Goal: Task Accomplishment & Management: Manage account settings

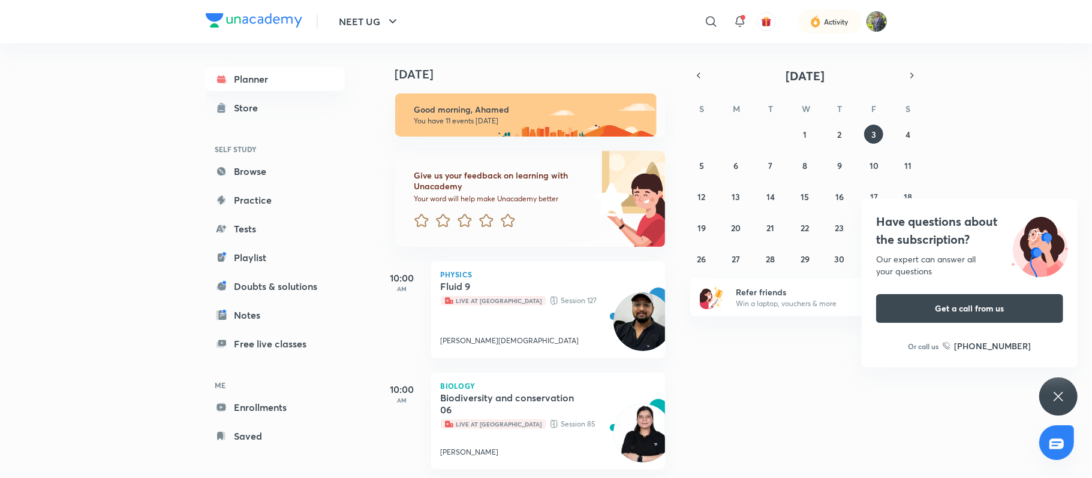
click at [878, 17] on img at bounding box center [876, 21] width 20 height 20
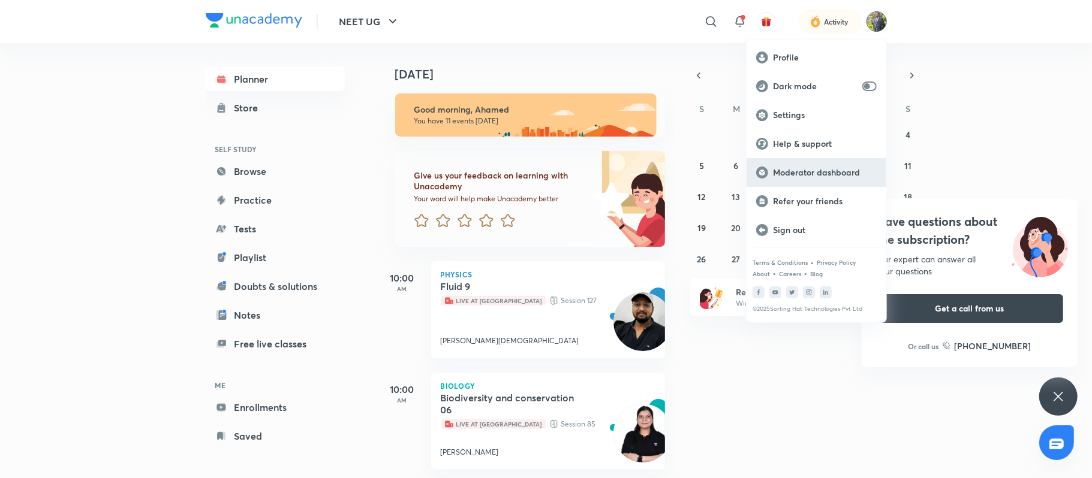
click at [802, 171] on p "Moderator dashboard" at bounding box center [825, 172] width 104 height 11
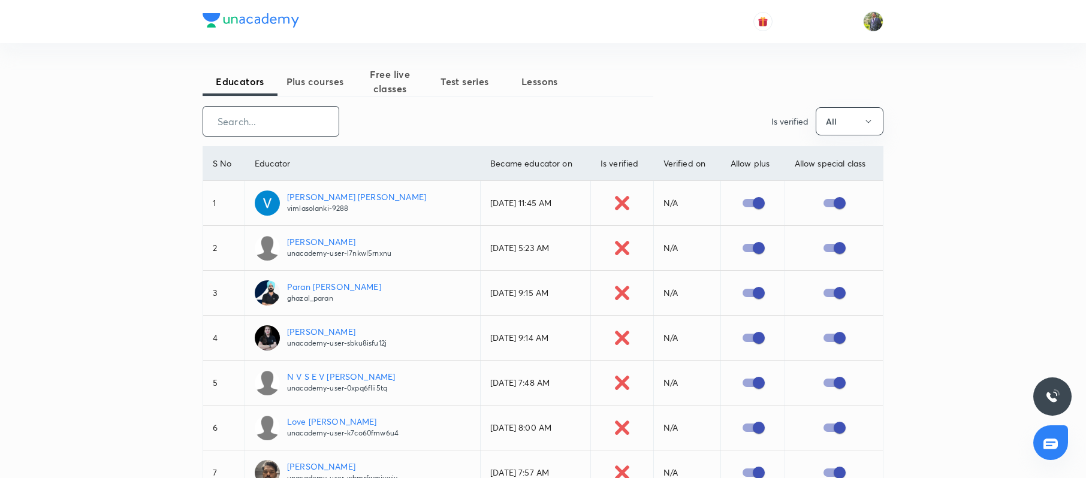
paste input "AbhishekDivoliya"
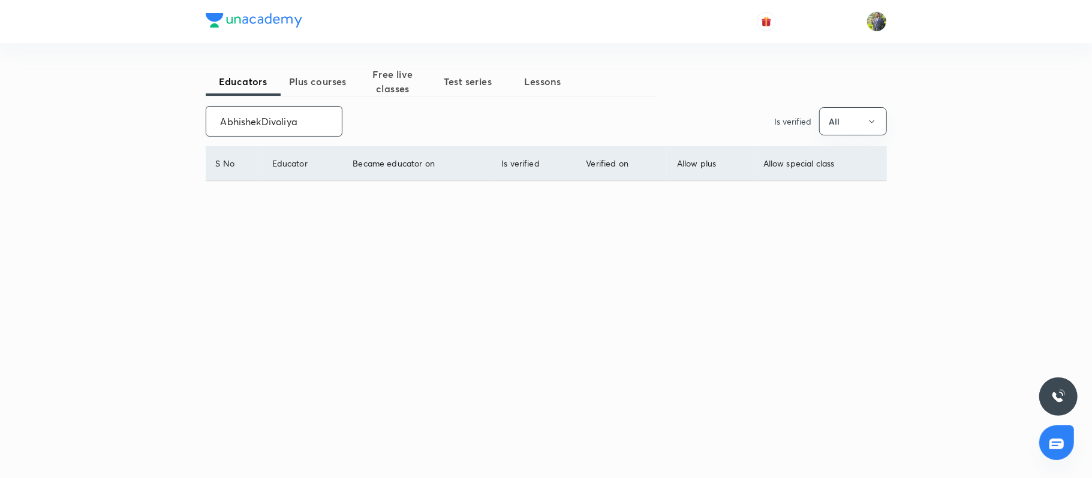
click at [260, 121] on input "AbhishekDivoliya" at bounding box center [274, 121] width 136 height 31
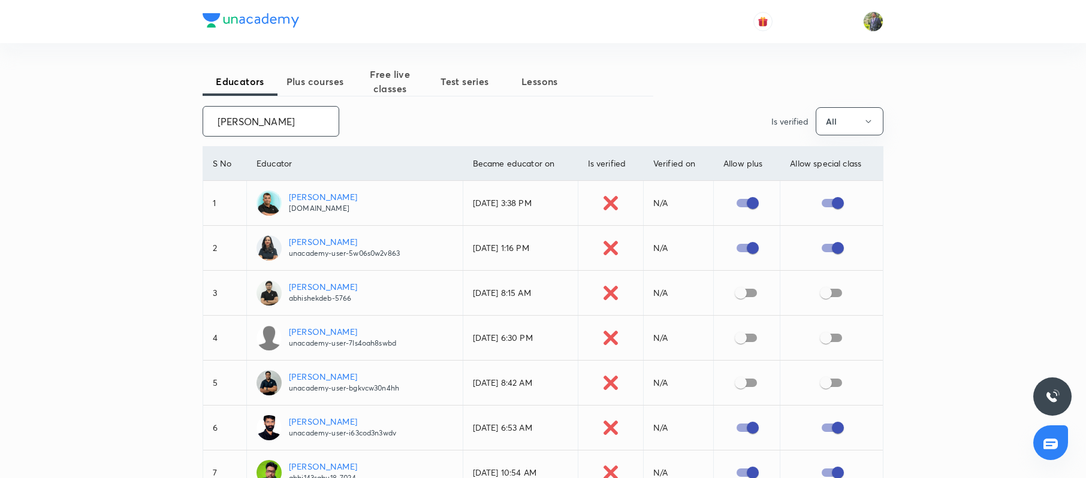
click at [284, 123] on input "Abhishe" at bounding box center [271, 121] width 136 height 31
paste input "k Kumar Divoliya"
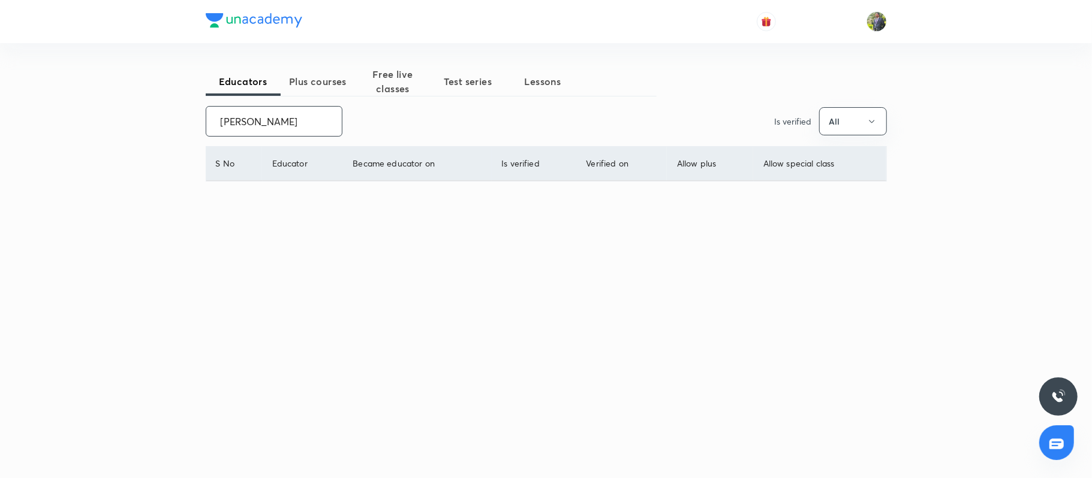
scroll to position [0, 8]
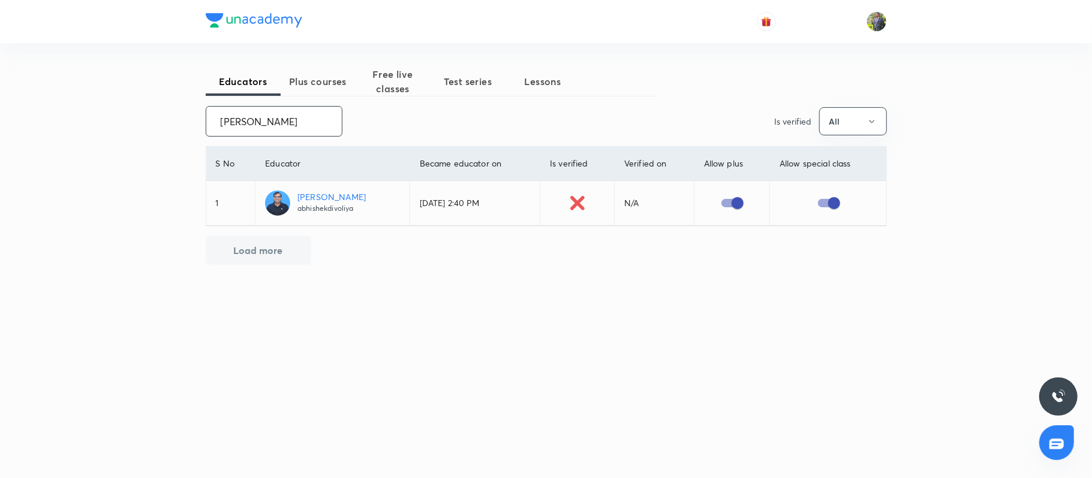
type input "Abhishek Kumar Divoliya"
click at [884, 25] on img at bounding box center [876, 21] width 20 height 20
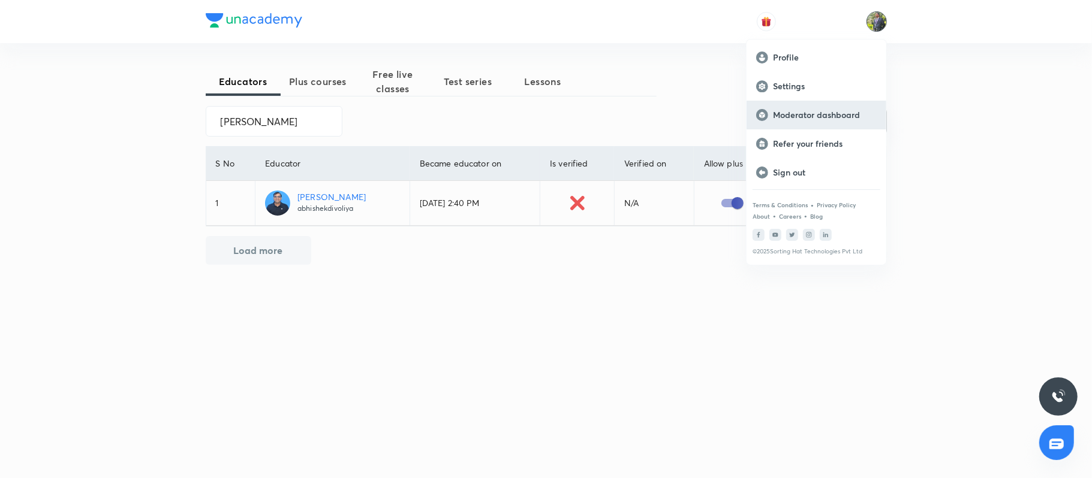
click at [818, 118] on p "Moderator dashboard" at bounding box center [825, 115] width 104 height 11
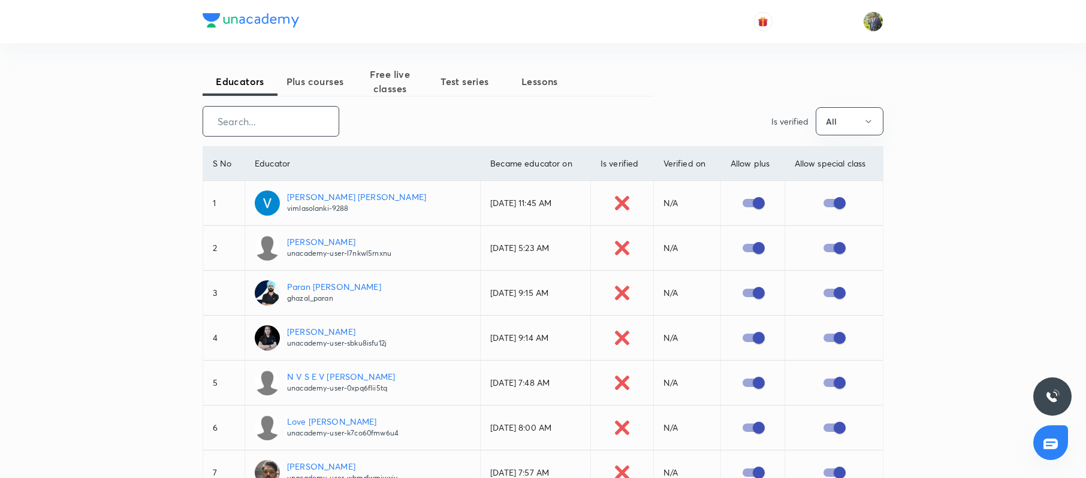
click at [267, 119] on input "text" at bounding box center [271, 121] width 136 height 31
paste input "Suyash Pratap Singh"
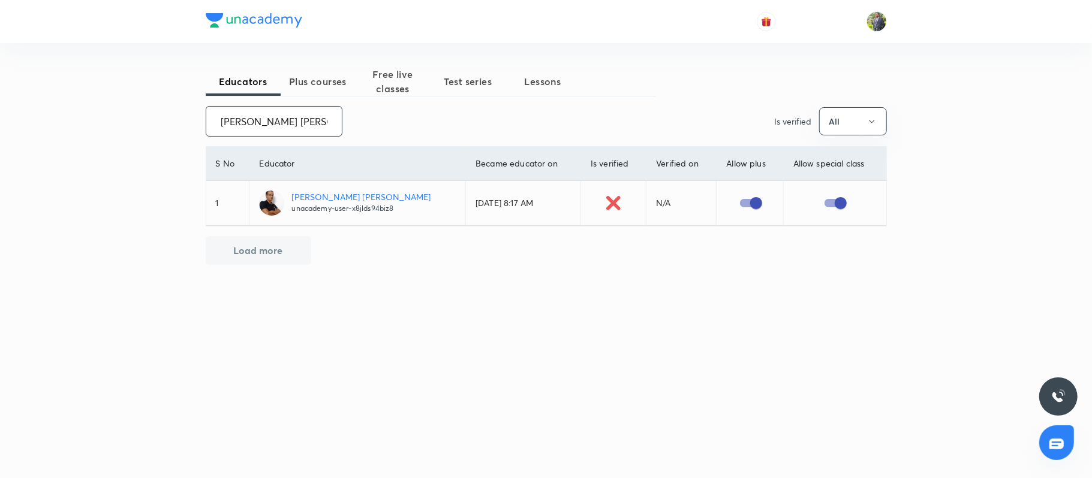
click at [285, 119] on input "Suyash Pratap Singh" at bounding box center [274, 121] width 136 height 31
paste input "Rahul Yadav"
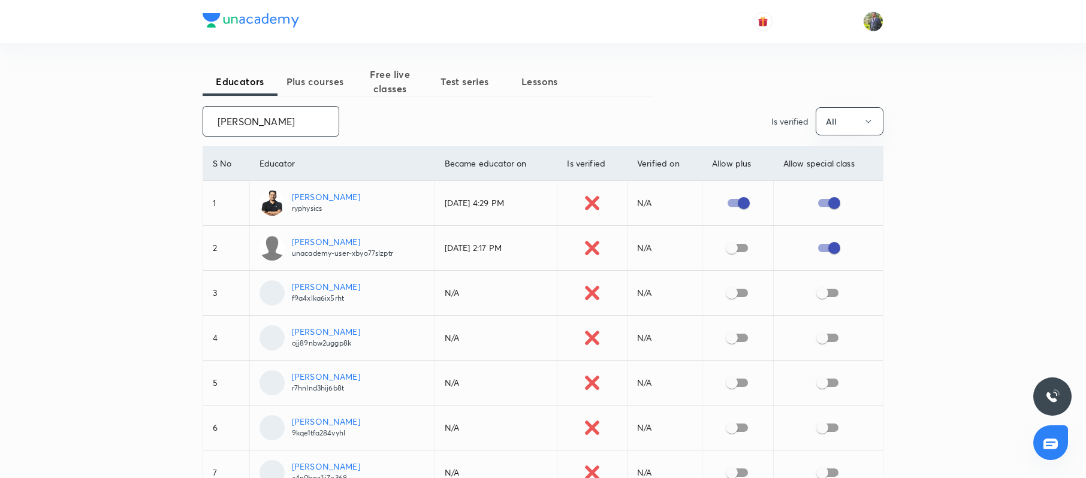
type input "Rahul Yadav"
click at [730, 248] on input "checkbox" at bounding box center [732, 248] width 68 height 23
checkbox input "true"
click at [276, 128] on input "Rahul Yadav" at bounding box center [271, 121] width 136 height 31
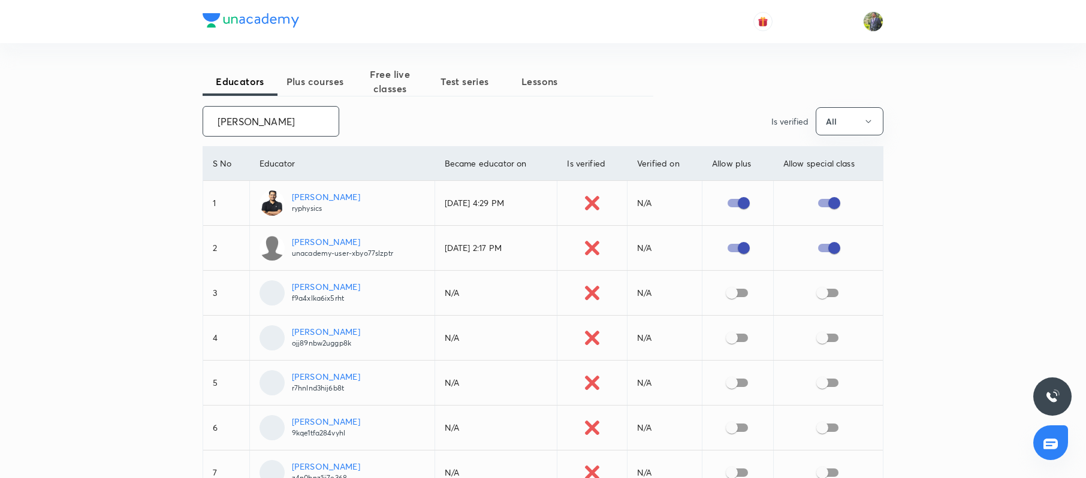
click at [276, 128] on input "Rahul Yadav" at bounding box center [271, 121] width 136 height 31
paste input "Ullas Shukla"
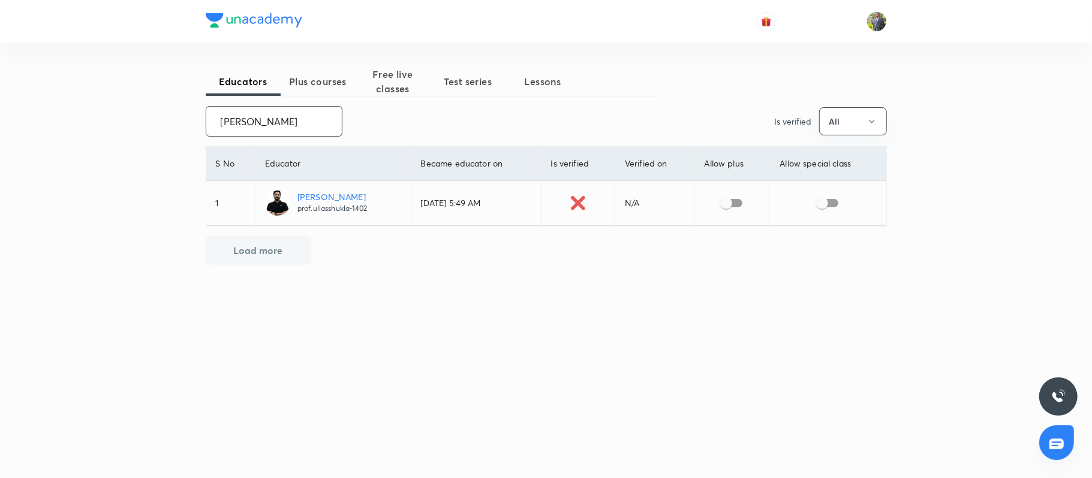
type input "Ullas Shukla"
click at [734, 206] on input "checkbox" at bounding box center [726, 203] width 68 height 23
checkbox input "true"
click at [830, 203] on input "checkbox" at bounding box center [822, 203] width 68 height 23
checkbox input "true"
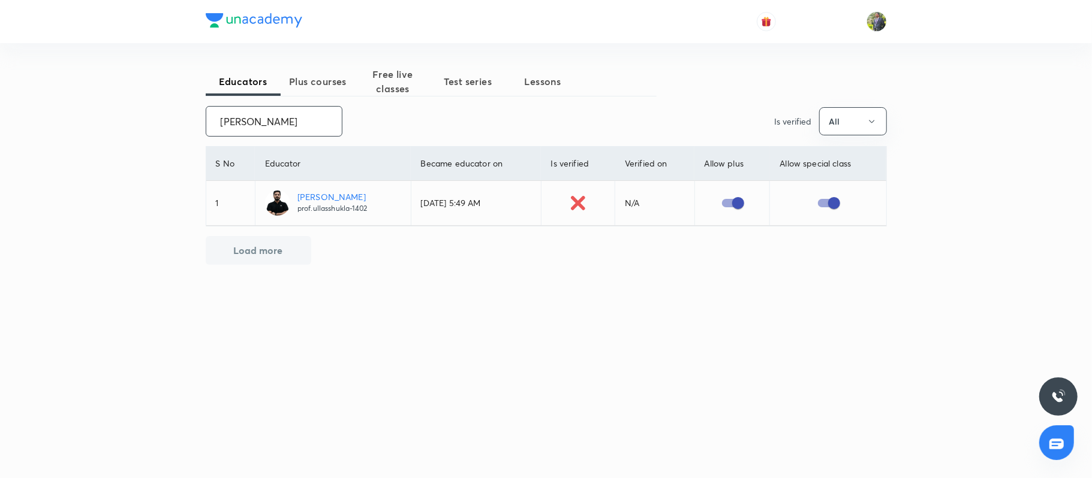
click at [288, 128] on input "Ullas Shukla" at bounding box center [274, 121] width 136 height 31
paste input "AKHIL SAHU"
type input "AKHIL SAHU"
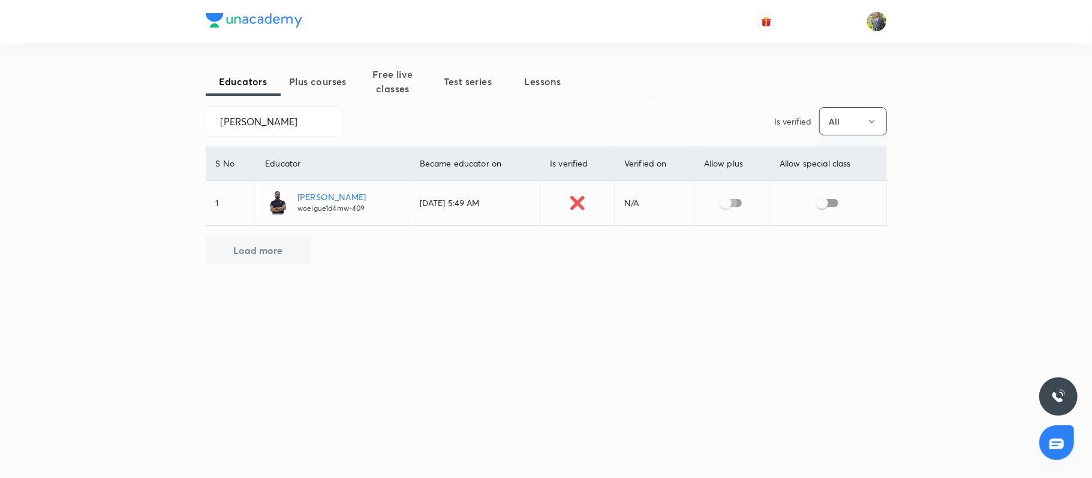
click at [732, 209] on input "checkbox" at bounding box center [725, 203] width 68 height 23
checkbox input "true"
click at [829, 207] on input "checkbox" at bounding box center [822, 203] width 68 height 23
checkbox input "true"
click at [314, 124] on input "AKHIL SAHU" at bounding box center [274, 121] width 136 height 31
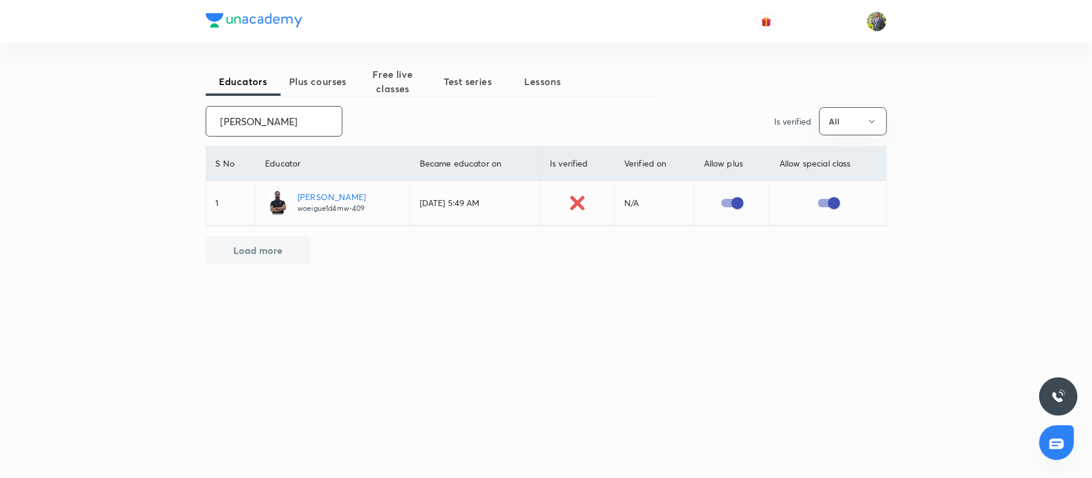
click at [314, 124] on input "AKHIL SAHU" at bounding box center [274, 121] width 136 height 31
paste input "jay Shankar Pandey"
click at [314, 124] on input "AKHIL SAHU" at bounding box center [274, 121] width 136 height 31
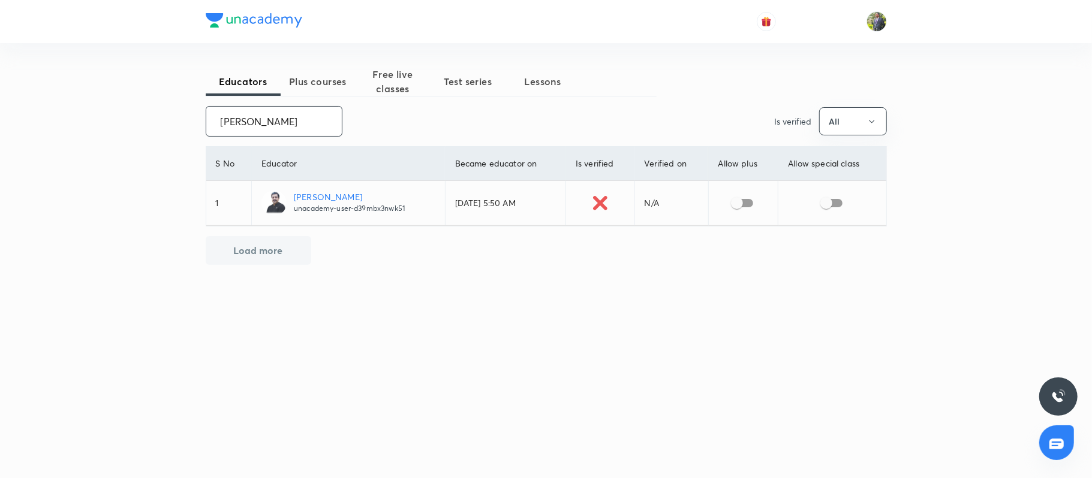
type input "Ajay Shankar Pandey"
click at [749, 204] on input "checkbox" at bounding box center [737, 203] width 68 height 23
checkbox input "true"
click at [826, 205] on input "checkbox" at bounding box center [826, 203] width 68 height 23
checkbox input "true"
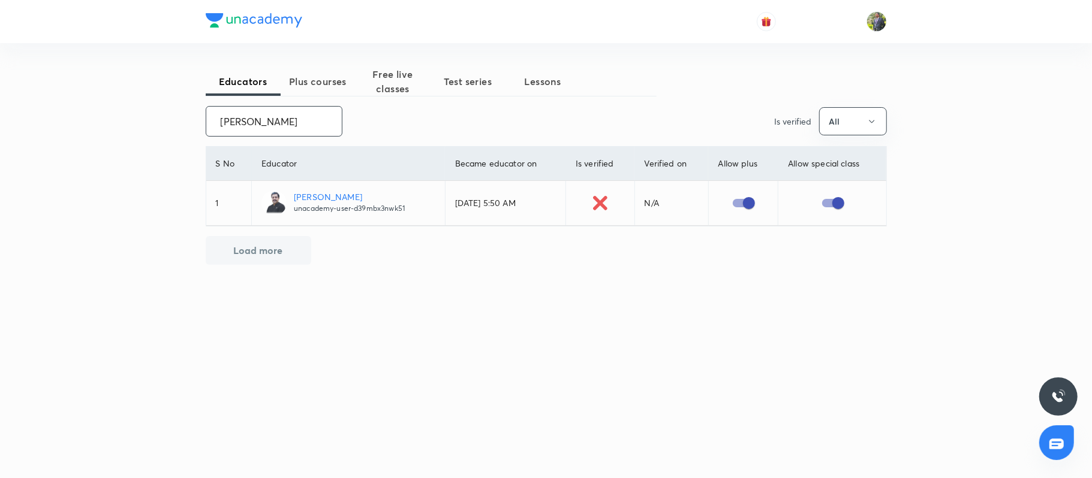
click at [314, 128] on input "Ajay Shankar Pandey" at bounding box center [274, 121] width 136 height 31
paste input "lok Kumar Jha"
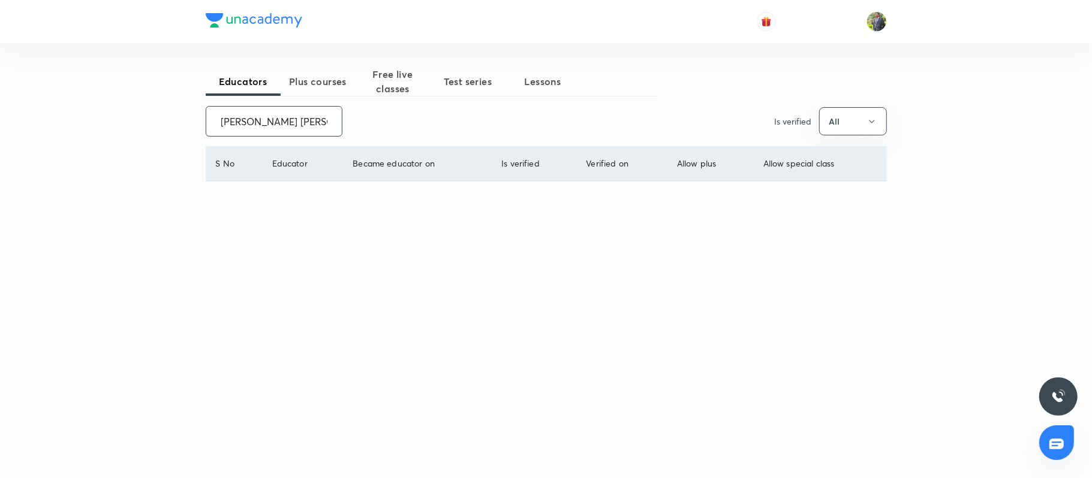
click at [314, 128] on input "Alok Kumar Jha" at bounding box center [274, 121] width 136 height 31
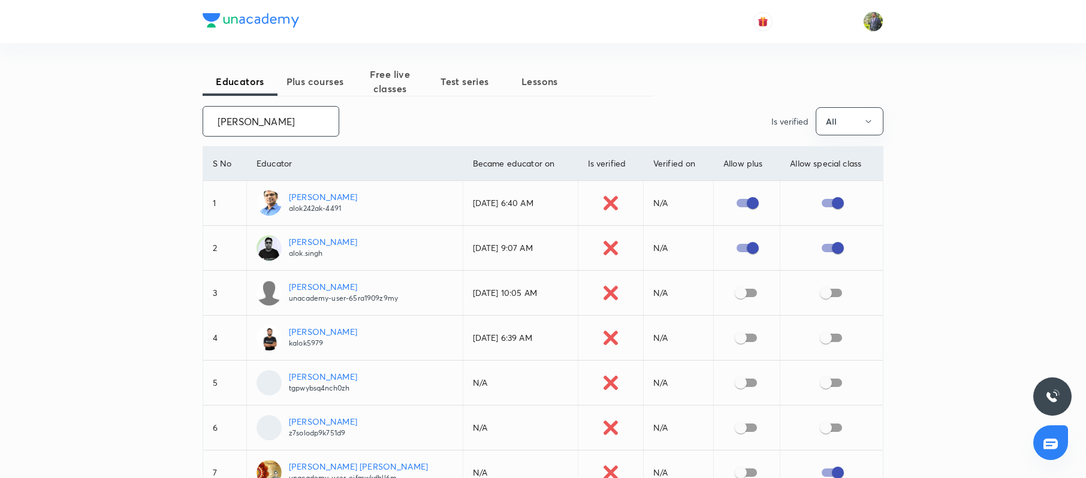
click at [288, 131] on input "Alok Kumar" at bounding box center [271, 121] width 136 height 31
paste input "unacademy-user-M4Q01TNYBA8I"
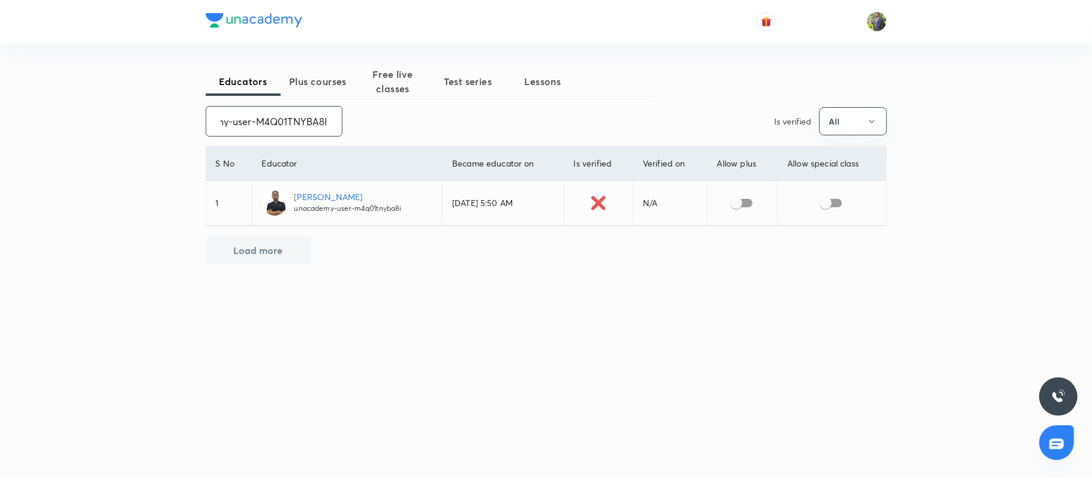
type input "unacademy-user-M4Q01TNYBA8I"
click at [746, 203] on input "checkbox" at bounding box center [736, 203] width 68 height 23
checkbox input "true"
click at [839, 204] on input "checkbox" at bounding box center [825, 203] width 68 height 23
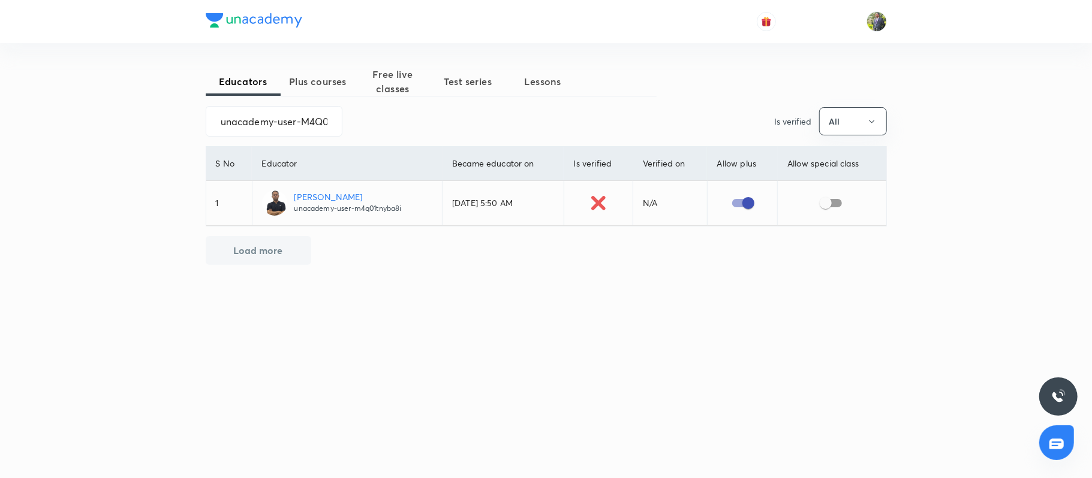
checkbox input "true"
click at [269, 121] on input "unacademy-user-M4Q01TNYBA8I" at bounding box center [274, 121] width 136 height 31
paste input "Aasifa"
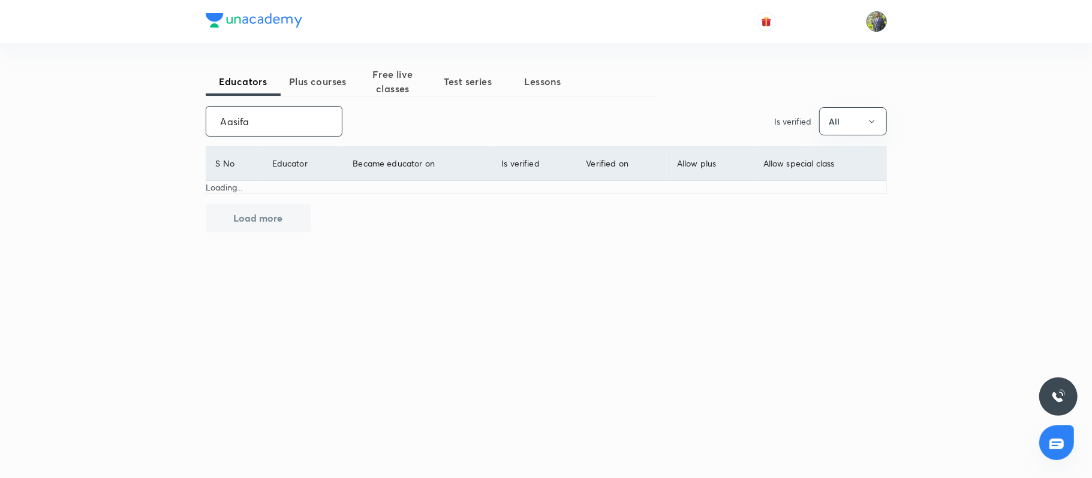
type input "Aasifa"
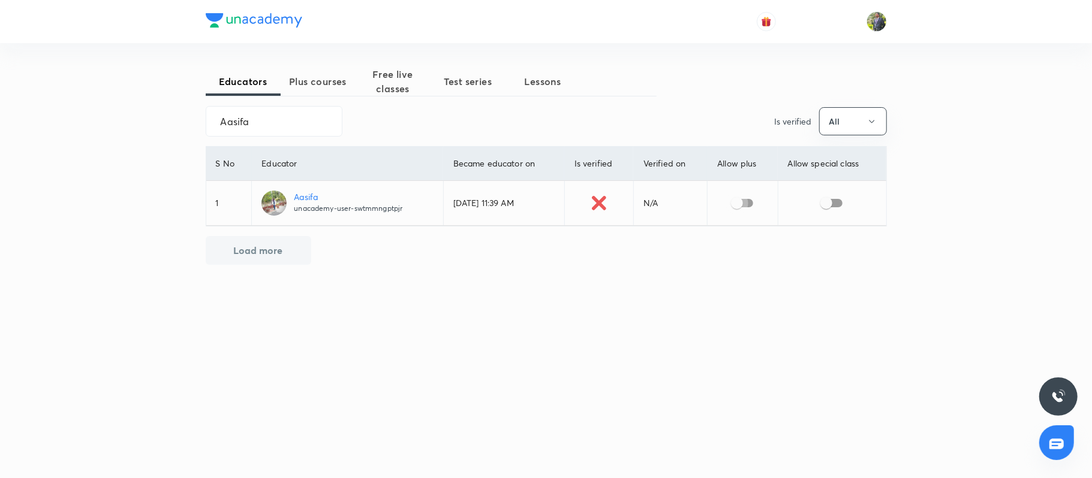
click at [742, 209] on input "checkbox" at bounding box center [737, 203] width 68 height 23
checkbox input "true"
click at [821, 205] on input "checkbox" at bounding box center [826, 203] width 68 height 23
checkbox input "true"
click at [306, 131] on input "Aasifa" at bounding box center [274, 121] width 136 height 31
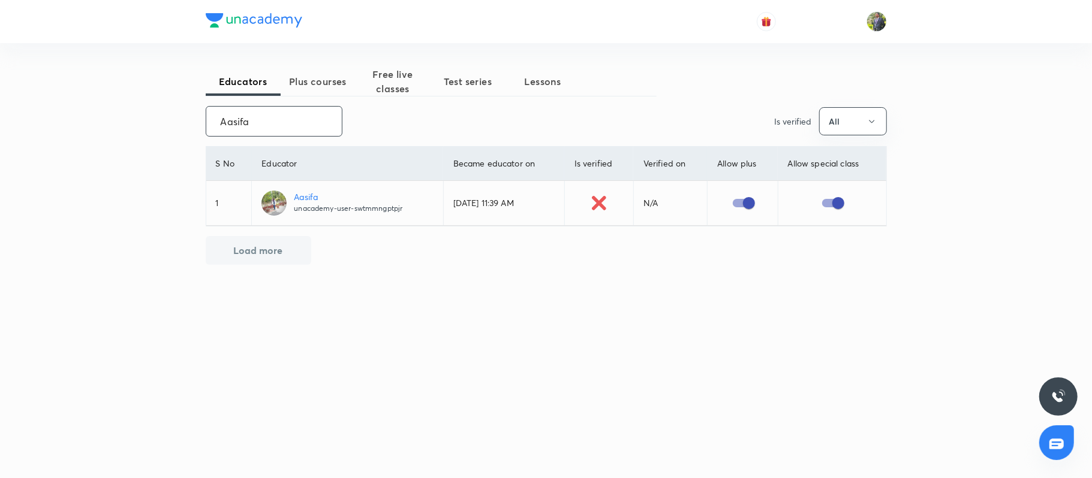
click at [306, 131] on input "Aasifa" at bounding box center [274, 121] width 136 height 31
paste input "Deepak Kumar Saxen"
click at [306, 131] on input "Aasifa" at bounding box center [274, 121] width 136 height 31
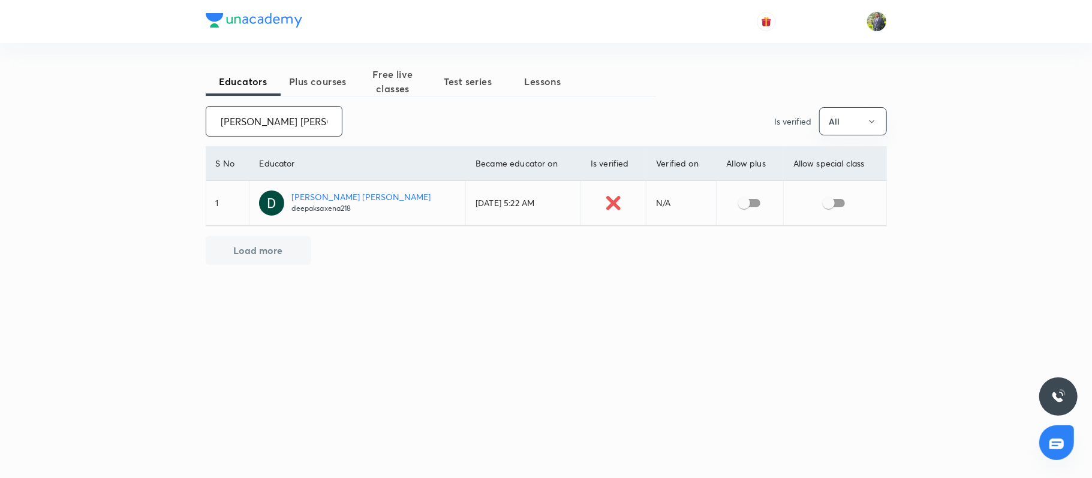
type input "Deepak Kumar Saxena"
click at [736, 205] on input "checkbox" at bounding box center [744, 203] width 68 height 23
checkbox input "true"
click at [825, 207] on input "checkbox" at bounding box center [828, 203] width 68 height 23
checkbox input "true"
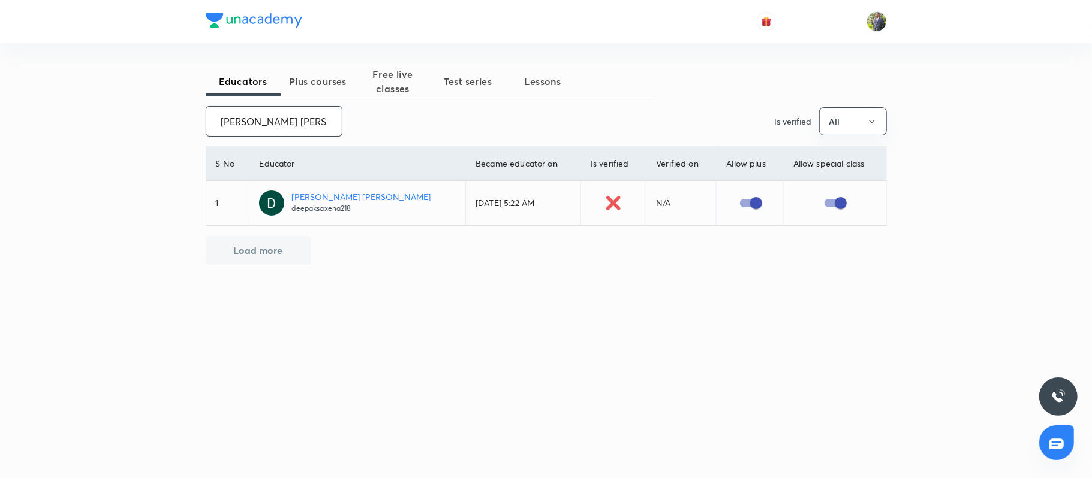
click at [303, 115] on input "Deepak Kumar Saxena" at bounding box center [274, 121] width 136 height 31
paste input "Arun Kumar Singh"
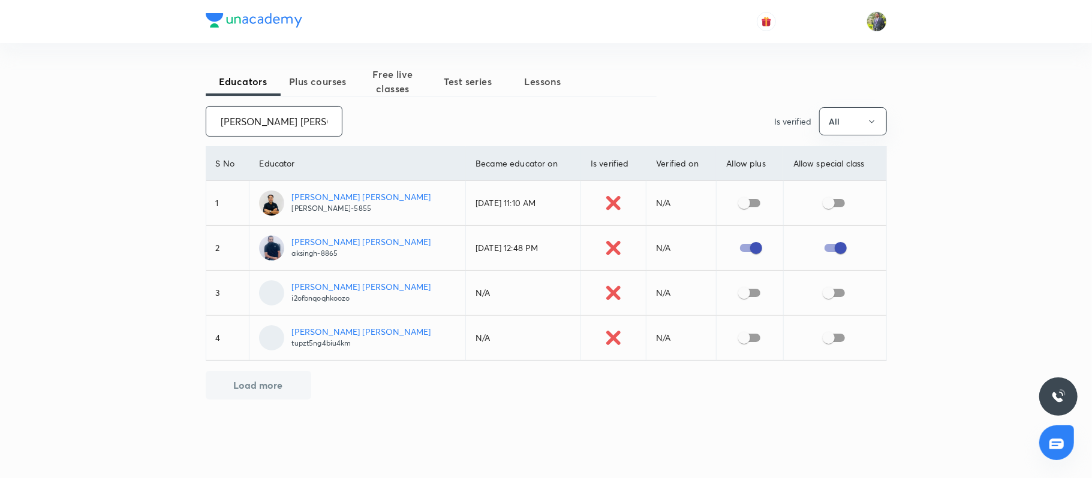
paste input "bhishek Kumar Chaudhary"
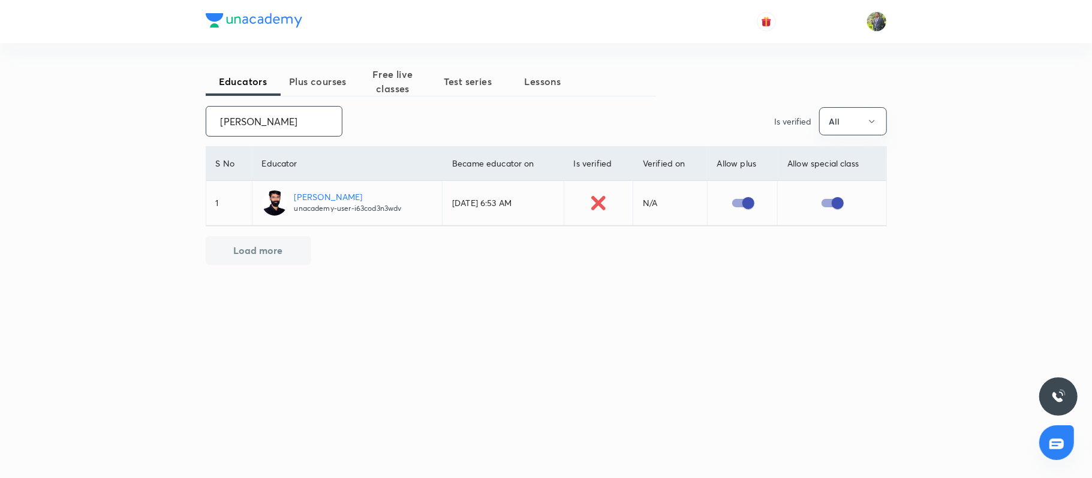
click at [320, 120] on input "Abhishek Kumar Chaudhary" at bounding box center [274, 121] width 136 height 31
paste input "Saurabh Raj"
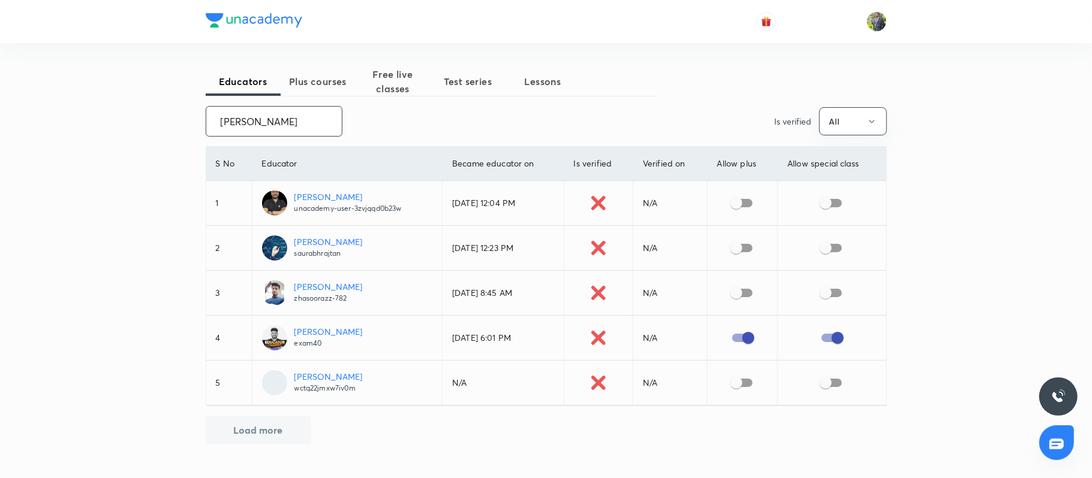
type input "Saurabh Raj"
click at [744, 199] on input "checkbox" at bounding box center [736, 203] width 68 height 23
checkbox input "true"
click at [819, 204] on input "checkbox" at bounding box center [825, 203] width 68 height 23
checkbox input "true"
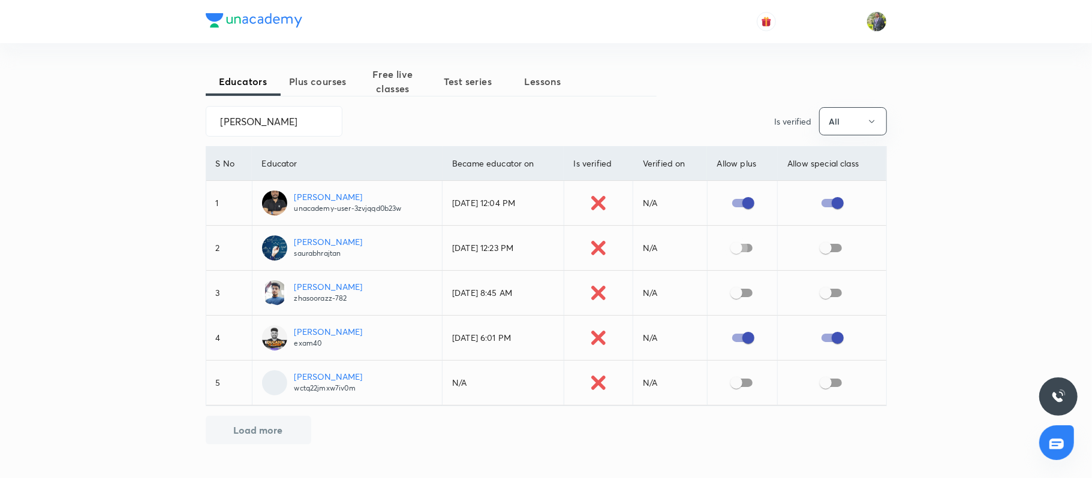
click at [742, 246] on input "checkbox" at bounding box center [736, 248] width 68 height 23
checkbox input "true"
click at [835, 251] on input "checkbox" at bounding box center [825, 248] width 68 height 23
checkbox input "true"
click at [291, 122] on input "Saurabh Raj" at bounding box center [274, 121] width 136 height 31
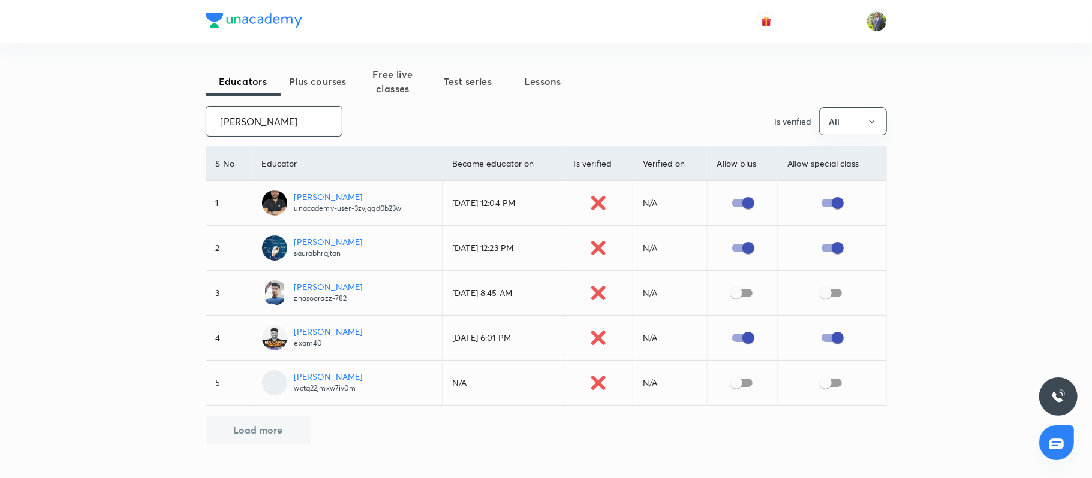
click at [291, 122] on input "Saurabh Raj" at bounding box center [274, 121] width 136 height 31
paste input "Aman Pratap Singh"
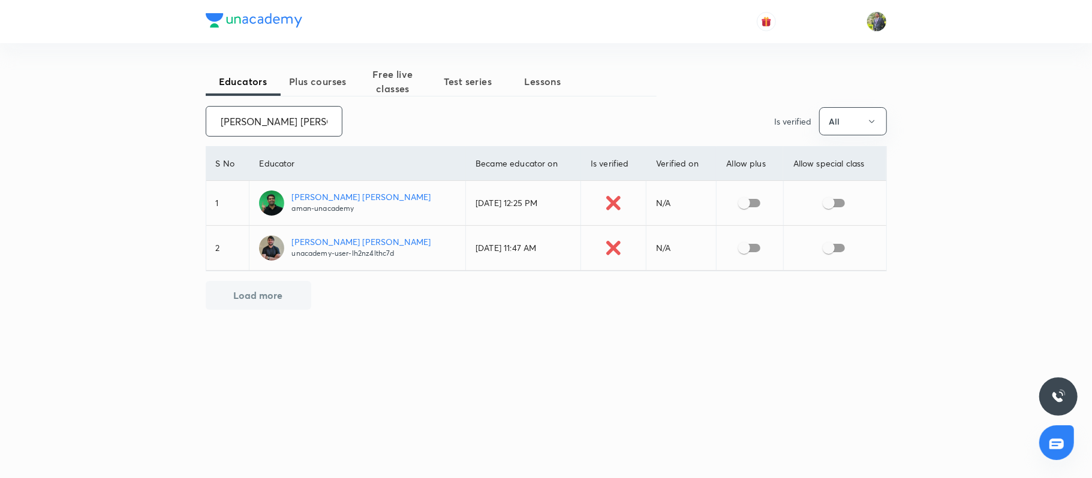
type input "Aman Pratap Singh"
click at [749, 200] on input "checkbox" at bounding box center [744, 203] width 68 height 23
checkbox input "true"
click at [850, 201] on input "checkbox" at bounding box center [828, 203] width 68 height 23
checkbox input "true"
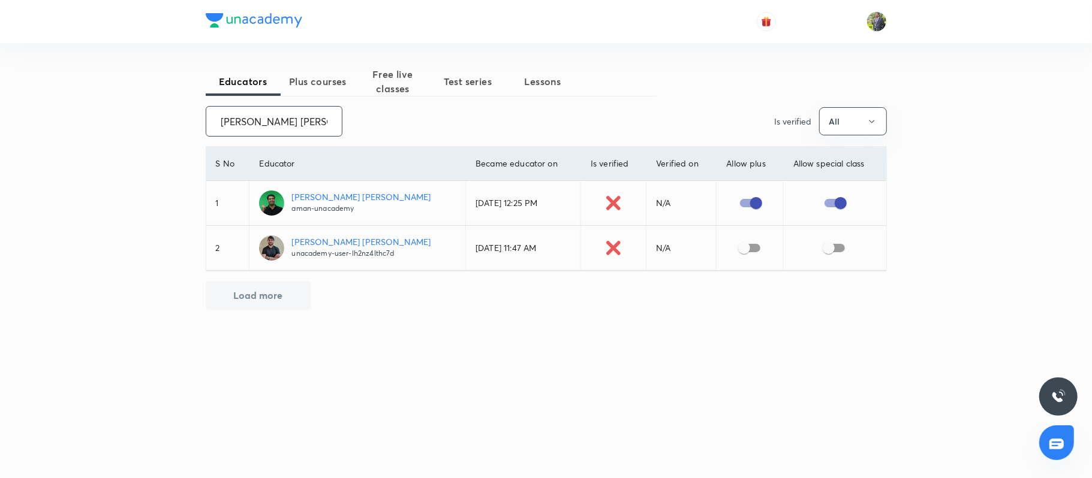
click at [305, 111] on input "Aman Pratap Singh" at bounding box center [274, 121] width 136 height 31
paste input "Sanoj Kathlane"
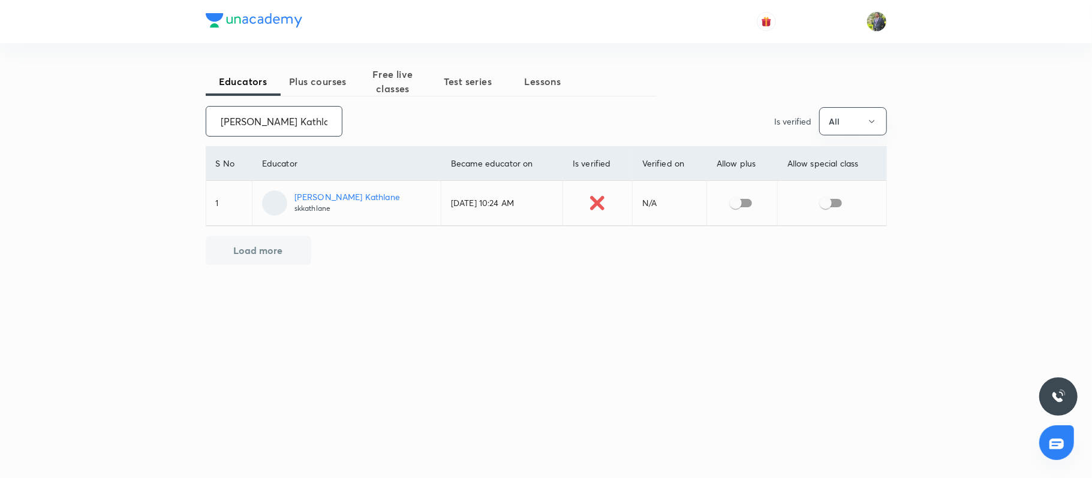
type input "Sanoj Kathlane"
click at [733, 202] on input "checkbox" at bounding box center [736, 203] width 68 height 23
checkbox input "true"
click at [823, 210] on input "checkbox" at bounding box center [825, 203] width 68 height 23
checkbox input "true"
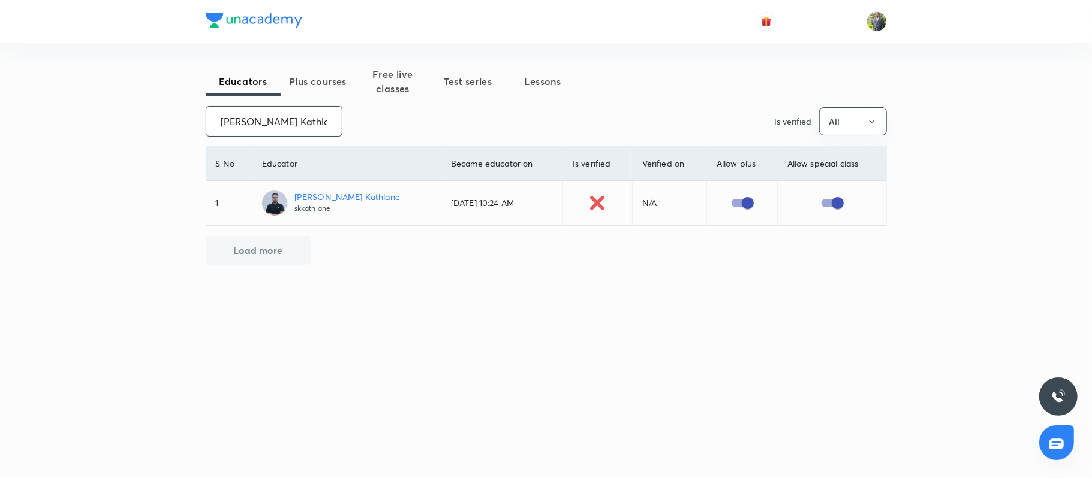
click at [312, 128] on input "Sanoj Kathlane" at bounding box center [274, 121] width 136 height 31
paste input "MOHIT VERMA"
click at [312, 128] on input "Sanoj Kathlane" at bounding box center [274, 121] width 136 height 31
click at [706, 200] on td at bounding box center [741, 203] width 71 height 45
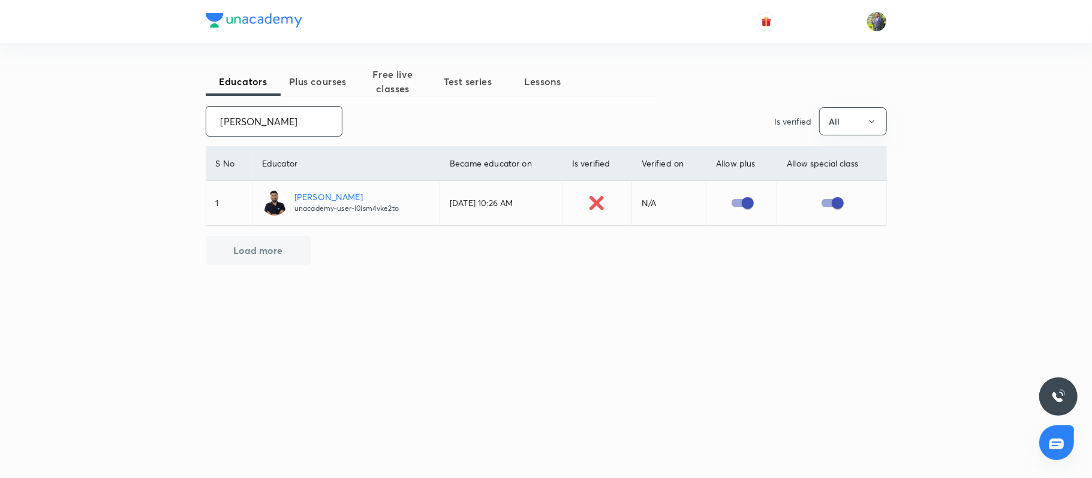
click at [320, 120] on input "MOHIT VERMA" at bounding box center [274, 121] width 136 height 31
paste input "Sharma Shubham Radhamohan"
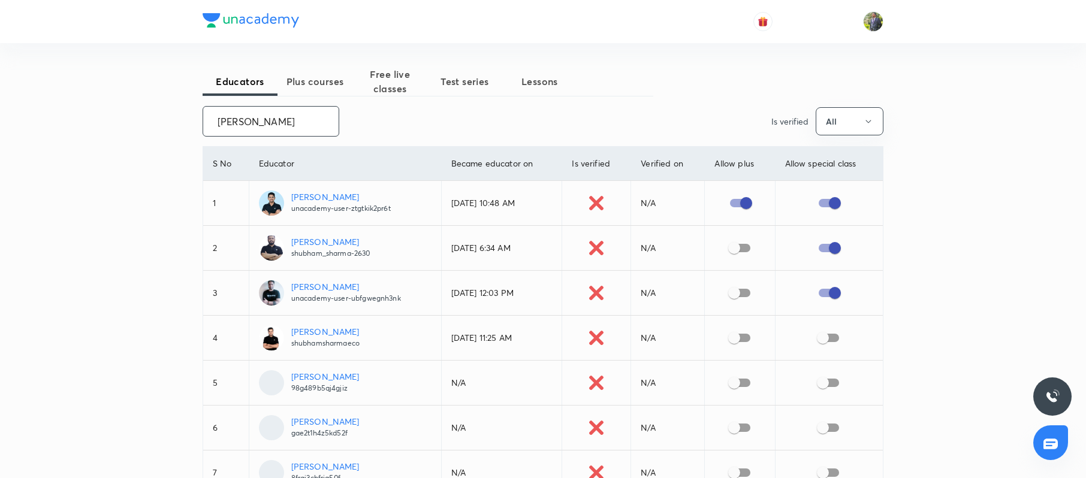
click at [308, 114] on input "Sharma Shubham" at bounding box center [271, 121] width 136 height 31
paste input "unacademy-user-ZTGTKIK2PR6T"
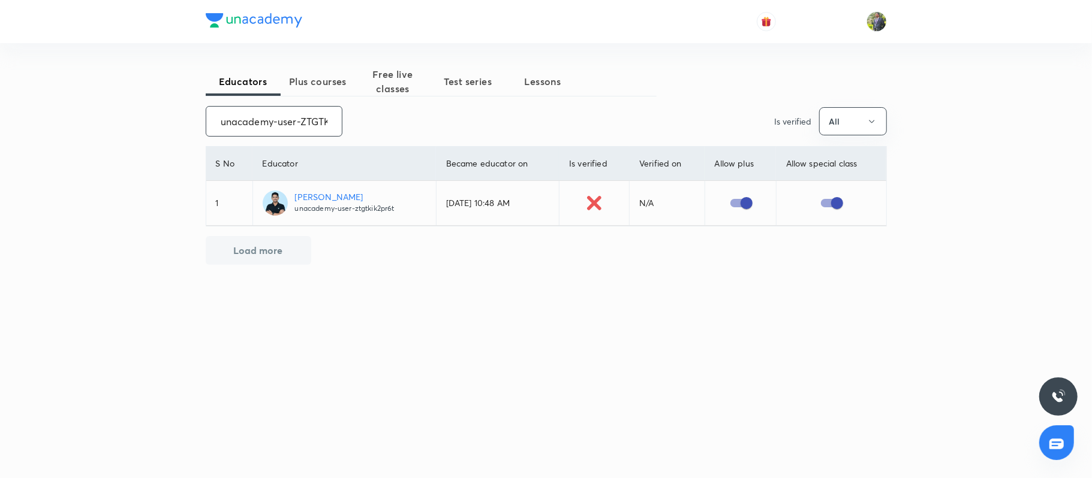
click at [301, 130] on input "unacademy-user-ZTGTKIK2PR6T" at bounding box center [274, 121] width 136 height 31
paste input "Rehan Khan"
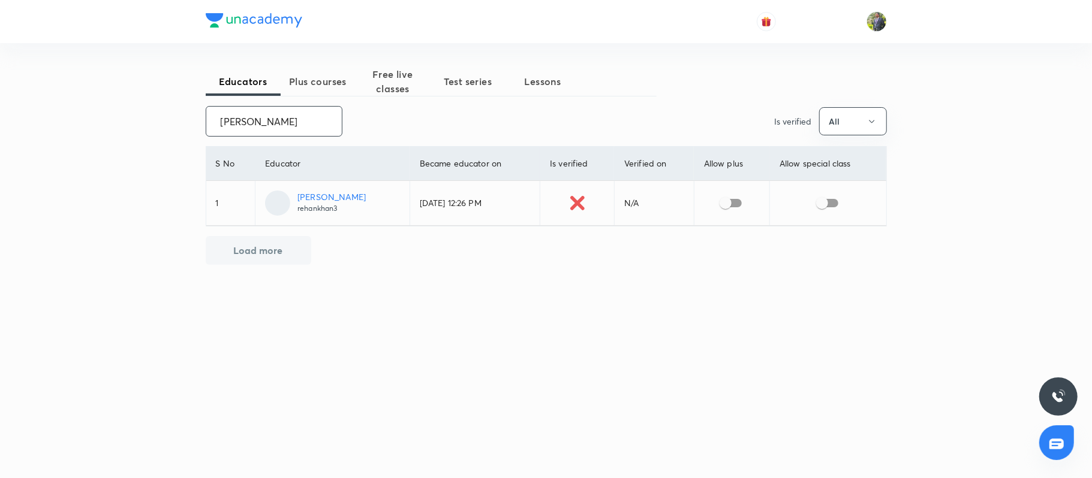
type input "Rehan Khan"
click at [734, 205] on input "checkbox" at bounding box center [725, 203] width 68 height 23
checkbox input "true"
click at [827, 203] on input "checkbox" at bounding box center [822, 203] width 68 height 23
checkbox input "true"
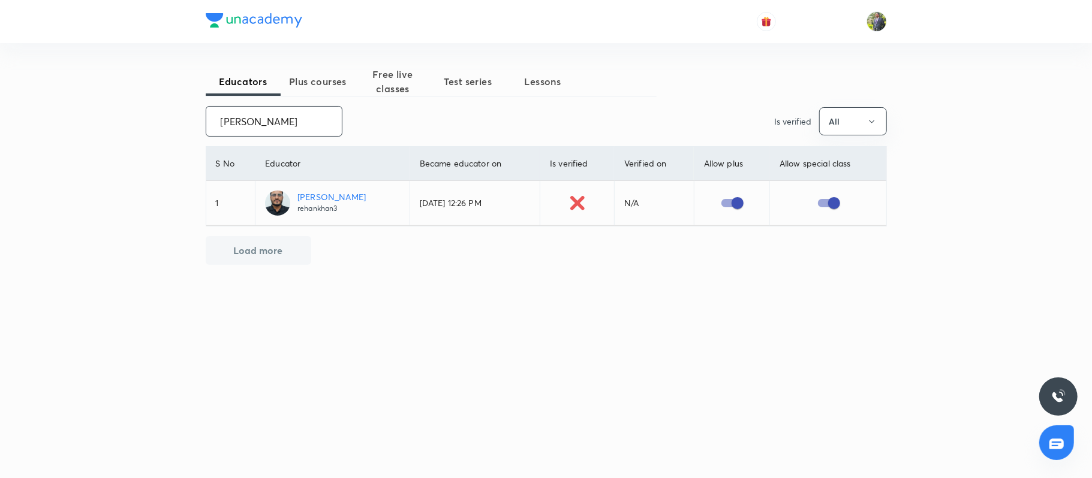
click at [308, 118] on input "Rehan Khan" at bounding box center [274, 121] width 136 height 31
paste input "ajnish Kumar"
click at [308, 118] on input "Rehan Khan" at bounding box center [274, 121] width 136 height 31
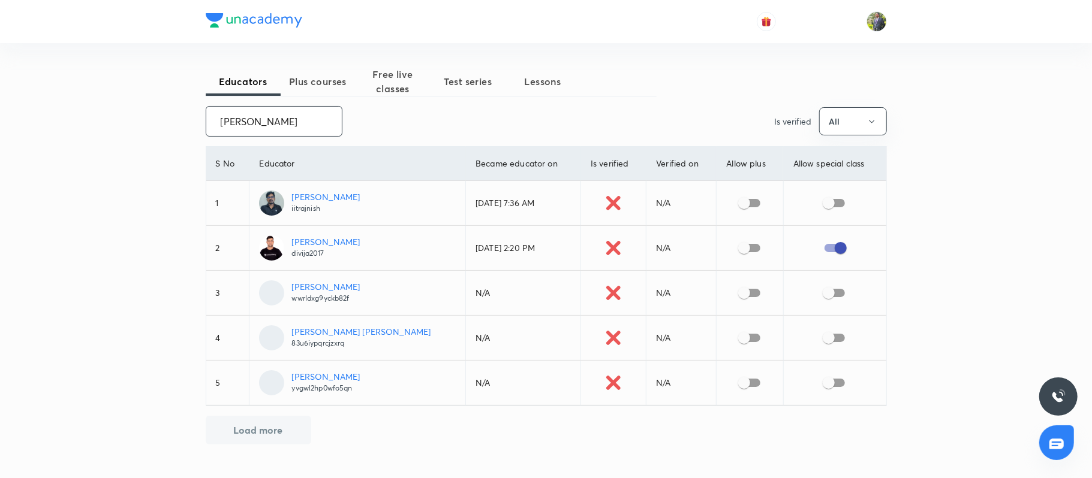
click at [298, 124] on input "Rajnish Kumar" at bounding box center [274, 121] width 136 height 31
paste input "K1SBXD3RT0N8-4308"
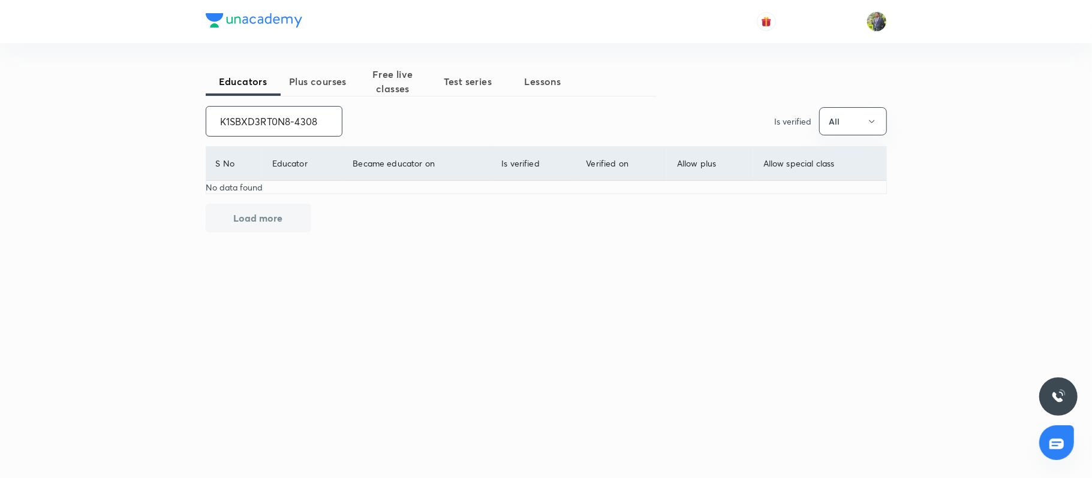
paste input "Rajnish Kumar"
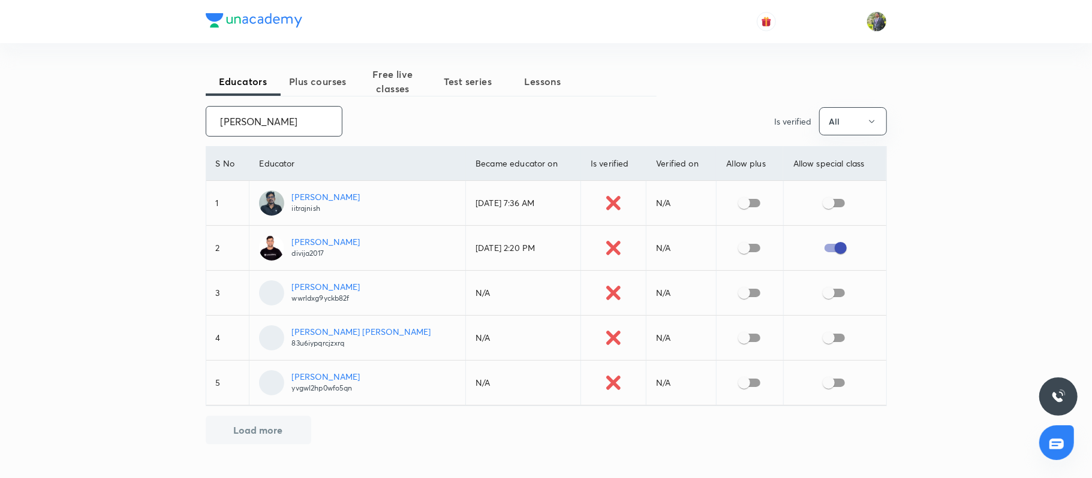
type input "Rajnish Kumar"
click at [727, 202] on input "checkbox" at bounding box center [744, 203] width 68 height 23
checkbox input "true"
click at [730, 251] on input "checkbox" at bounding box center [744, 248] width 68 height 23
checkbox input "true"
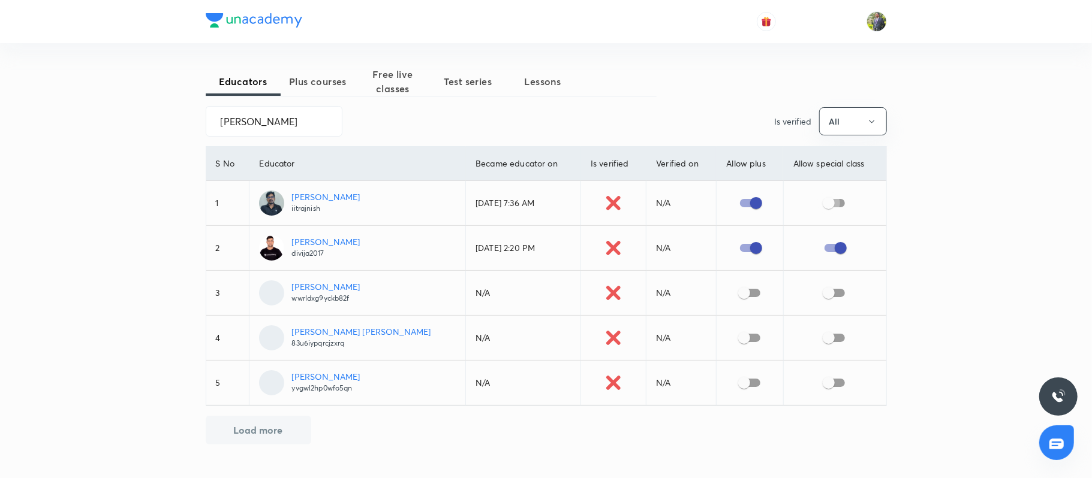
click at [823, 209] on input "checkbox" at bounding box center [828, 203] width 68 height 23
checkbox input "true"
click at [312, 133] on input "Rajnish Kumar" at bounding box center [274, 121] width 136 height 31
paste input "Bhupendra Singh Solanki"
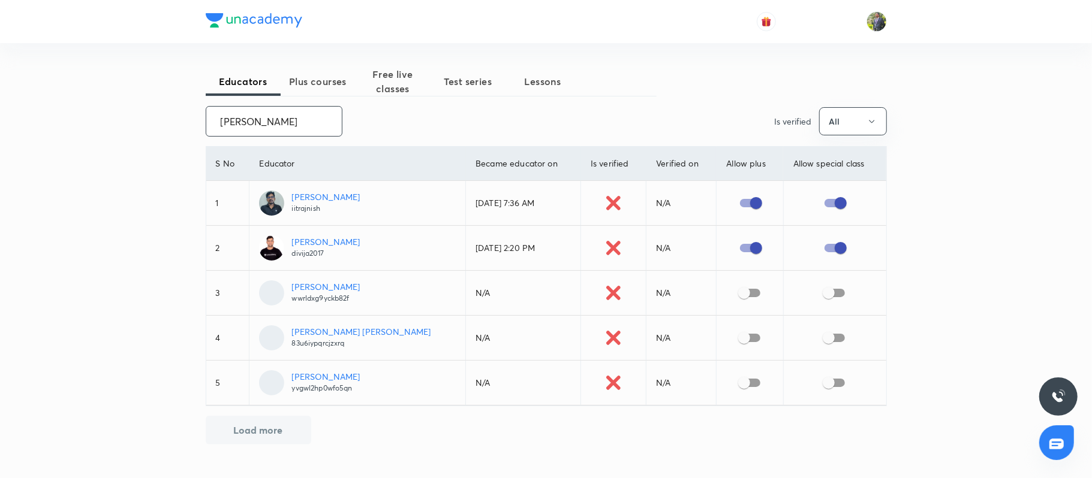
click at [312, 133] on input "Rajnish Kumar" at bounding box center [274, 121] width 136 height 31
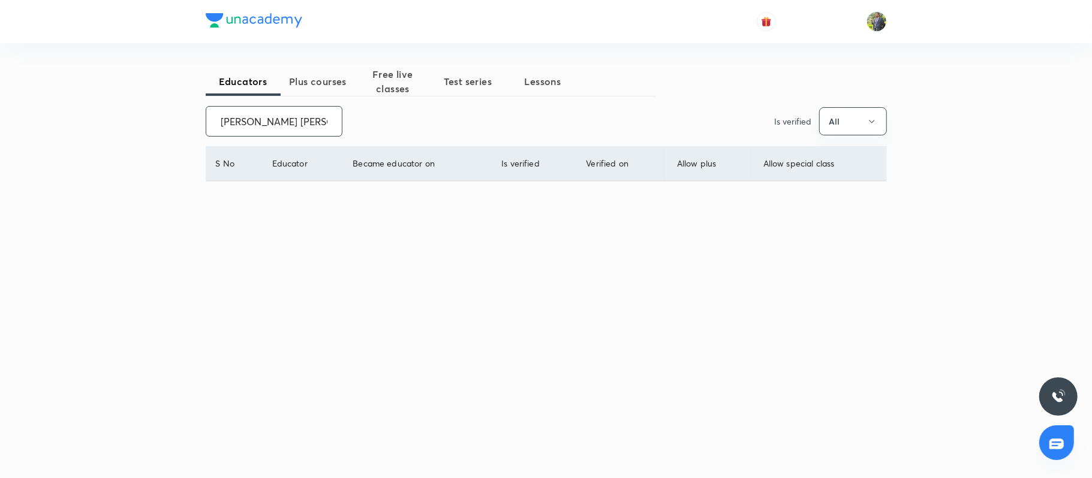
scroll to position [0, 10]
type input "Bhupendra Singh Solanki"
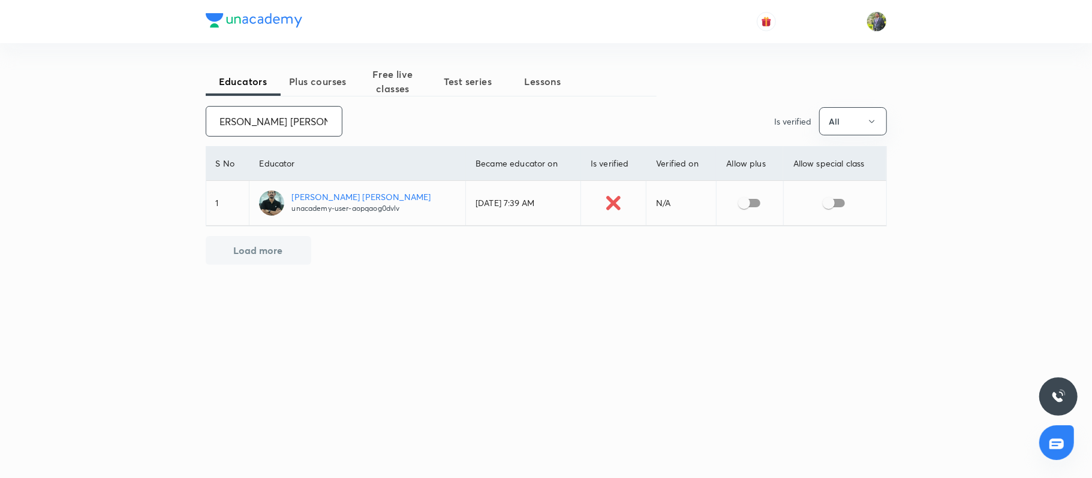
scroll to position [0, 0]
click at [734, 205] on input "checkbox" at bounding box center [744, 203] width 68 height 23
checkbox input "true"
click at [830, 199] on input "checkbox" at bounding box center [828, 203] width 68 height 23
checkbox input "true"
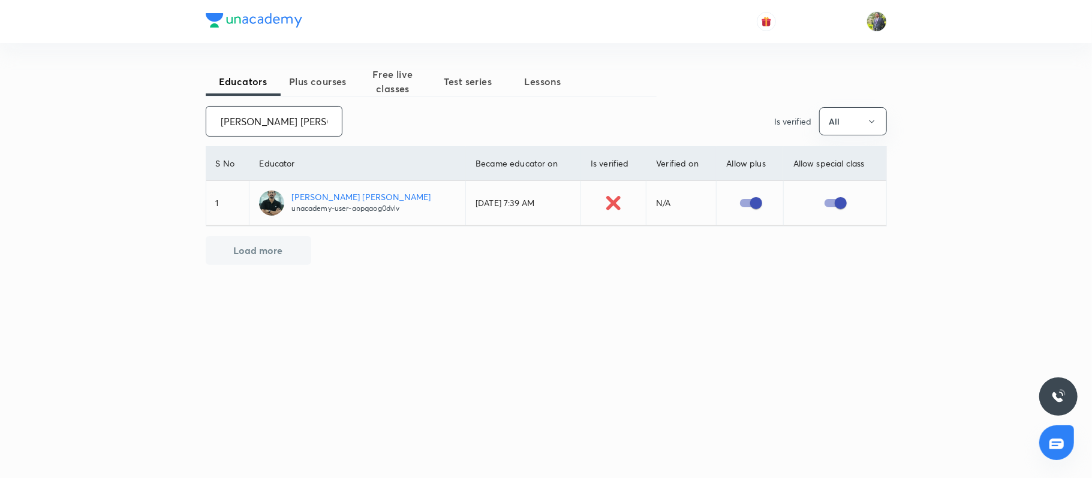
click at [319, 121] on input "Bhupendra Singh Solanki" at bounding box center [274, 121] width 136 height 31
paste input "Sumit Kumar"
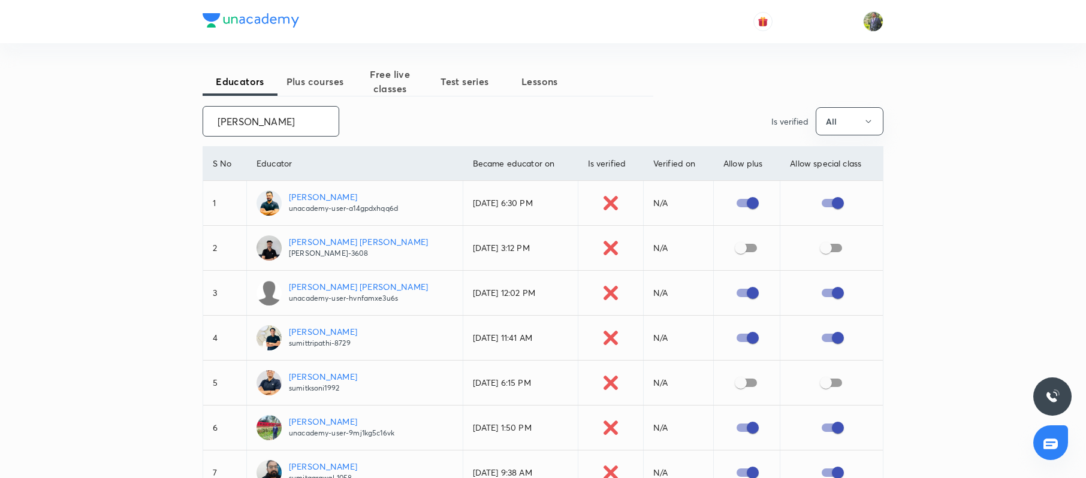
click at [294, 113] on input "Sumit Kumar" at bounding box center [271, 121] width 136 height 31
paste input "BALAMURUGAN D"
click at [294, 113] on input "Sumit Kumar" at bounding box center [271, 121] width 136 height 31
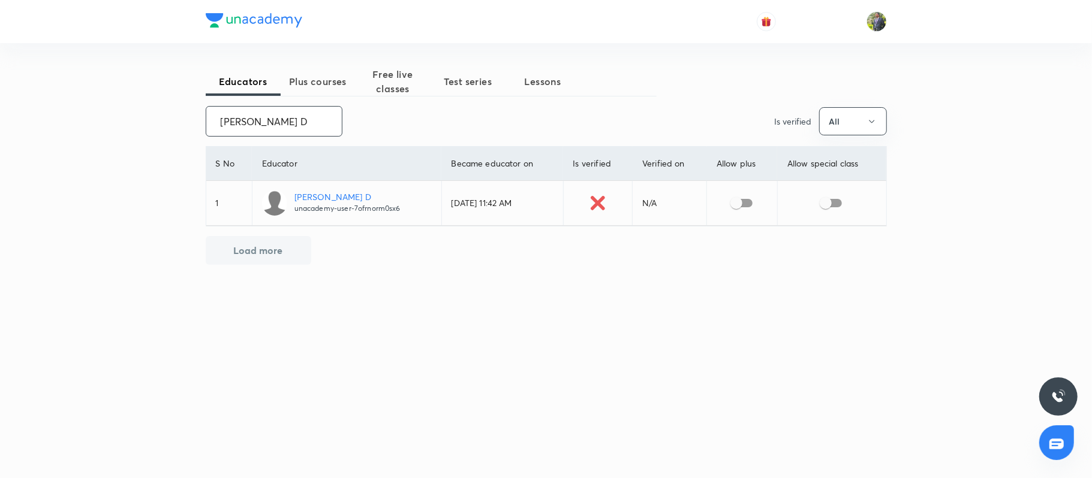
type input "BALAMURUGAN D"
click at [741, 213] on input "checkbox" at bounding box center [736, 203] width 68 height 23
checkbox input "true"
click at [829, 200] on input "checkbox" at bounding box center [825, 203] width 68 height 23
checkbox input "true"
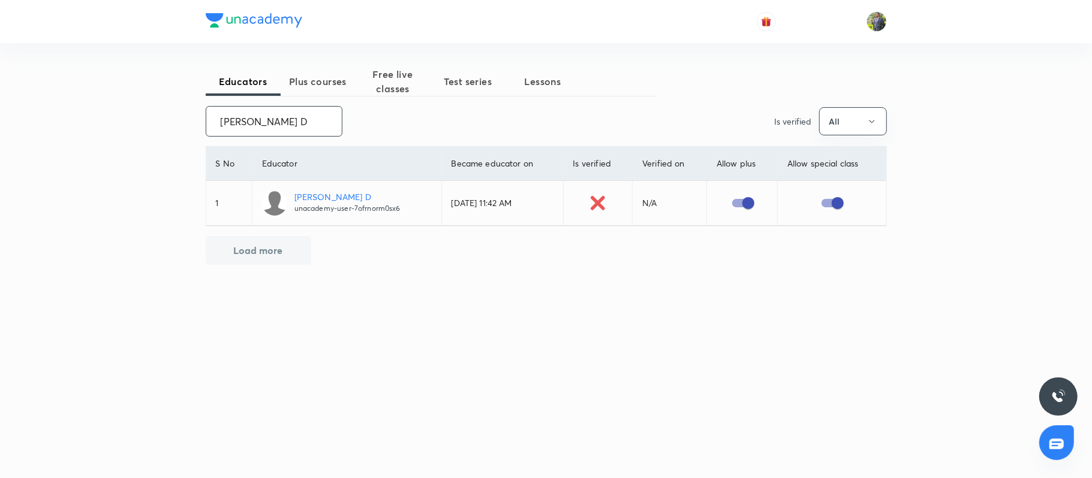
click at [327, 115] on input "BALAMURUGAN D" at bounding box center [274, 121] width 136 height 31
paste input "UMESH SINGH RATHORE"
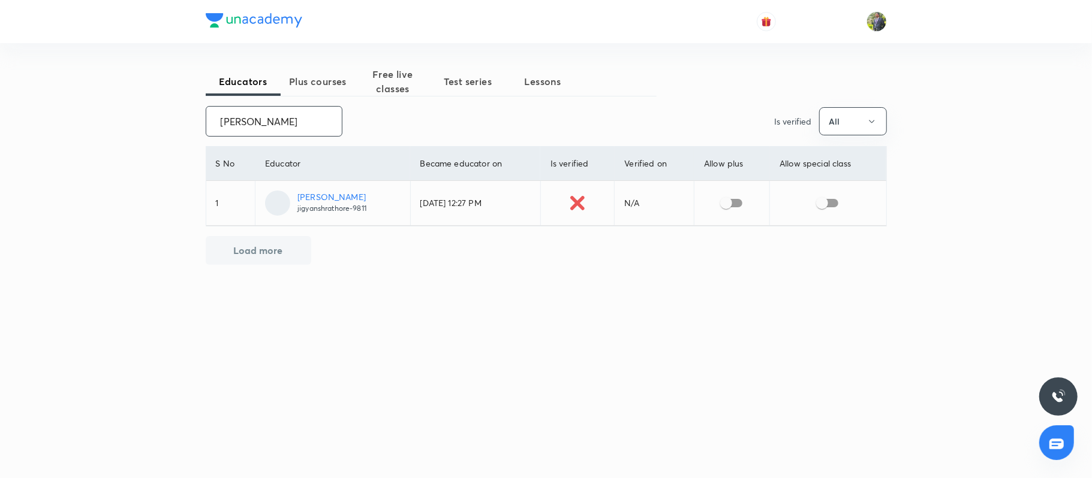
type input "UMESH SINGH RATHORE"
click at [733, 207] on input "checkbox" at bounding box center [726, 203] width 68 height 23
checkbox input "true"
click at [819, 209] on input "checkbox" at bounding box center [822, 203] width 68 height 23
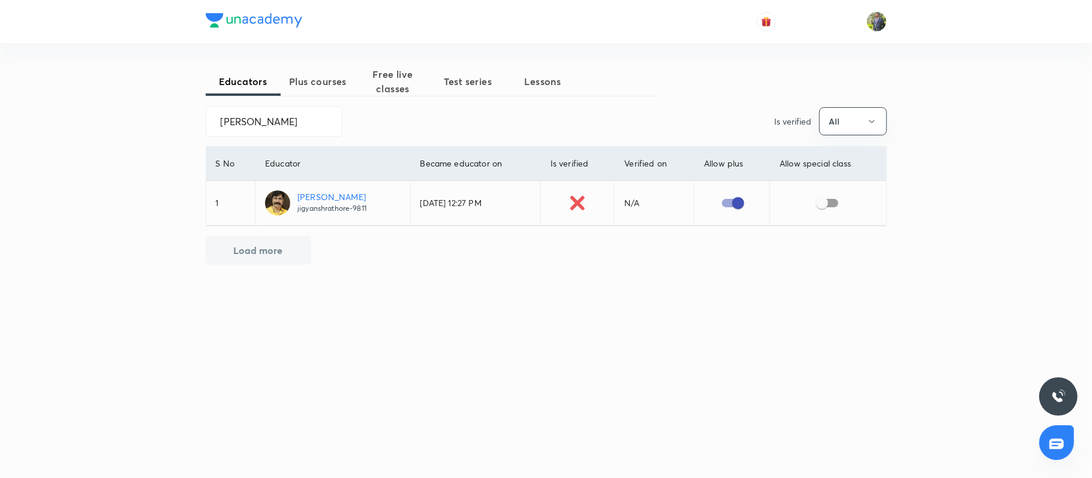
checkbox input "true"
click at [257, 133] on input "UMESH SINGH RATHORE" at bounding box center [274, 121] width 136 height 31
paste input "Ashish Pradip Vishrojwar"
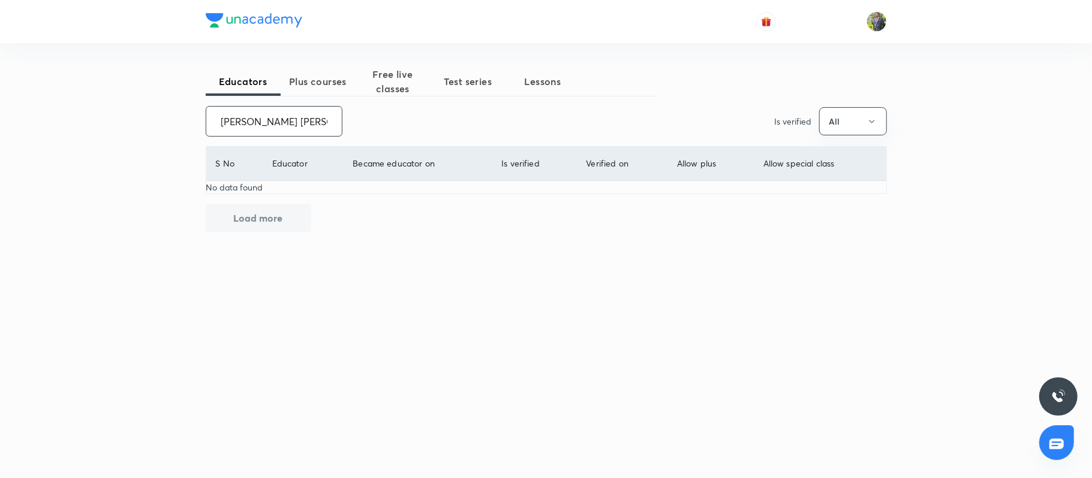
paste input "-2335"
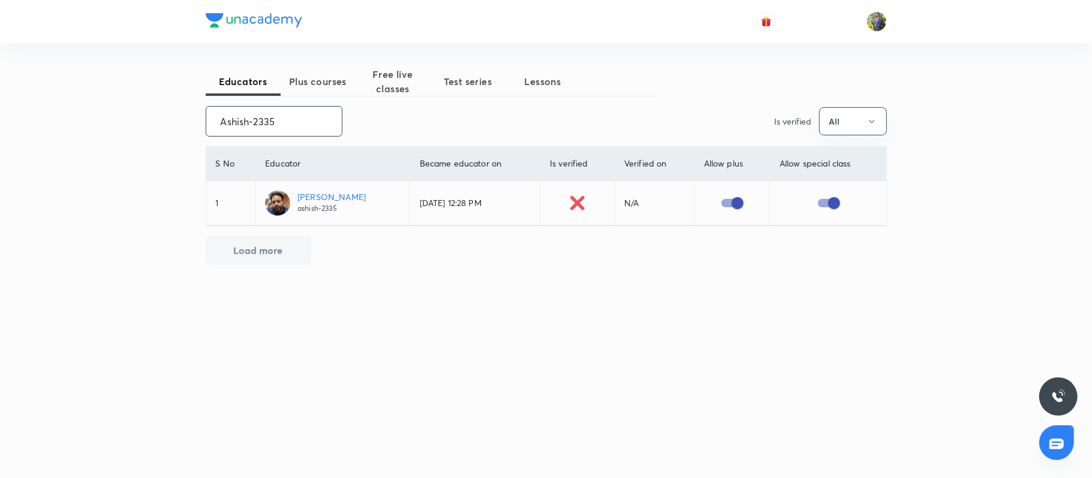
click at [284, 121] on input "Ashish-2335" at bounding box center [274, 121] width 136 height 31
paste input "Riya Raghuwanshi"
click at [284, 121] on input "Ashish-2335" at bounding box center [274, 121] width 136 height 31
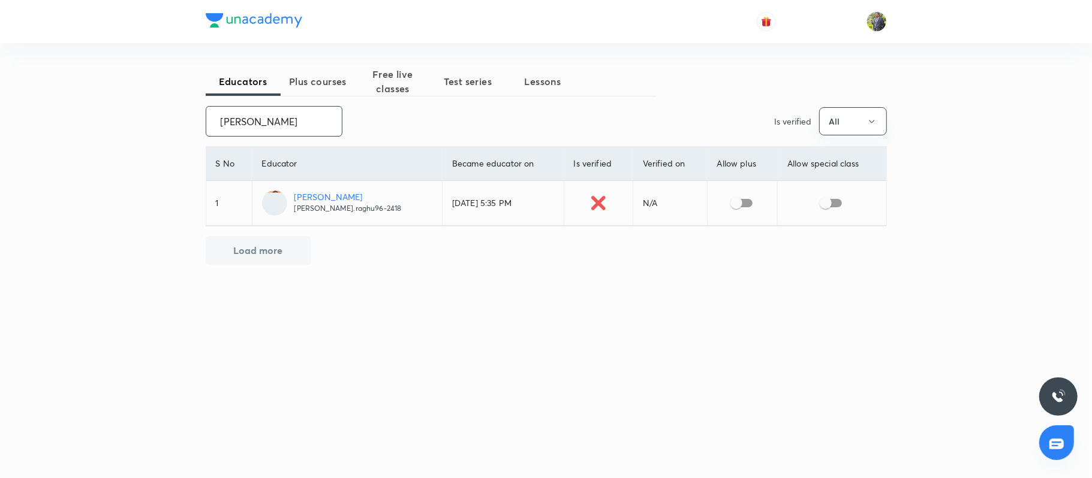
type input "Riya Raghuwanshi"
click at [730, 209] on input "checkbox" at bounding box center [736, 203] width 68 height 23
checkbox input "true"
click at [821, 203] on input "checkbox" at bounding box center [825, 203] width 68 height 23
checkbox input "true"
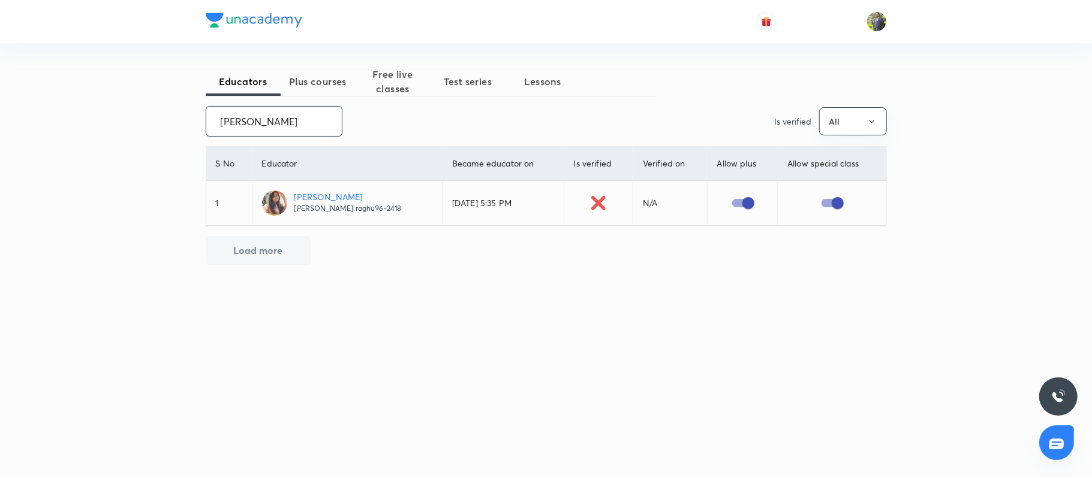
click at [307, 126] on input "Riya Raghuwanshi" at bounding box center [274, 121] width 136 height 31
paste input "SARALA R"
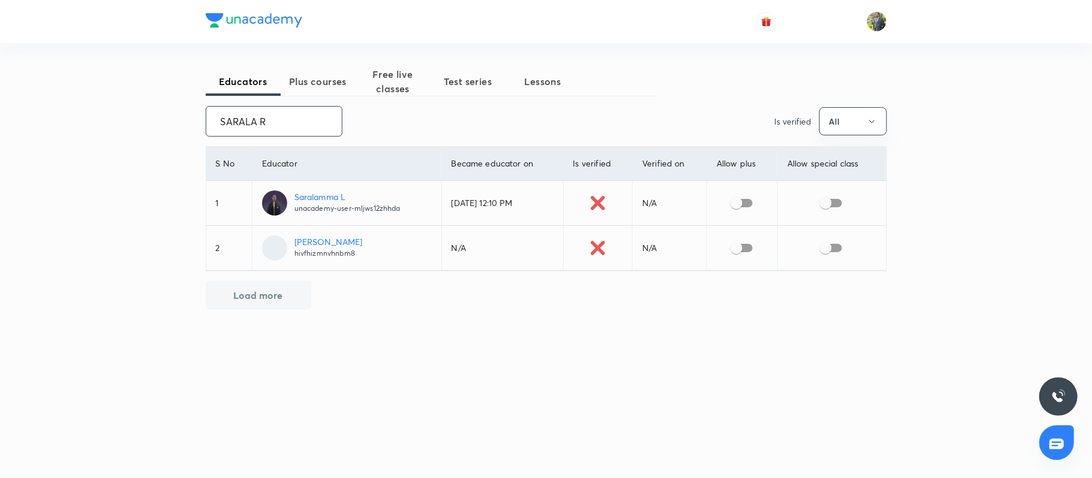
paste input "unacademy-user-MLJWS12ZHHDA"
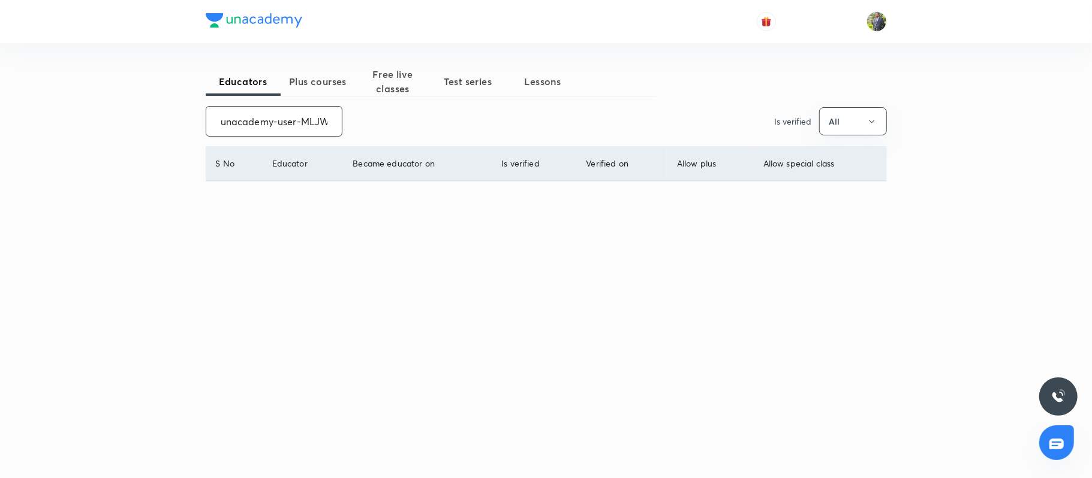
scroll to position [0, 53]
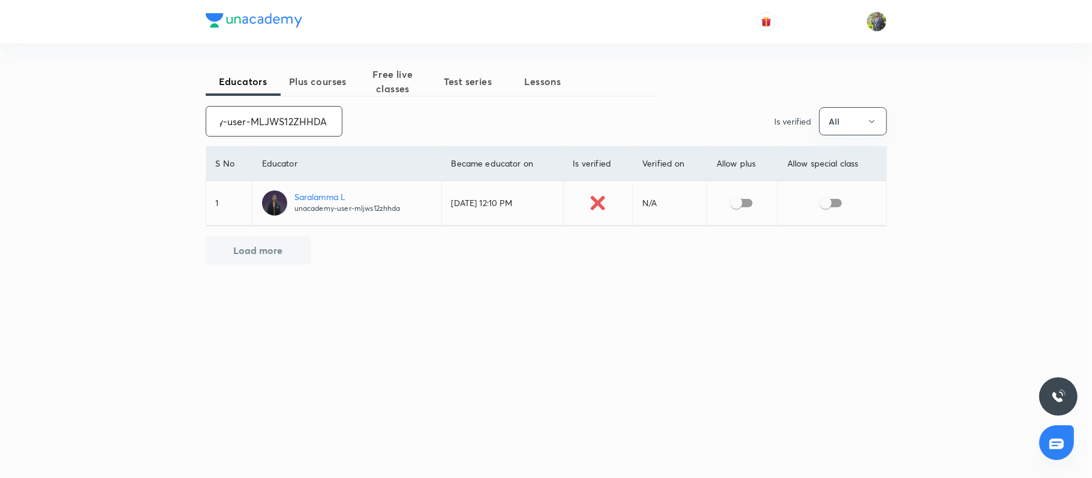
type input "unacademy-user-MLJWS12ZHHDA"
click at [746, 195] on input "checkbox" at bounding box center [736, 203] width 68 height 23
checkbox input "true"
click at [835, 212] on input "checkbox" at bounding box center [825, 203] width 68 height 23
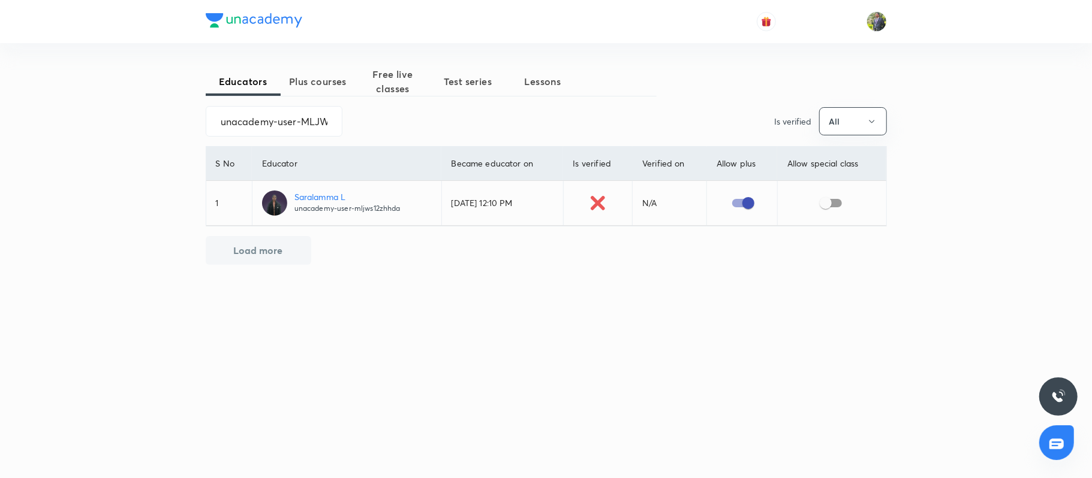
checkbox input "true"
click at [315, 125] on input "unacademy-user-MLJWS12ZHHDA" at bounding box center [274, 121] width 136 height 31
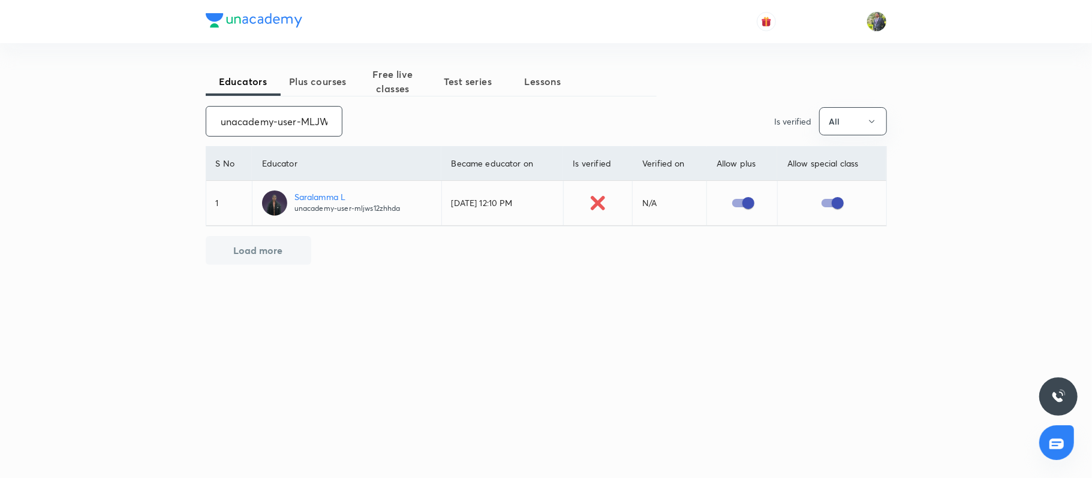
paste input "Chandan Narayan"
type input "Chandan Narayan"
click at [826, 201] on input "checkbox" at bounding box center [824, 203] width 68 height 23
checkbox input "true"
click at [755, 211] on input "checkbox" at bounding box center [733, 203] width 68 height 23
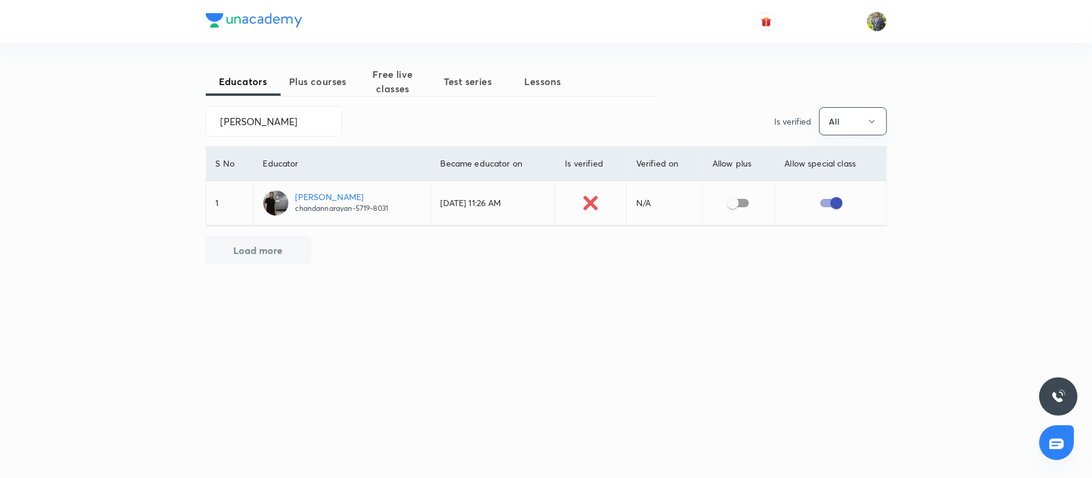
checkbox input "true"
click at [321, 118] on input "Chandan Narayan" at bounding box center [274, 121] width 136 height 31
paste input "Inayat Hussain Ansari"
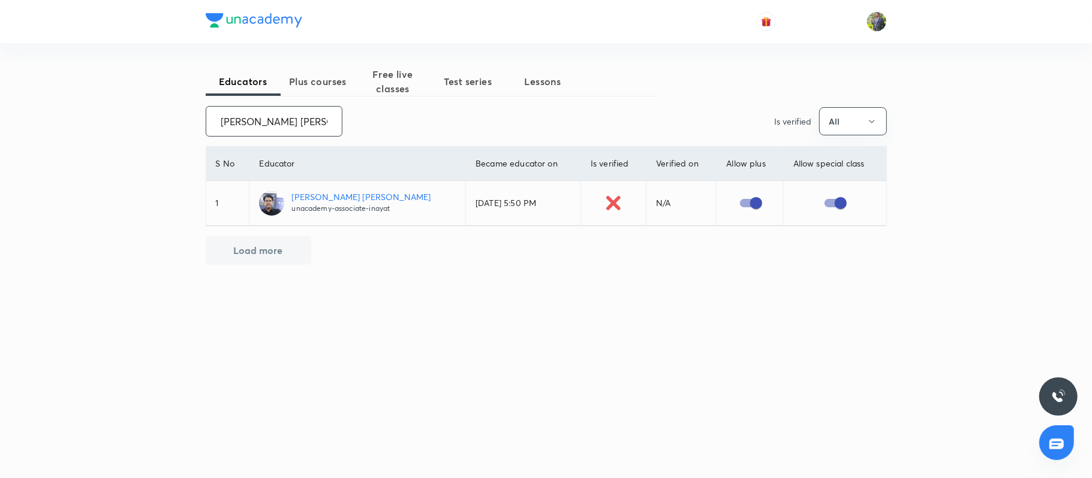
click at [262, 123] on input "Inayat Hussain Ansari" at bounding box center [274, 121] width 136 height 31
paste input "Soumi Mallick"
click at [262, 123] on input "Inayat Hussain Ansari" at bounding box center [274, 121] width 136 height 31
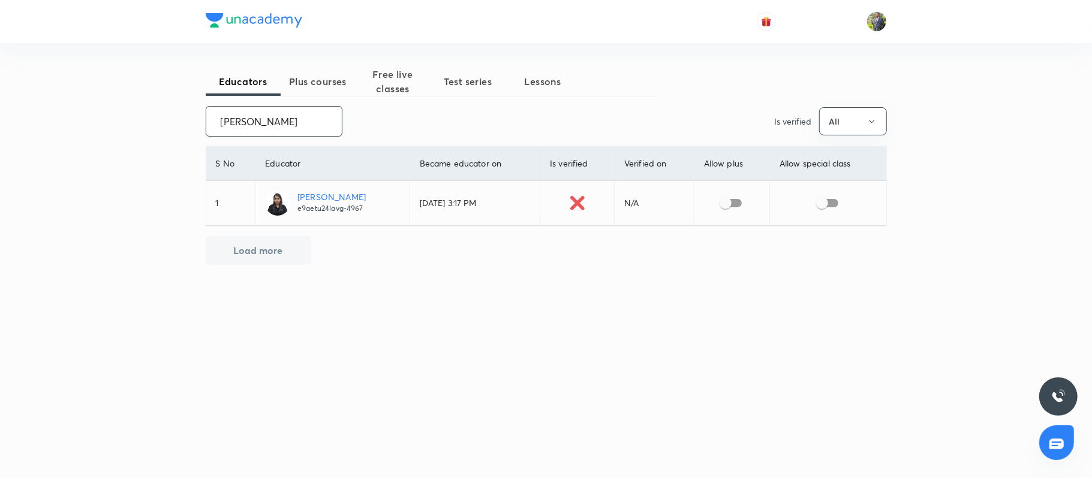
type input "Soumi Mallick"
click at [717, 202] on input "checkbox" at bounding box center [725, 203] width 68 height 23
checkbox input "true"
click at [833, 210] on input "checkbox" at bounding box center [822, 203] width 68 height 23
checkbox input "true"
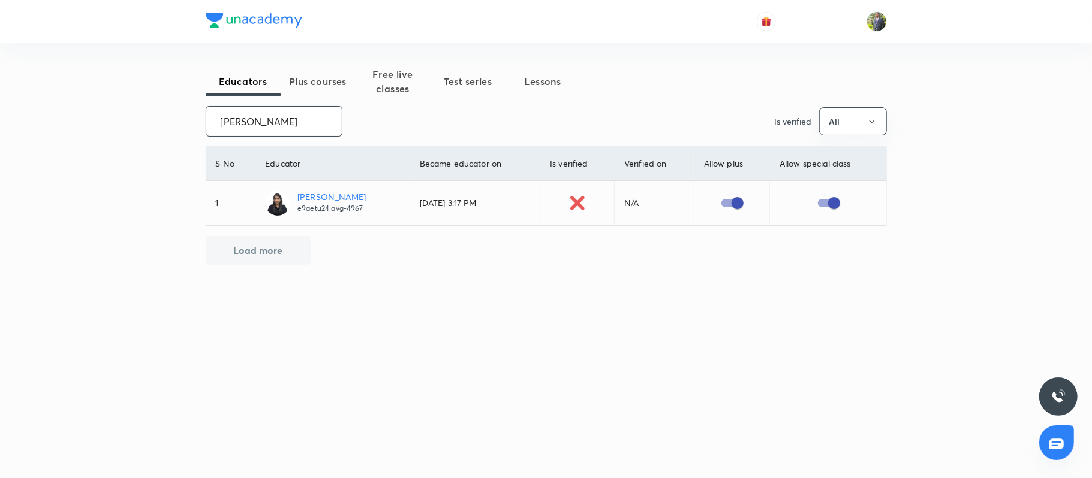
click at [308, 121] on input "Soumi Mallick" at bounding box center [274, 121] width 136 height 31
paste input "Jayeeta Bijali"
type input "Jayeeta Bijali"
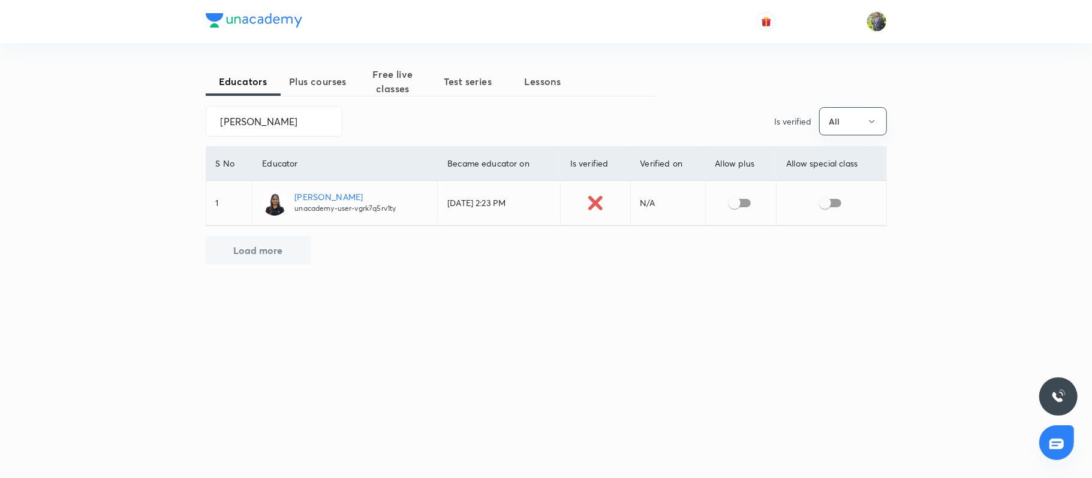
click at [746, 216] on td at bounding box center [740, 203] width 71 height 45
click at [744, 209] on input "checkbox" at bounding box center [734, 203] width 68 height 23
checkbox input "true"
click at [318, 114] on input "Jayeeta Bijali" at bounding box center [274, 121] width 136 height 31
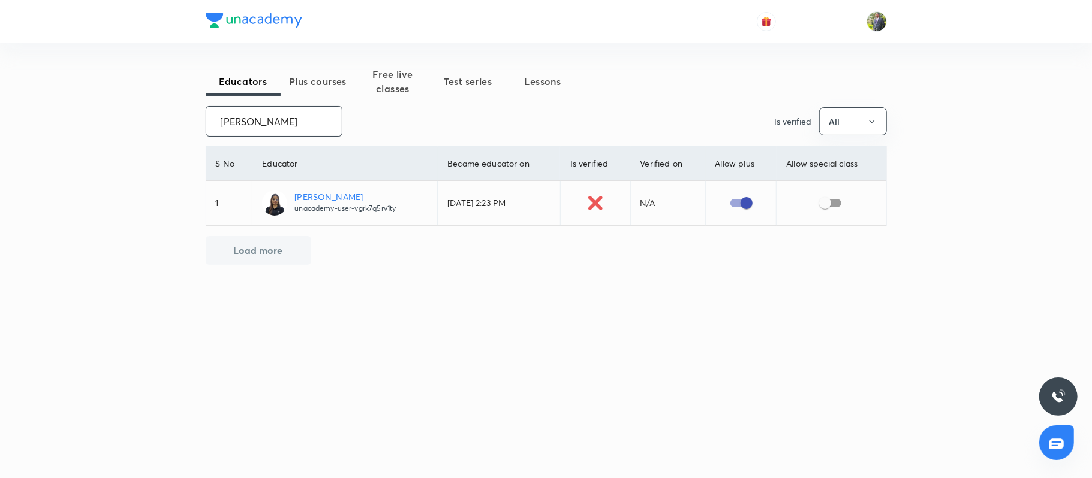
paste input "unacademy-user-AT8YCXD7R0FA"
click at [318, 114] on input "Jayeeta Bijali" at bounding box center [274, 121] width 136 height 31
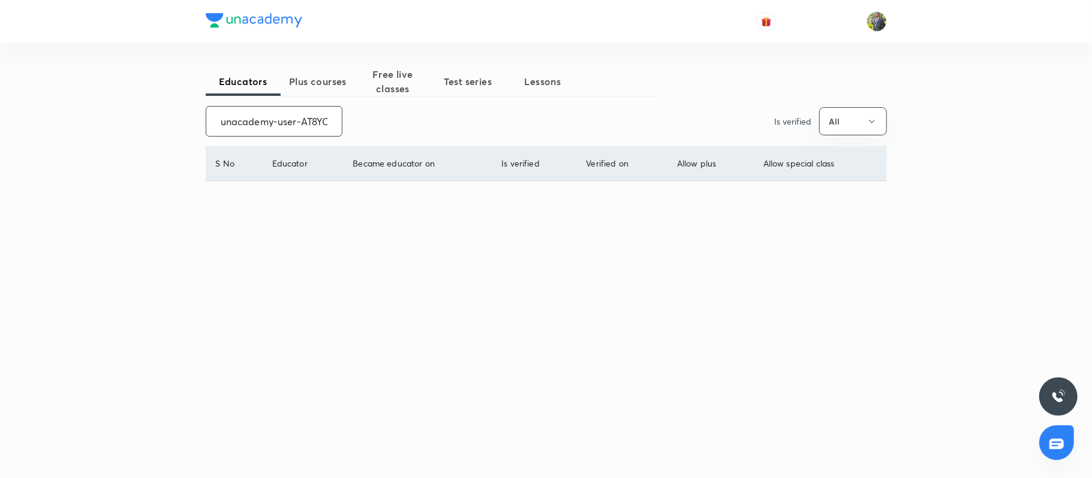
scroll to position [0, 47]
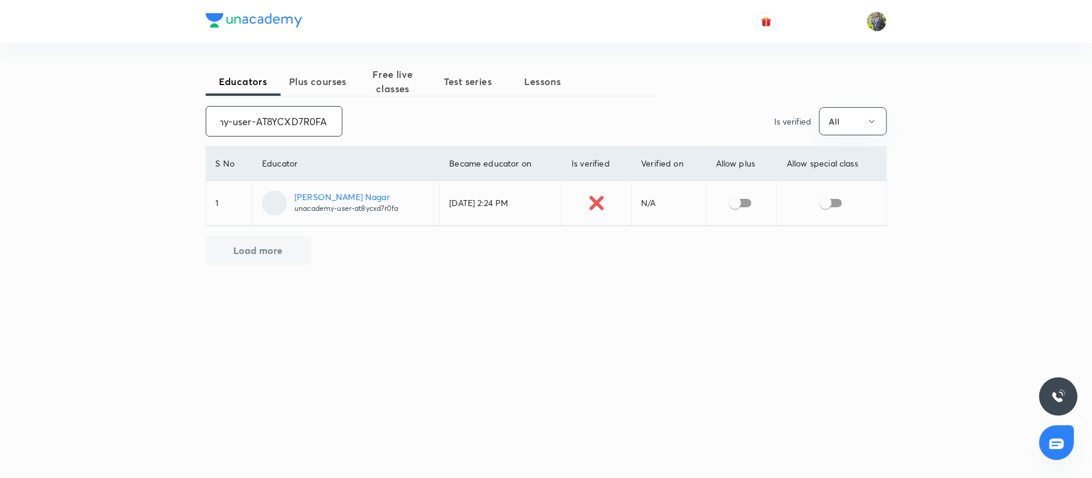
type input "unacademy-user-AT8YCXD7R0FA"
click at [740, 204] on input "checkbox" at bounding box center [735, 203] width 68 height 23
checkbox input "true"
click at [315, 116] on input "unacademy-user-AT8YCXD7R0FA" at bounding box center [274, 121] width 136 height 31
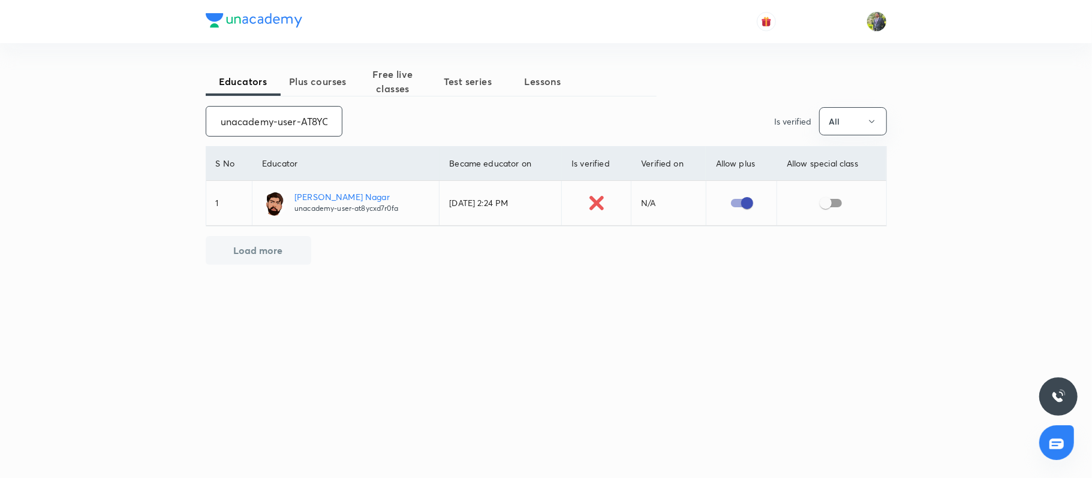
paste input "theamericanranchi-3434"
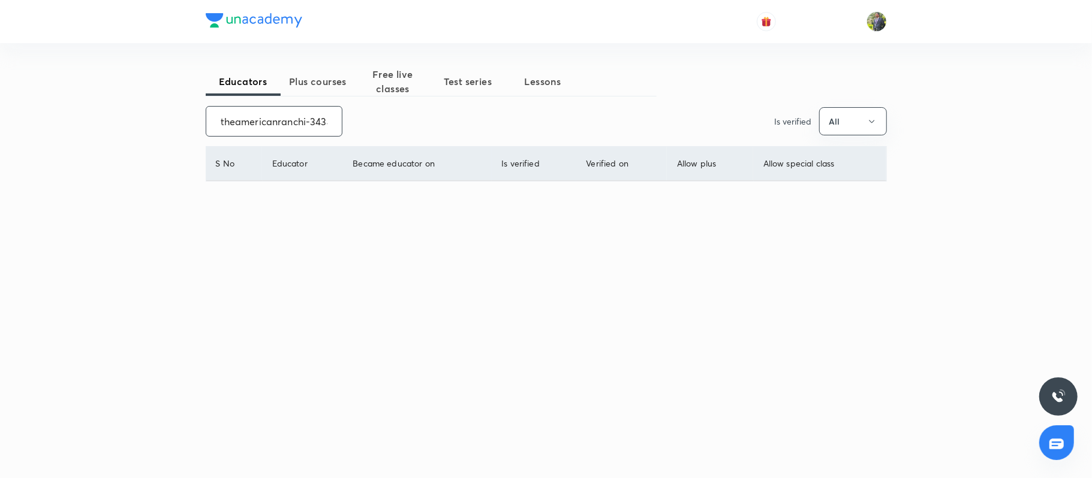
scroll to position [0, 7]
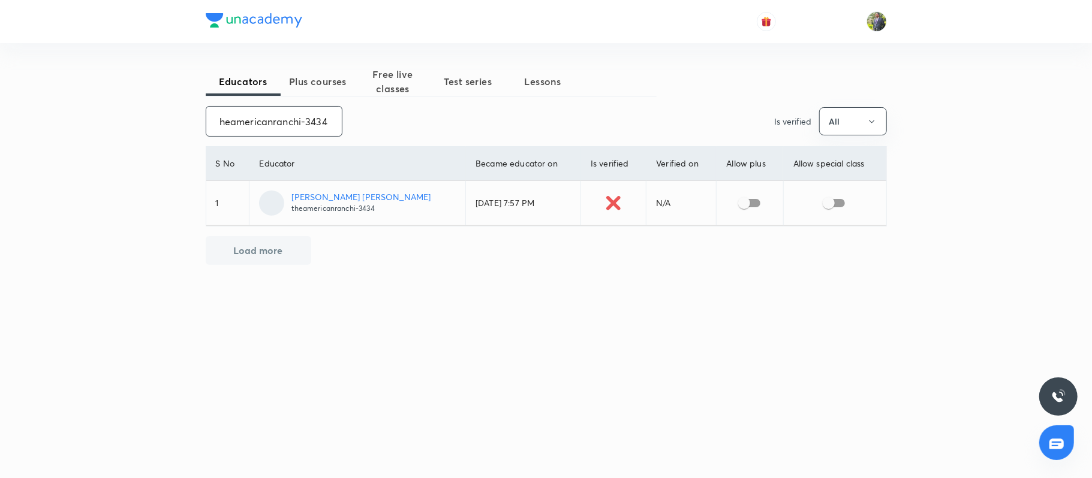
type input "theamericanranchi-3434"
click at [734, 204] on input "checkbox" at bounding box center [744, 203] width 68 height 23
checkbox input "true"
click at [303, 126] on input "theamericanranchi-3434" at bounding box center [274, 121] width 136 height 31
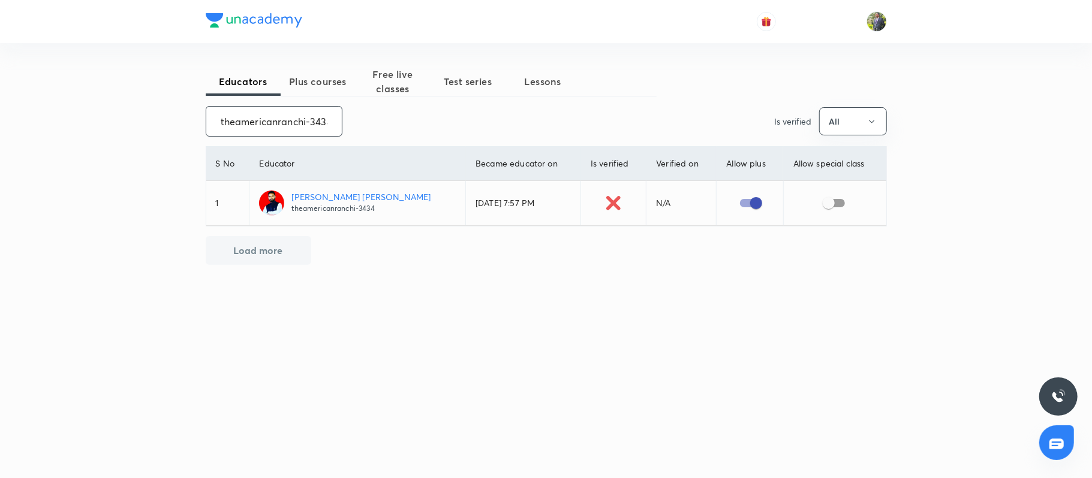
paste input "SD339HR9ODE5"
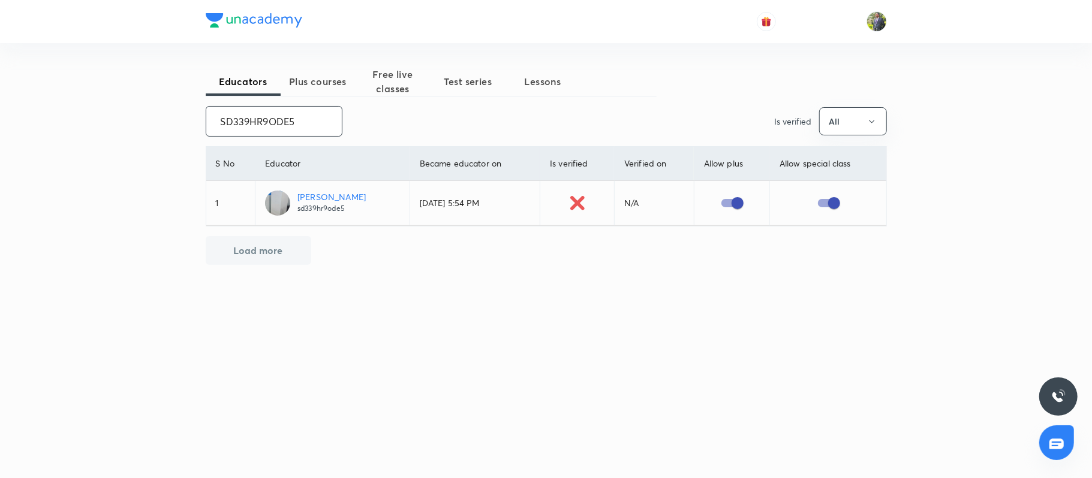
click at [303, 118] on input "SD339HR9ODE5" at bounding box center [274, 121] width 136 height 31
paste input "wethaKannan"
type input "SwethaKannan"
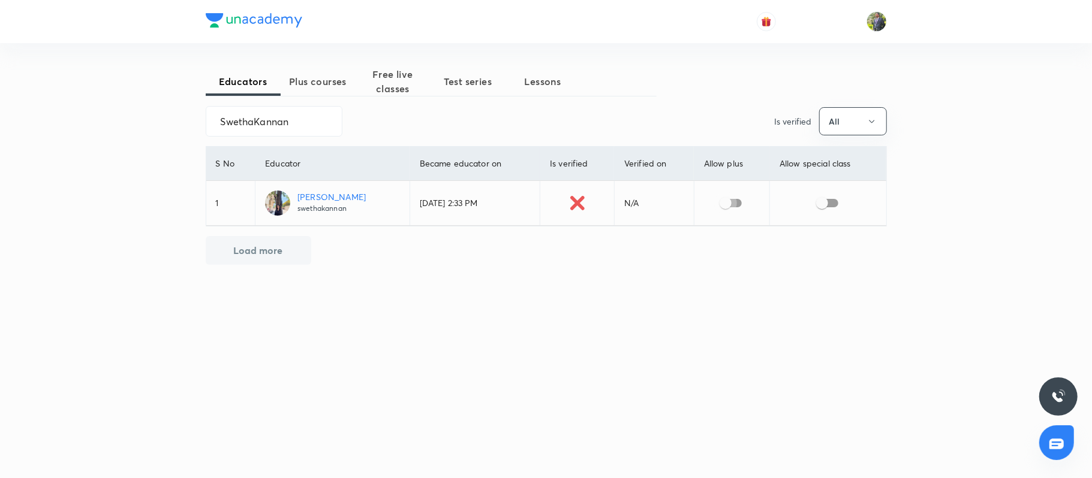
click at [716, 203] on input "checkbox" at bounding box center [725, 203] width 68 height 23
checkbox input "true"
click at [299, 130] on input "SwethaKannan" at bounding box center [274, 121] width 136 height 31
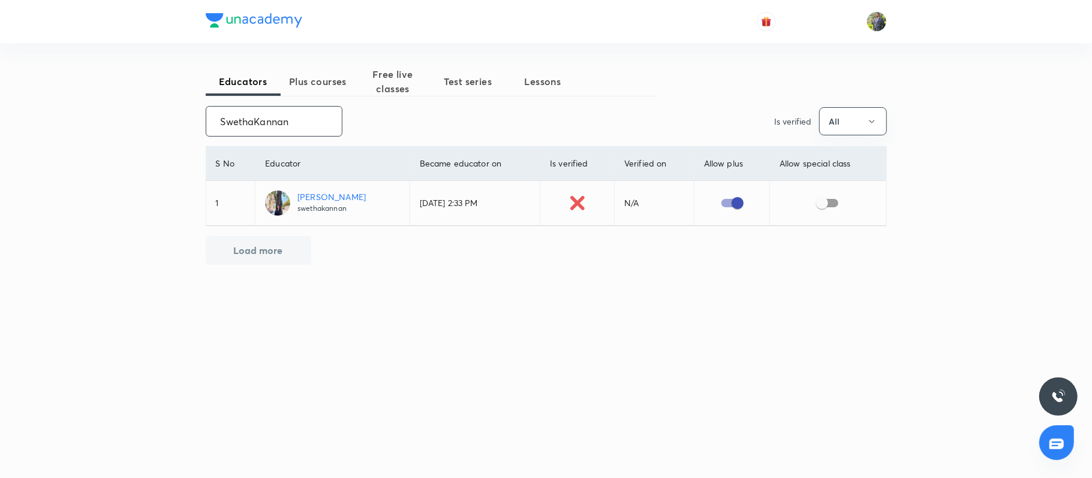
paste input "unacademy-user-GJJLGUQ900DN"
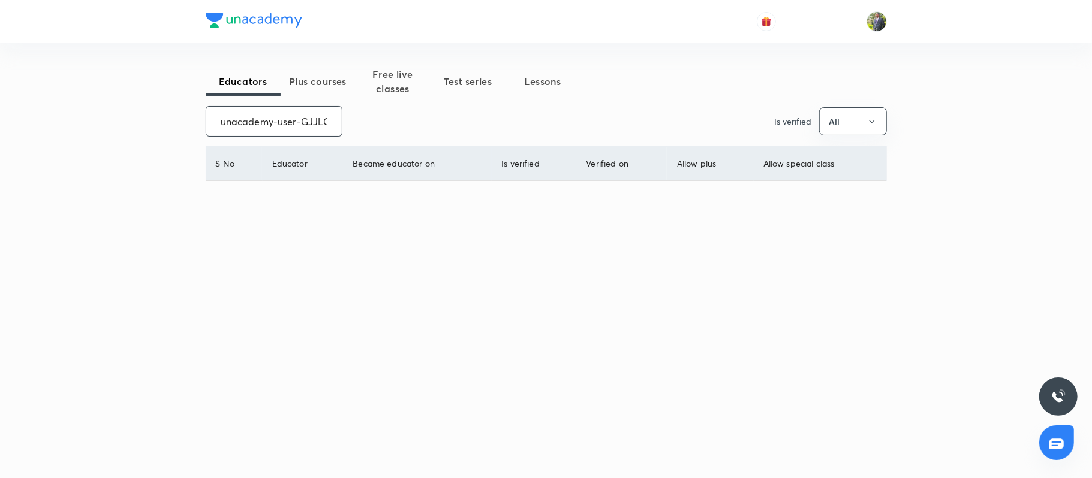
scroll to position [0, 53]
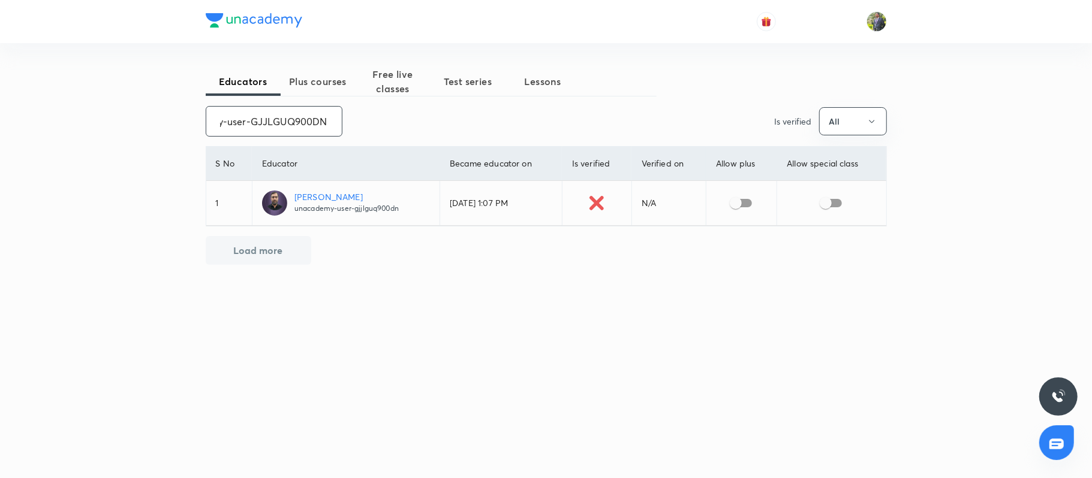
type input "unacademy-user-GJJLGUQ900DN"
click at [730, 202] on input "checkbox" at bounding box center [736, 203] width 68 height 23
checkbox input "true"
click at [264, 113] on input "unacademy-user-GJJLGUQ900DN" at bounding box center [274, 121] width 136 height 31
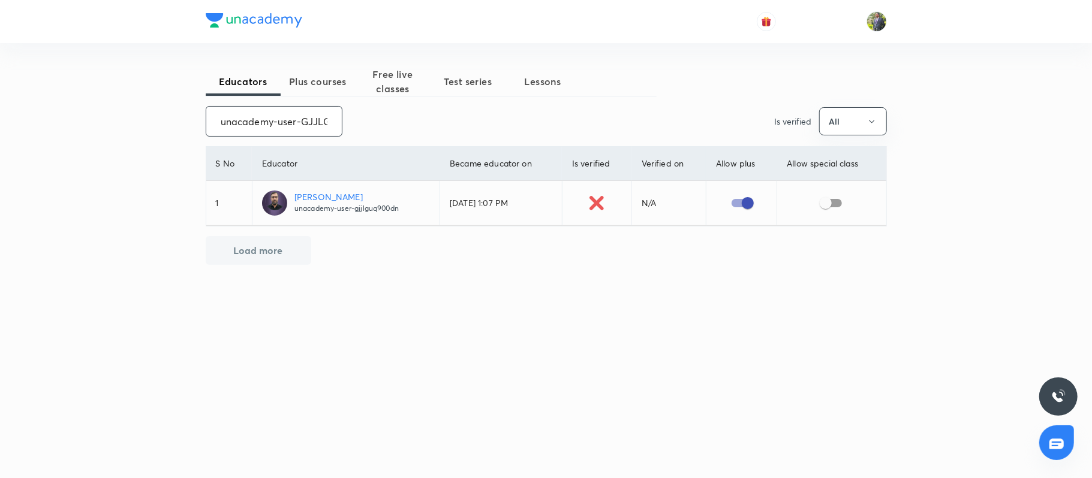
paste input "U8W5FPYSETCK"
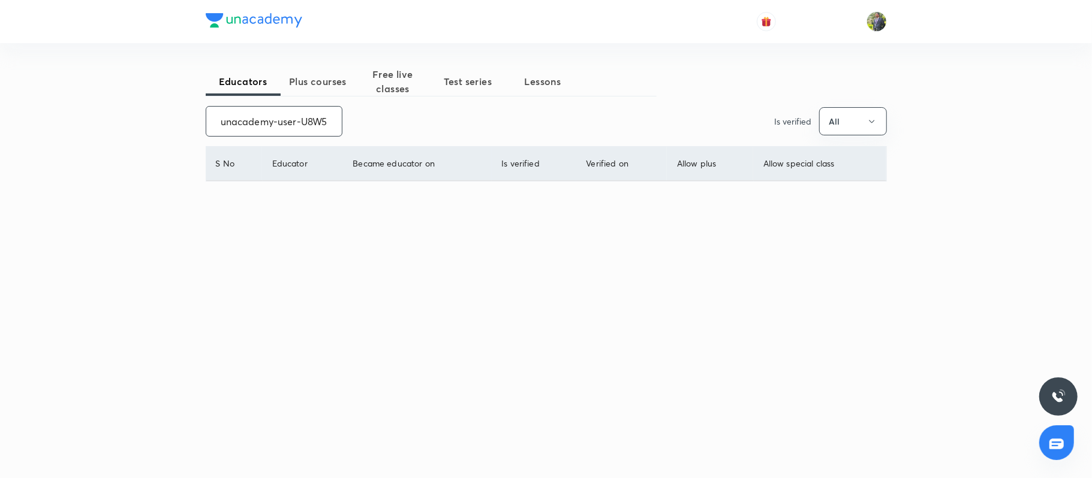
scroll to position [0, 50]
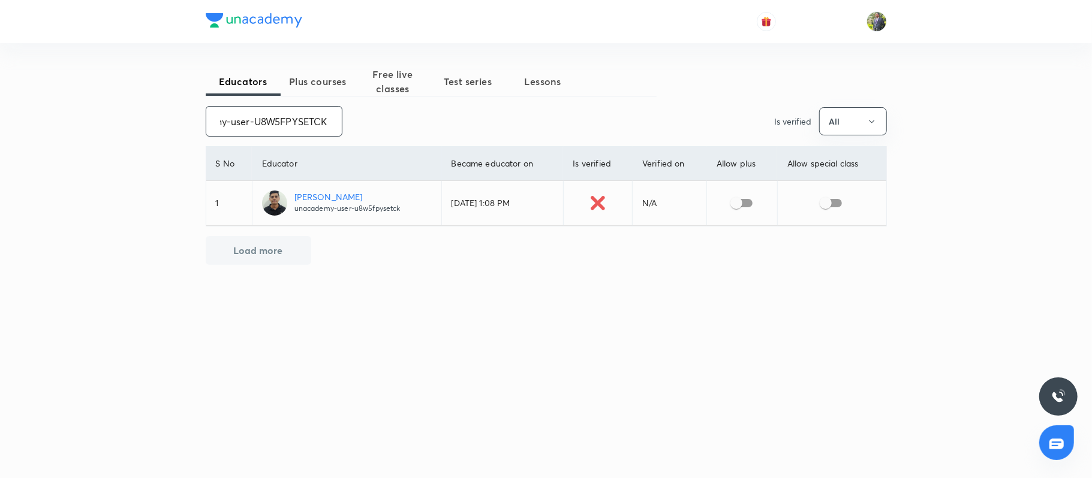
type input "unacademy-user-U8W5FPYSETCK"
click at [731, 201] on input "checkbox" at bounding box center [736, 203] width 68 height 23
checkbox input "true"
click at [257, 121] on input "unacademy-user-U8W5FPYSETCK" at bounding box center [274, 121] width 136 height 31
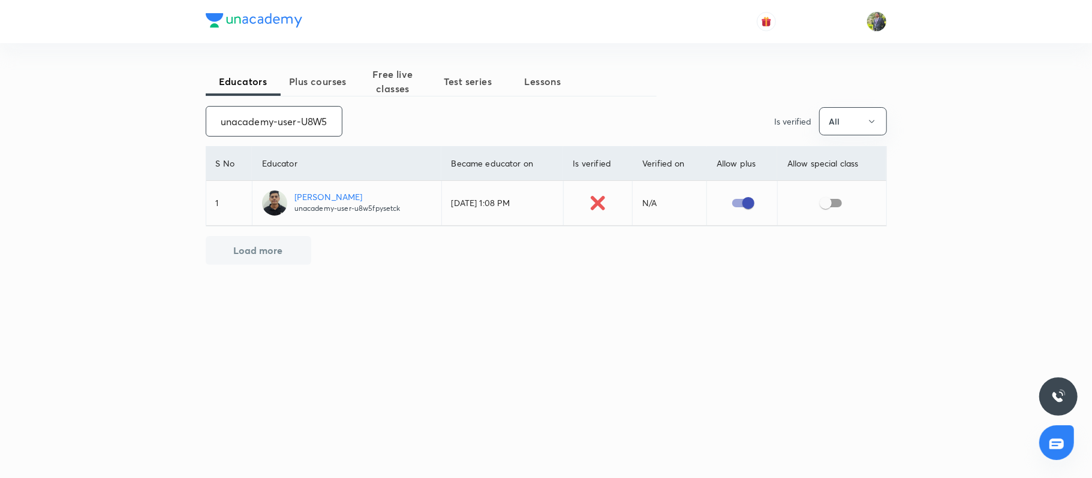
paste input "BHDTH9V6GKQB"
click at [275, 128] on input "unacademy-user-BHDTH9V6GKQB" at bounding box center [274, 121] width 136 height 31
paste input "princeshukla-4218"
type input "princeshukla-4218"
click at [727, 204] on input "checkbox" at bounding box center [733, 203] width 68 height 23
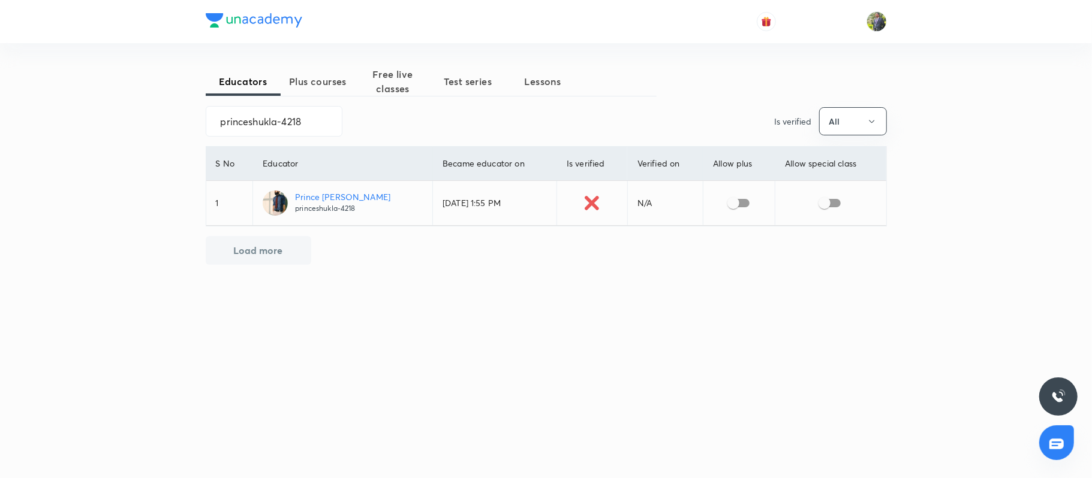
checkbox input "true"
click at [320, 125] on input "princeshukla-4218" at bounding box center [274, 121] width 136 height 31
paste input "unacademy-user-H6WVL4KILA96"
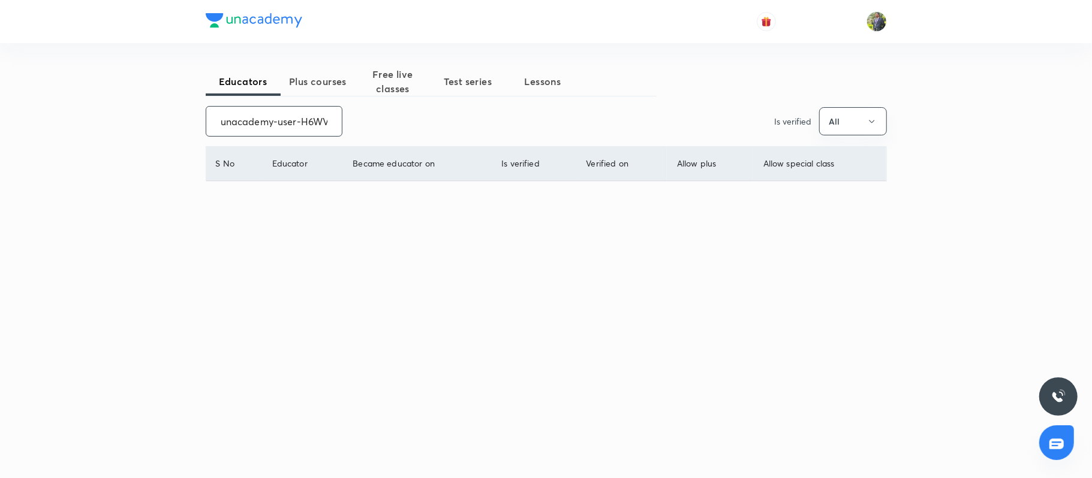
scroll to position [0, 48]
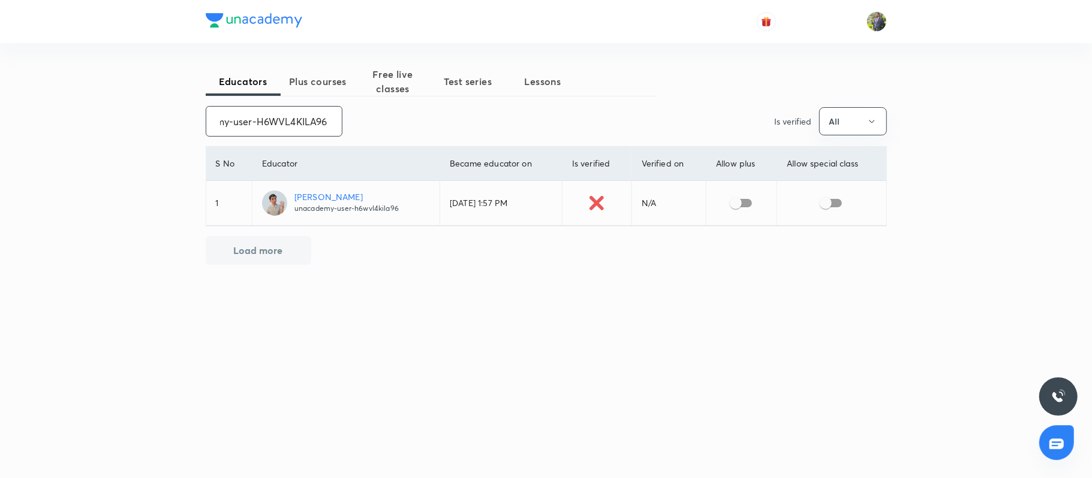
type input "unacademy-user-H6WVL4KILA96"
click at [723, 205] on input "checkbox" at bounding box center [736, 203] width 68 height 23
checkbox input "true"
click at [296, 125] on input "unacademy-user-H6WVL4KILA96" at bounding box center [274, 121] width 136 height 31
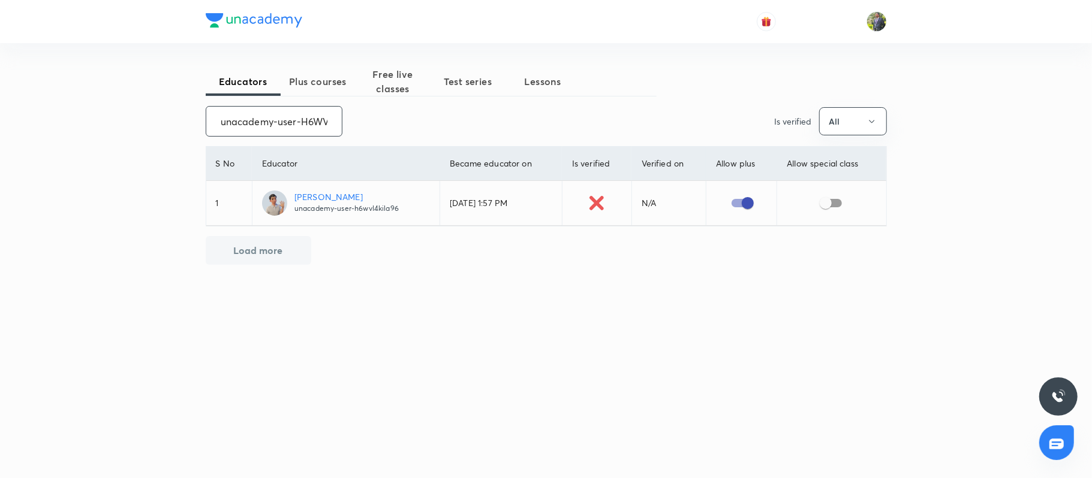
paste input "TWW667PUMPJ"
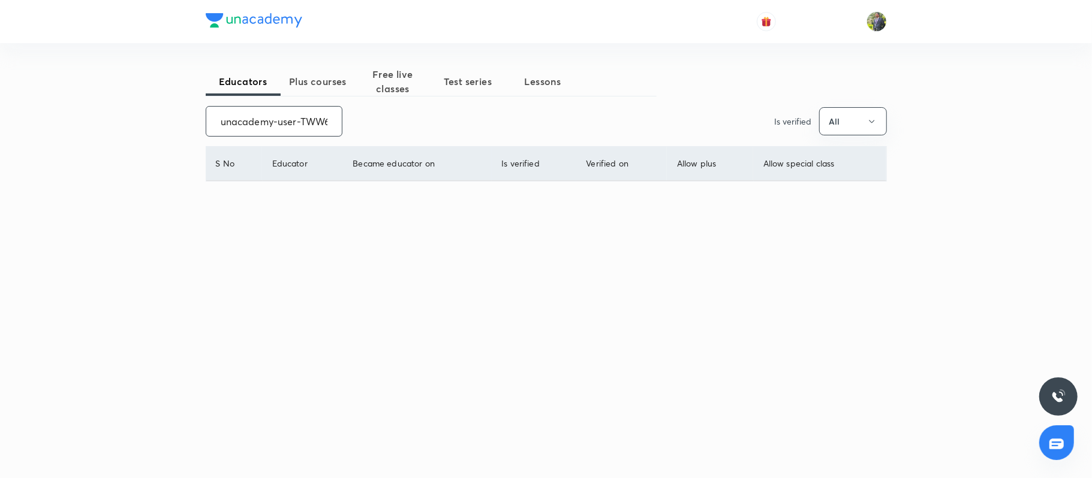
scroll to position [0, 53]
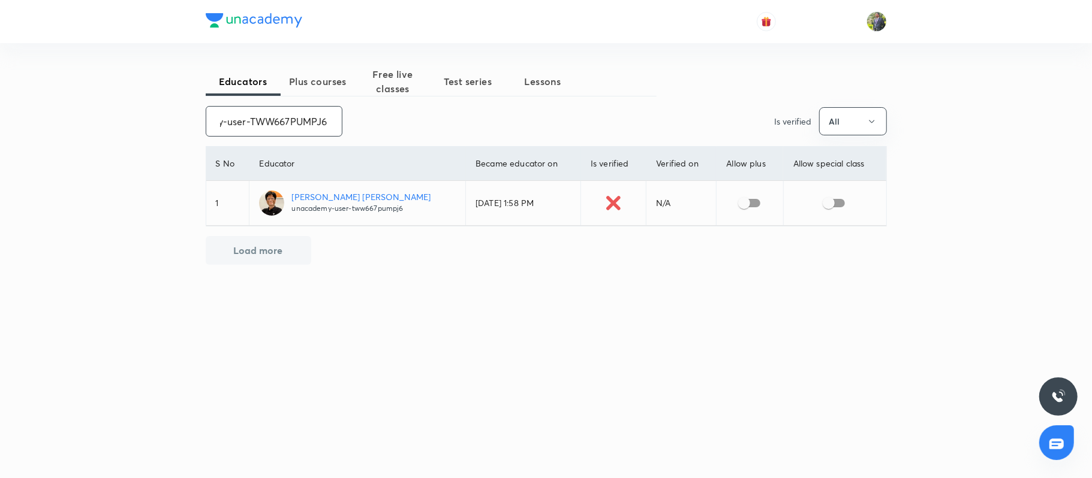
type input "unacademy-user-TWW667PUMPJ6"
click at [737, 200] on input "checkbox" at bounding box center [744, 203] width 68 height 23
checkbox input "true"
click at [303, 109] on input "unacademy-user-TWW667PUMPJ6" at bounding box center [274, 121] width 136 height 31
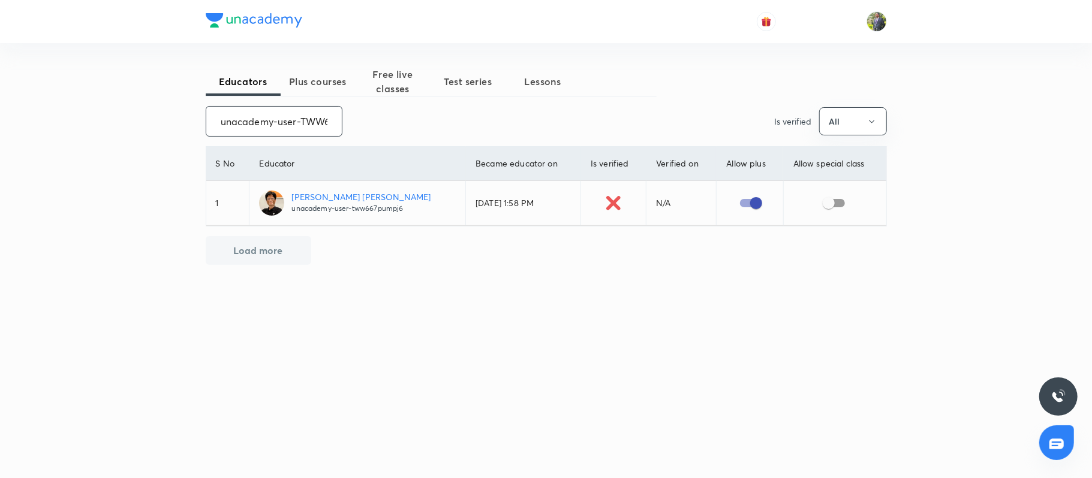
paste input "karteekpvm-702"
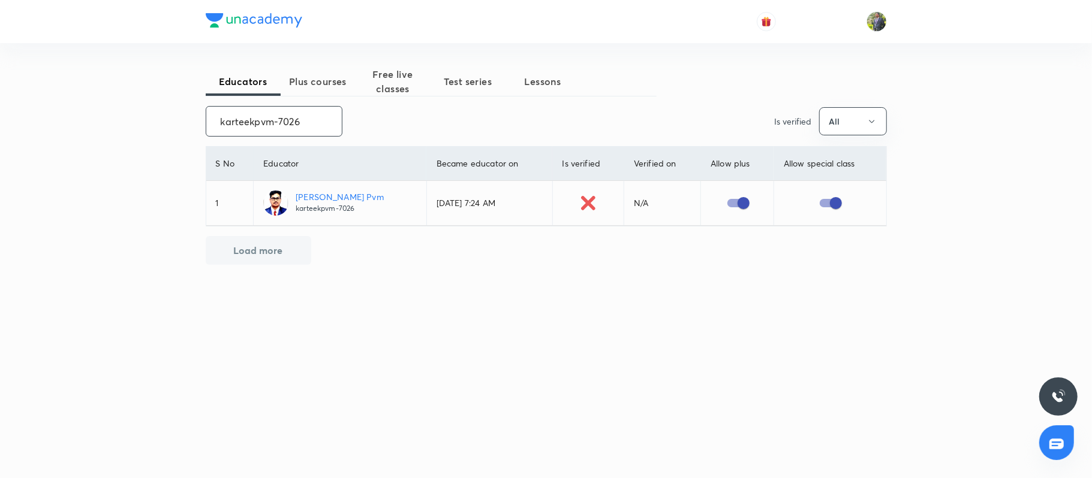
type input "karteekpvm-7026"
click at [711, 200] on input "checkbox" at bounding box center [743, 203] width 68 height 23
click at [711, 200] on input "checkbox" at bounding box center [731, 203] width 68 height 23
checkbox input "true"
click at [301, 125] on input "karteekpvm-7026" at bounding box center [274, 121] width 136 height 31
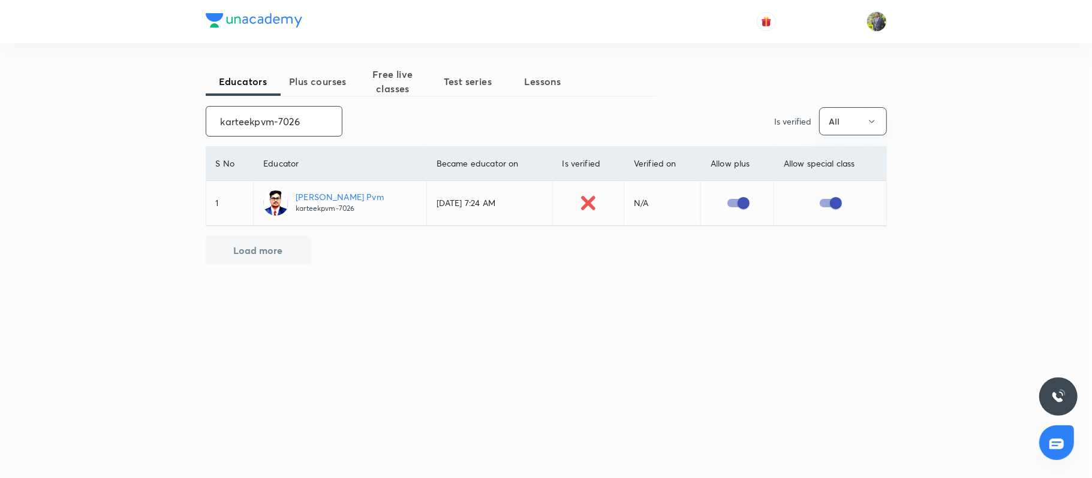
paste input "unacademy-user-177BQWGK6D5R"
click at [257, 132] on input "unacademy-user-177BQWGK6D5R" at bounding box center [274, 121] width 136 height 31
paste input "RuttalaViswanadham-5743"
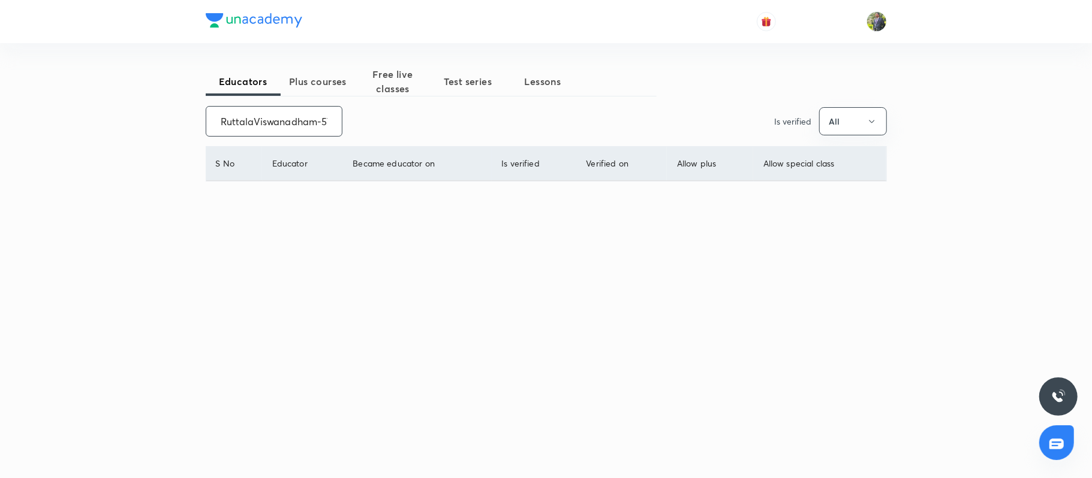
scroll to position [0, 17]
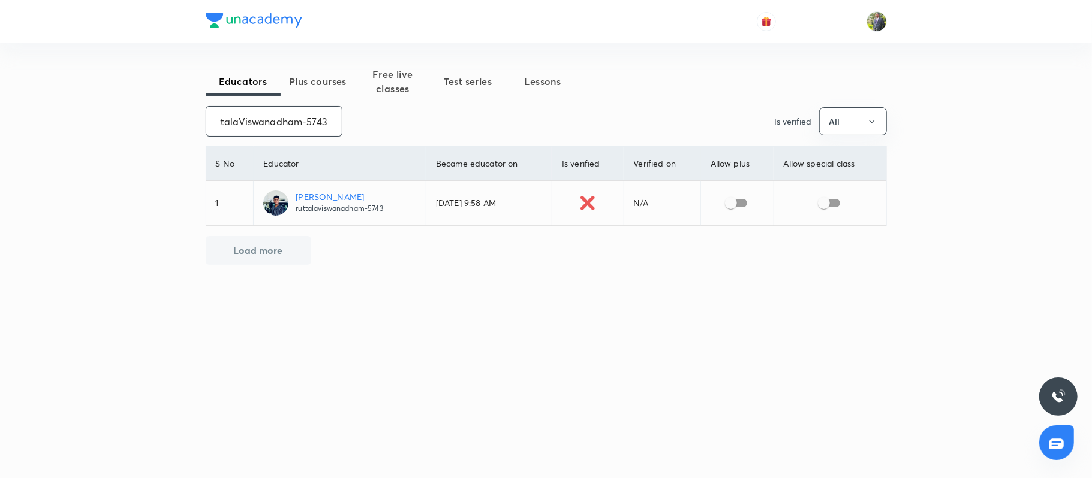
type input "RuttalaViswanadham-5743"
click at [735, 204] on input "checkbox" at bounding box center [731, 203] width 68 height 23
checkbox input "true"
click at [286, 125] on input "RuttalaViswanadham-5743" at bounding box center [274, 121] width 136 height 31
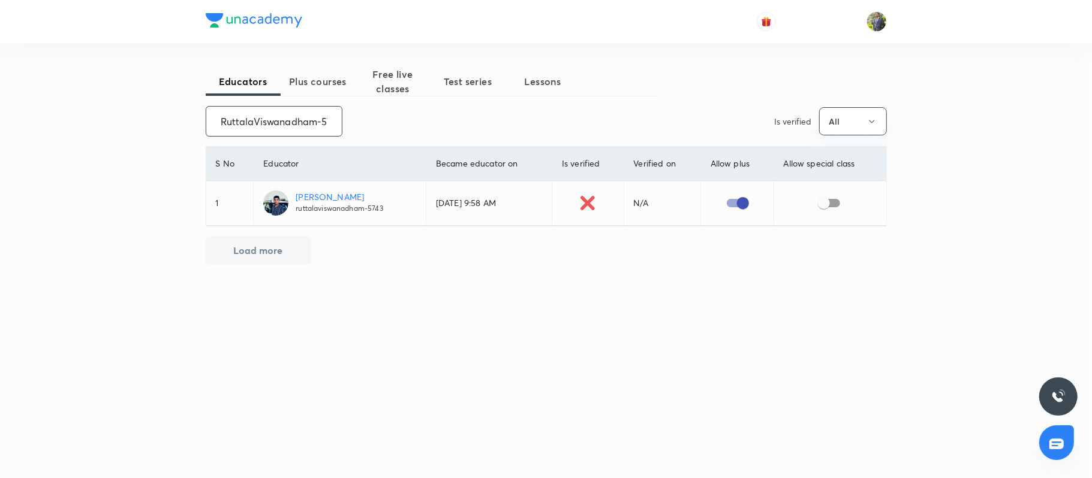
paste input "unacademy-user-47R9E1FCSEGZ"
type input "unacademy-user-47R9E1FCSEGZ"
click at [731, 203] on input "checkbox" at bounding box center [735, 203] width 68 height 23
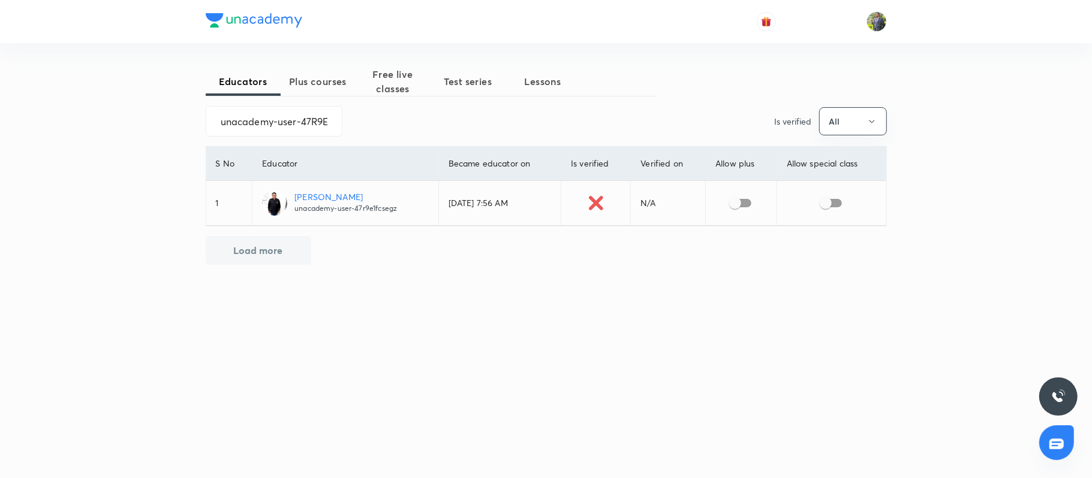
checkbox input "true"
click at [299, 125] on input "unacademy-user-47R9E1FCSEGZ" at bounding box center [274, 121] width 136 height 31
paste input "ramanujsarkar"
type input "ramanujsarkar"
click at [729, 204] on input "checkbox" at bounding box center [725, 203] width 68 height 23
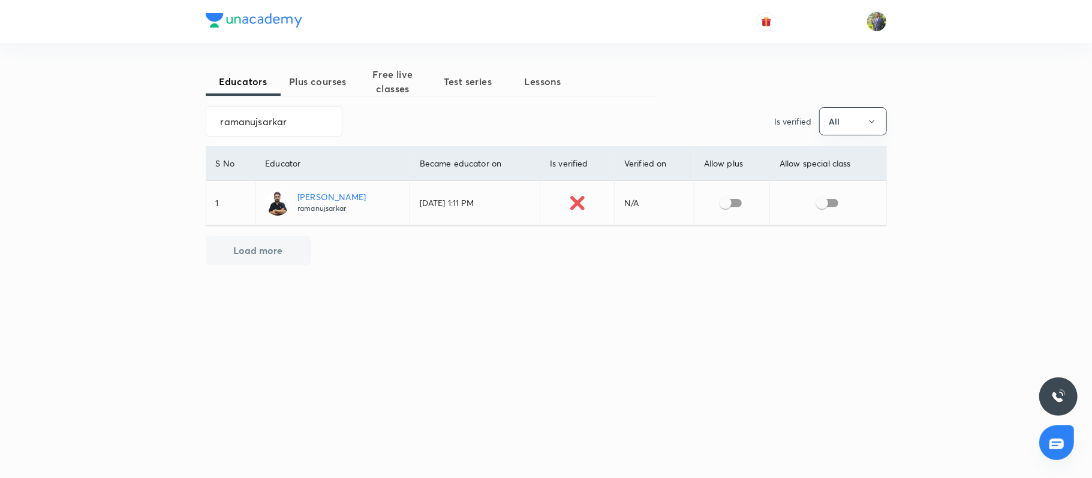
checkbox input "true"
click at [272, 127] on input "ramanujsarkar" at bounding box center [274, 121] width 136 height 31
paste input "unacademy-user-YPEJOZOMFL3Y"
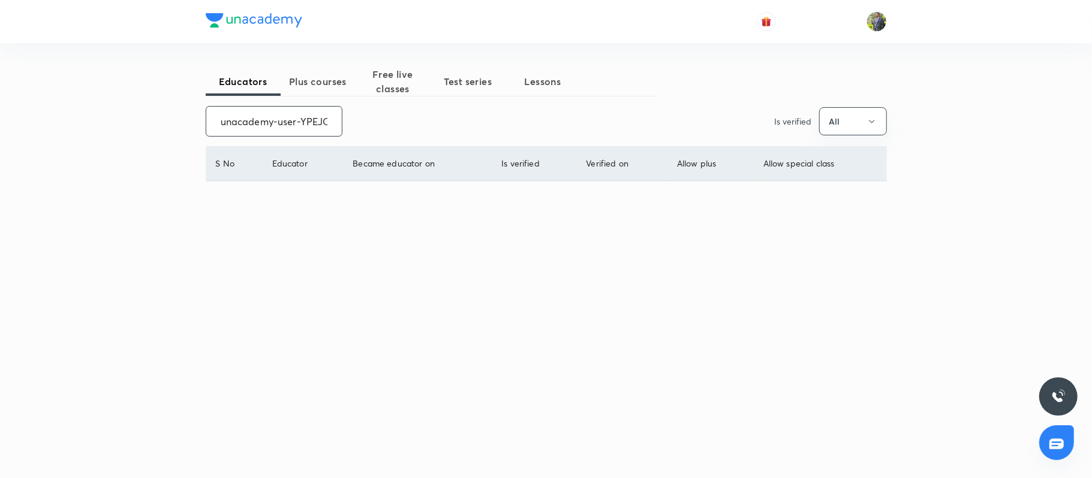
scroll to position [0, 50]
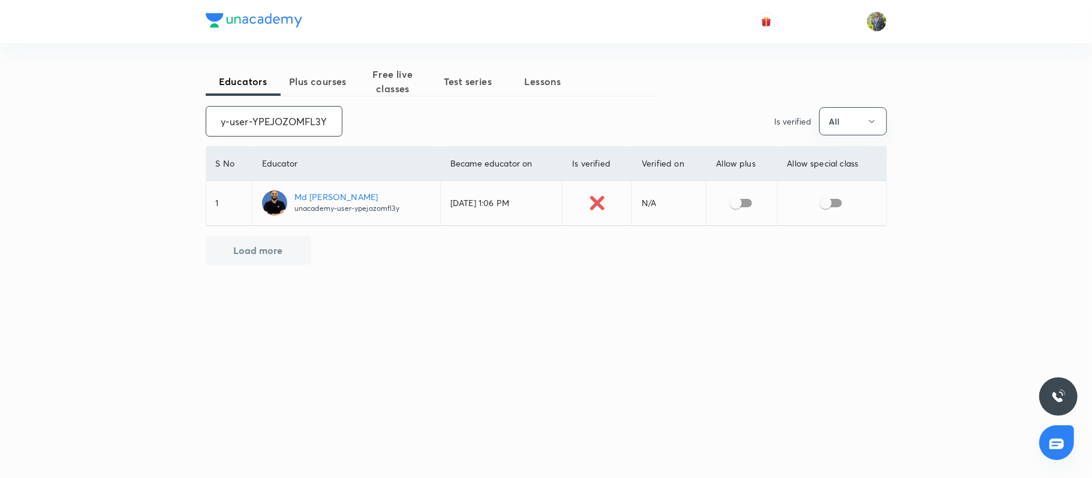
type input "unacademy-user-YPEJOZOMFL3Y"
click at [730, 204] on input "checkbox" at bounding box center [736, 203] width 68 height 23
checkbox input "true"
click at [327, 119] on input "unacademy-user-YPEJOZOMFL3Y" at bounding box center [274, 121] width 136 height 31
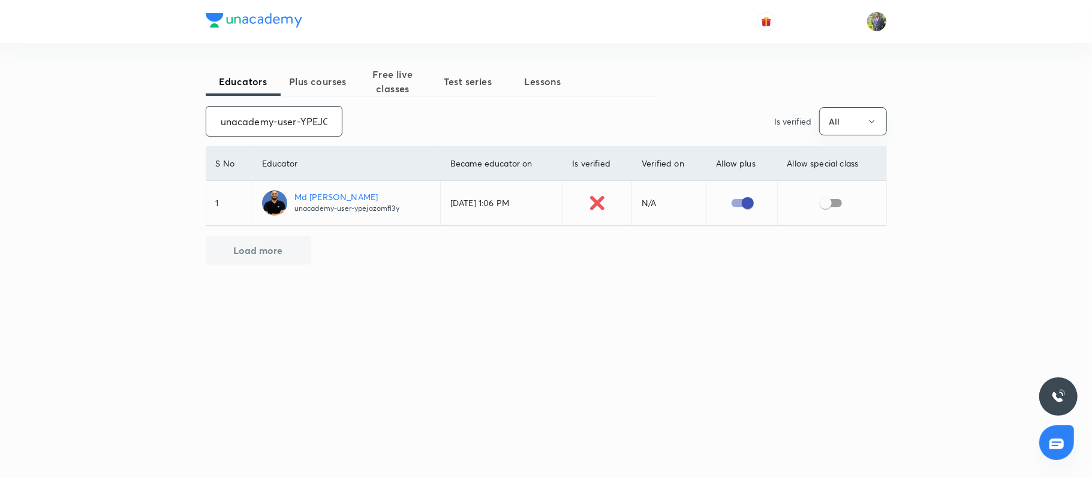
click at [301, 121] on input "unacademy-user-YPEJOZOMFL3Y" at bounding box center [274, 121] width 136 height 31
paste input "D4RL53A50CRK"
click at [279, 118] on input "unacademy-user-D4RL53A50CRK" at bounding box center [274, 121] width 136 height 31
paste input "shyam-2196"
type input "shyam-2196"
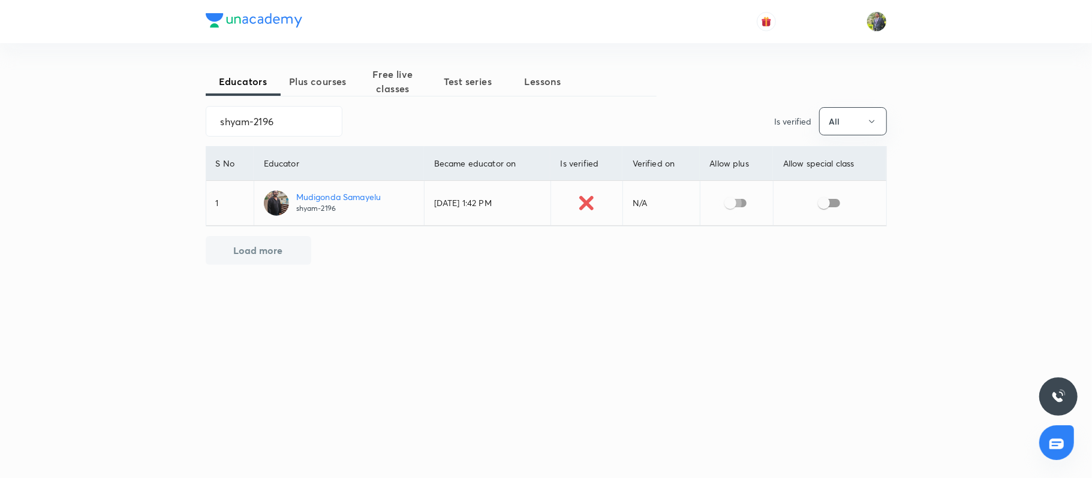
click at [737, 204] on input "checkbox" at bounding box center [730, 203] width 68 height 23
checkbox input "true"
click at [267, 130] on input "shyam-2196" at bounding box center [274, 121] width 136 height 31
paste input "unacademy-user-G90GGOSN94"
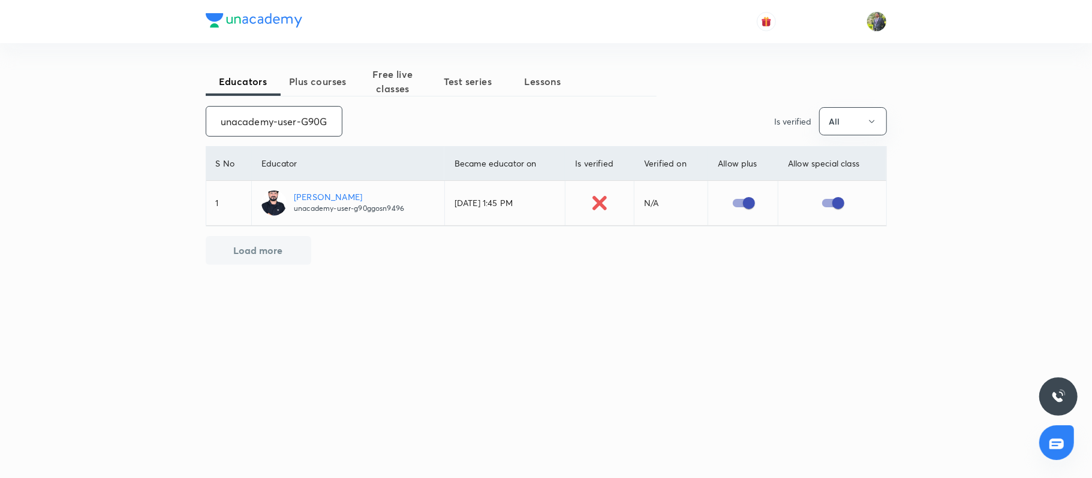
click at [315, 119] on input "unacademy-user-G90GGOSN9496" at bounding box center [274, 121] width 136 height 31
paste input "YE9THKWEX3X3"
type input "unacademy-user-YE9THKWEX3X3"
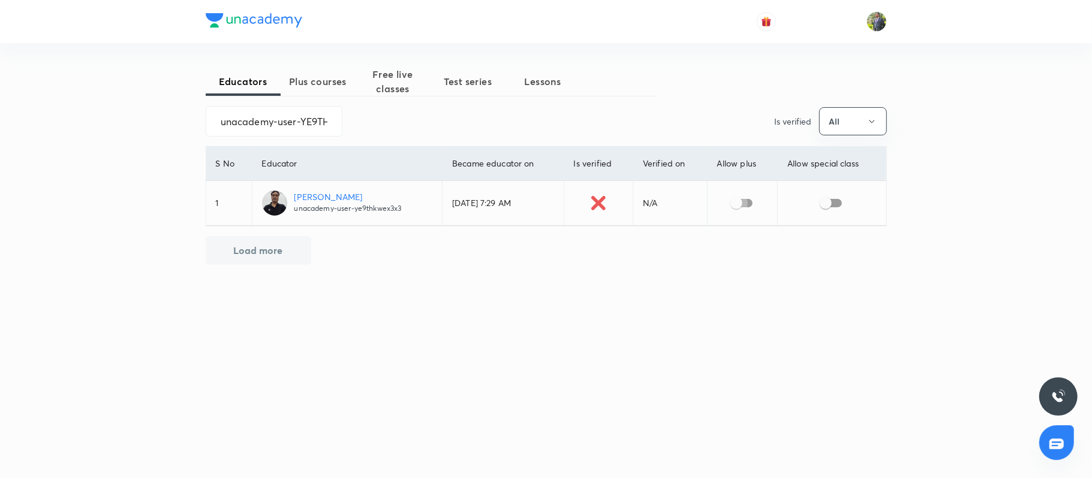
click at [739, 195] on input "checkbox" at bounding box center [736, 203] width 68 height 23
checkbox input "true"
click at [306, 121] on input "unacademy-user-YE9THKWEX3X3" at bounding box center [274, 121] width 136 height 31
paste input "3RPV9SBS7I6B"
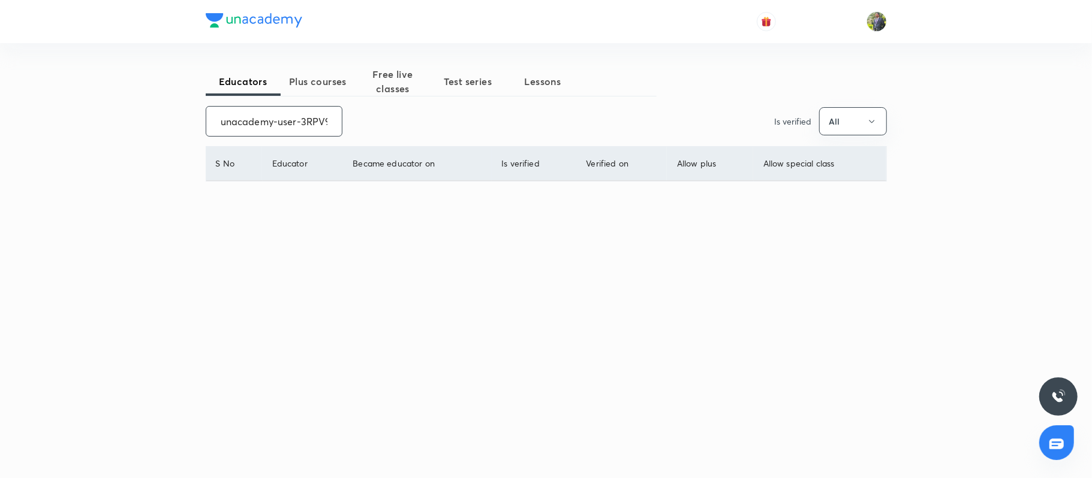
scroll to position [0, 42]
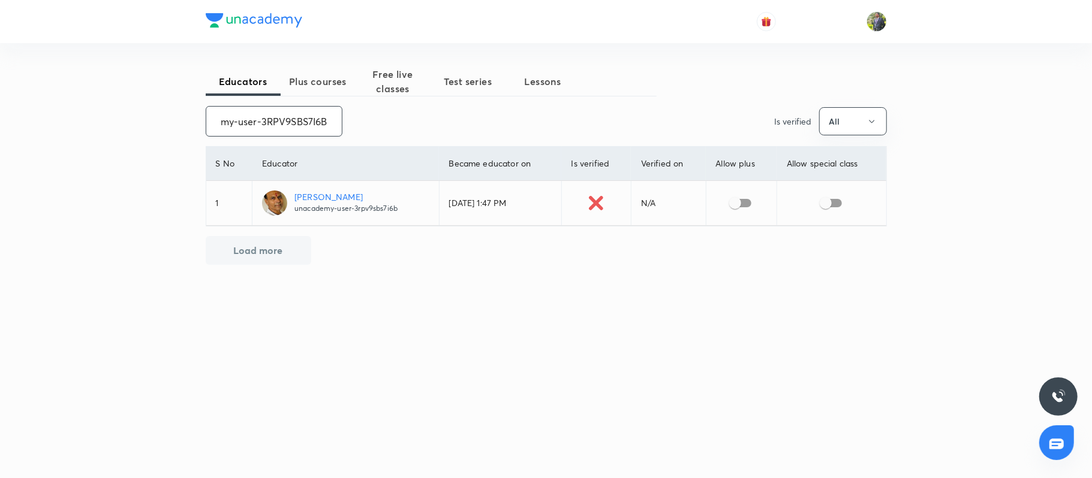
type input "unacademy-user-3RPV9SBS7I6B"
click at [749, 201] on input "checkbox" at bounding box center [735, 203] width 68 height 23
checkbox input "true"
click at [269, 119] on input "unacademy-user-3RPV9SBS7I6B" at bounding box center [274, 121] width 136 height 31
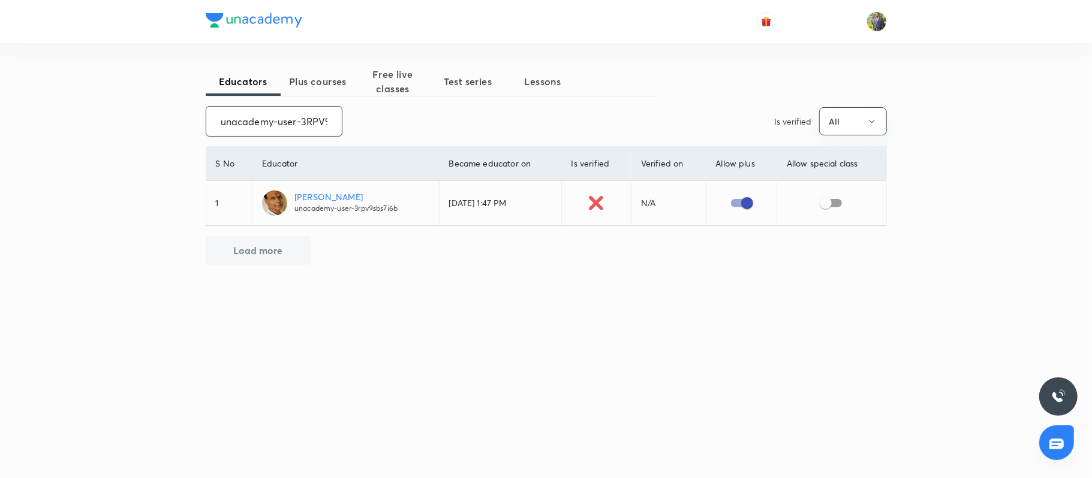
click at [269, 119] on input "unacademy-user-3RPV9SBS7I6B" at bounding box center [274, 121] width 136 height 31
paste input "KS-5983"
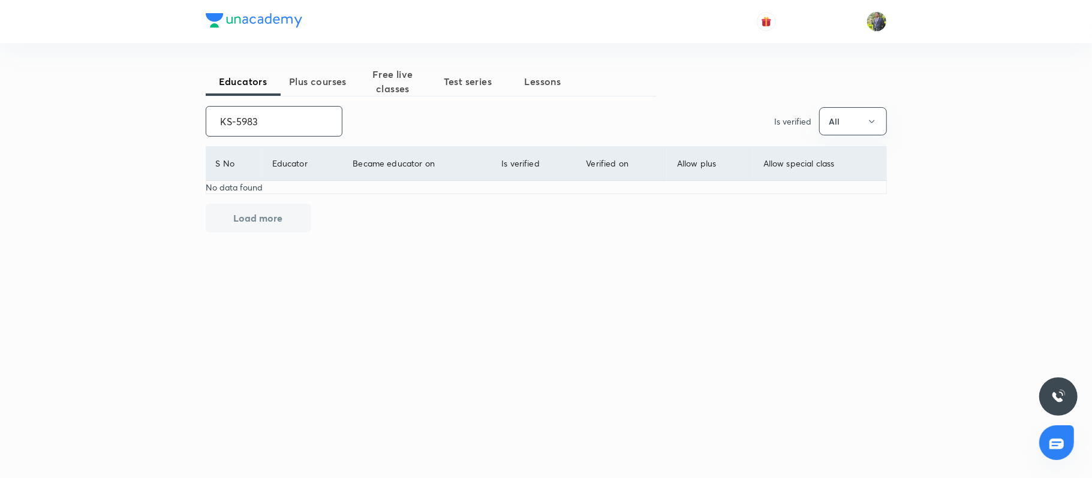
paste input "Arpit Gaba"
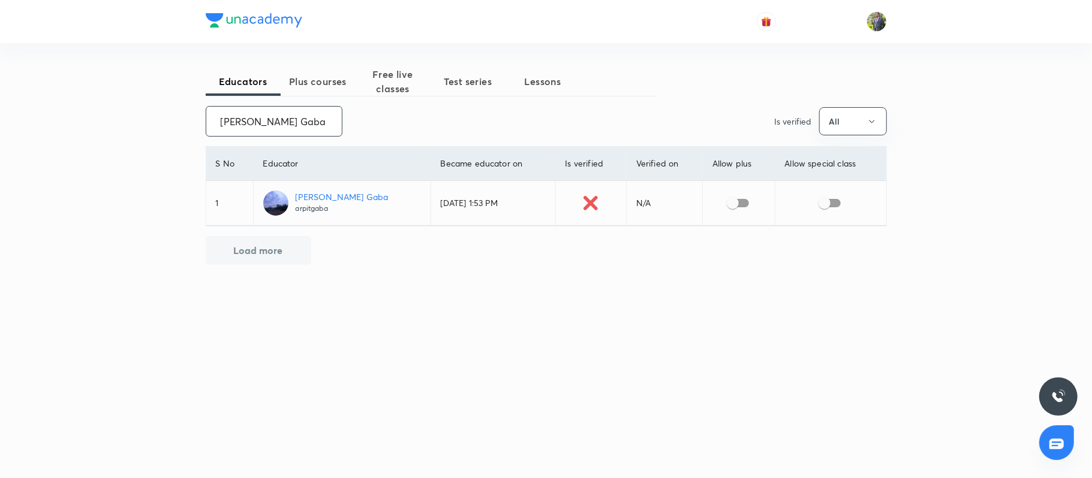
type input "Arpit Gaba"
click at [711, 209] on input "checkbox" at bounding box center [733, 203] width 68 height 23
checkbox input "true"
drag, startPoint x: 711, startPoint y: 209, endPoint x: 844, endPoint y: -97, distance: 333.5
click at [844, 0] on html "Educators Plus courses Free live classes Test series Lessons Arpit Gaba ​ Is ve…" at bounding box center [546, 239] width 1092 height 478
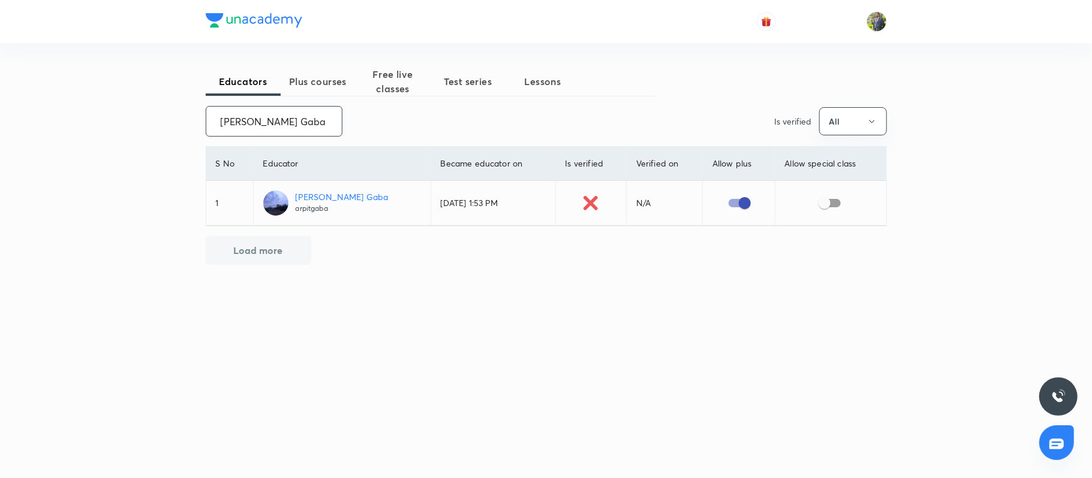
click at [324, 118] on input "Arpit Gaba" at bounding box center [274, 121] width 136 height 31
paste input "Satasia Pankaj Kumar Himatlal"
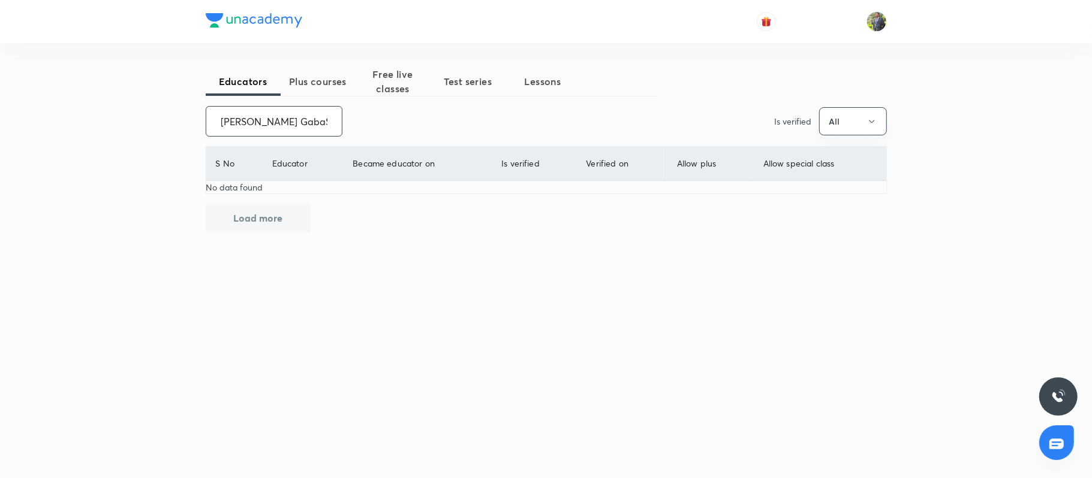
click at [252, 123] on input "Arpit GabaSatasia Pankaj Kumar Himatlal" at bounding box center [274, 121] width 136 height 31
paste input "unacademy-user-70BQOYDZWBE"
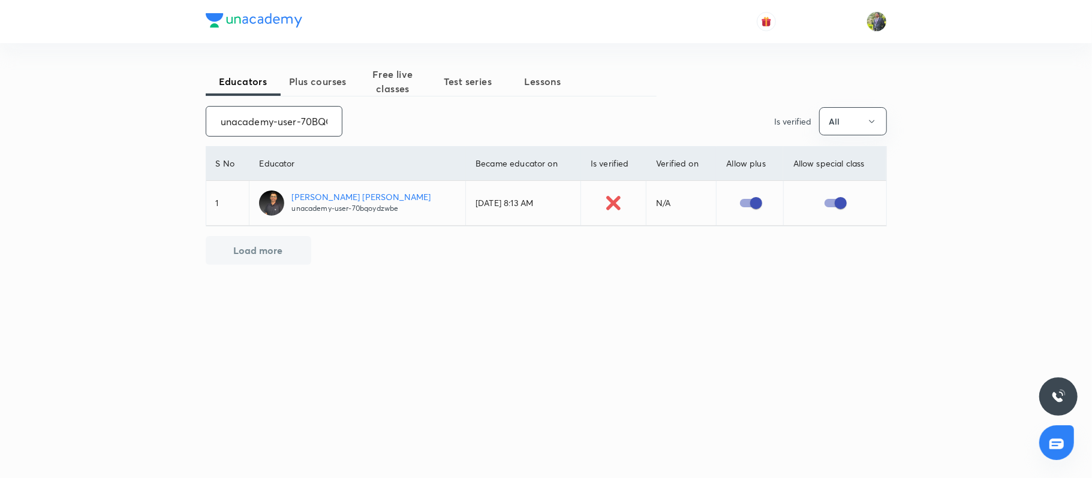
click at [288, 119] on input "unacademy-user-70BQOYDZWBE" at bounding box center [274, 121] width 136 height 31
paste input "5NWFU6EYJEZ9"
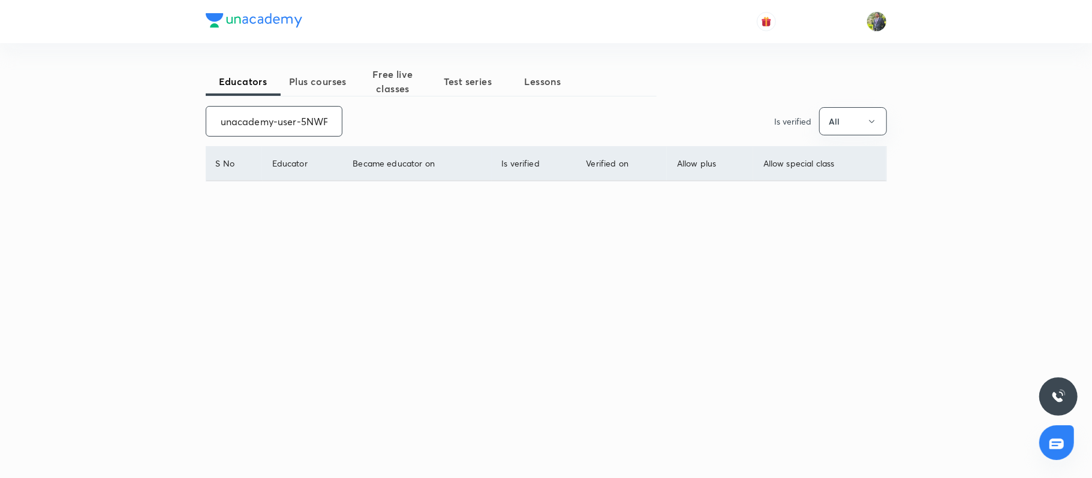
scroll to position [0, 49]
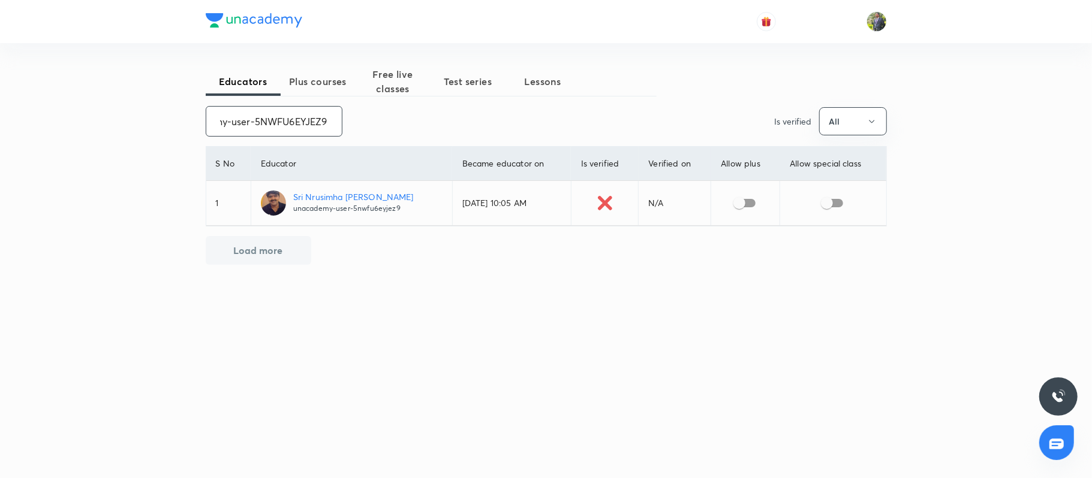
type input "unacademy-user-5NWFU6EYJEZ9"
click at [754, 203] on input "checkbox" at bounding box center [739, 203] width 68 height 23
checkbox input "true"
click at [287, 113] on input "unacademy-user-5NWFU6EYJEZ9" at bounding box center [274, 121] width 136 height 31
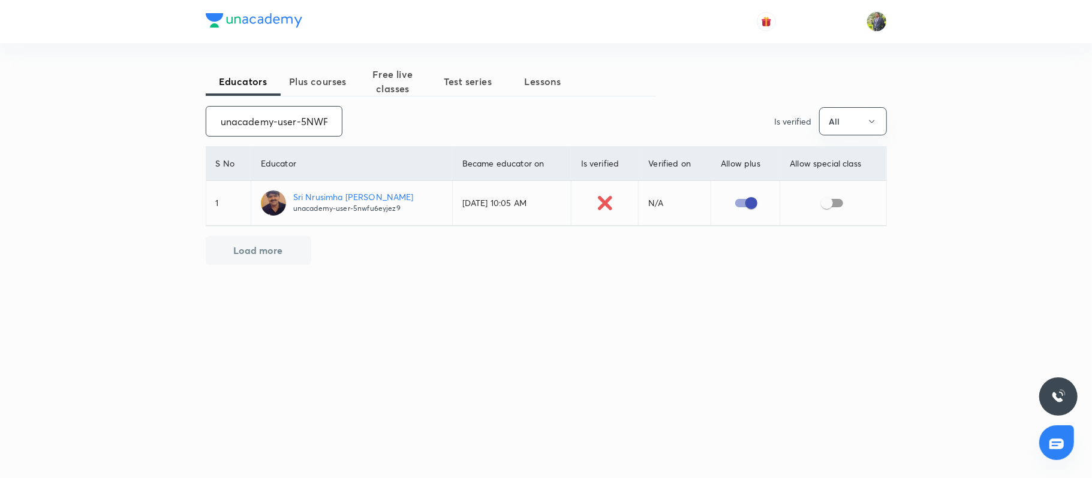
paste input "sameerahmad-4540"
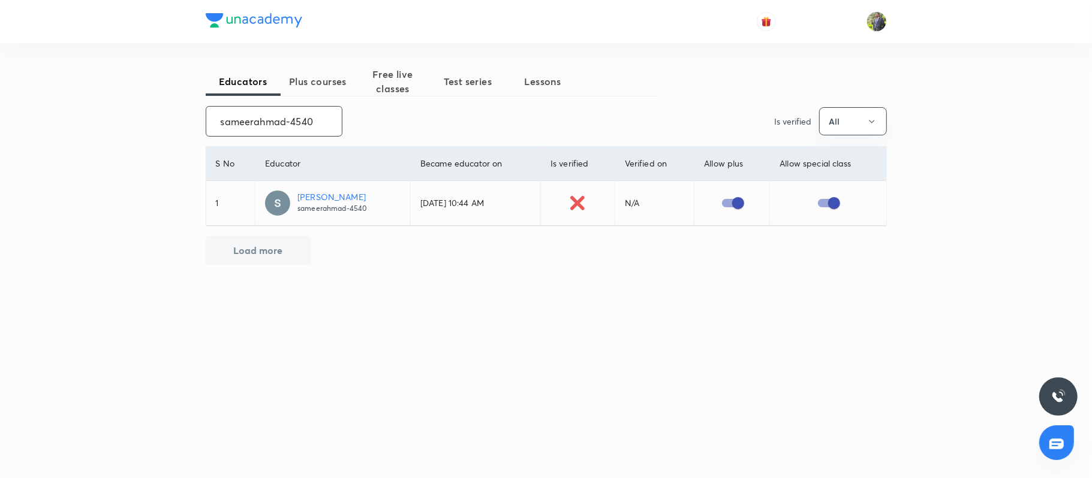
paste input "unacademy-user-YN0KB0YRAWRB"
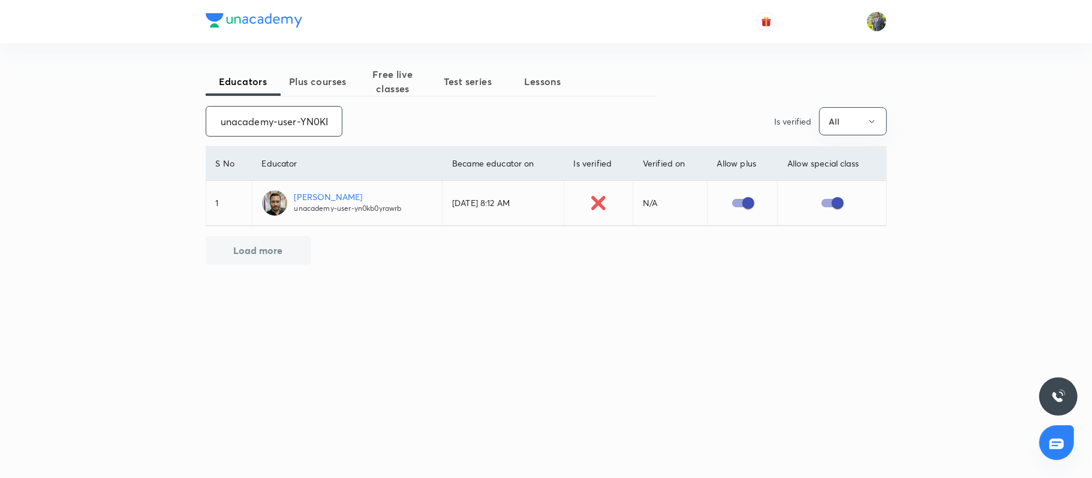
click at [302, 128] on input "unacademy-user-YN0KB0YRAWRB" at bounding box center [274, 121] width 136 height 31
paste input "JQJRFSRM1YNF"
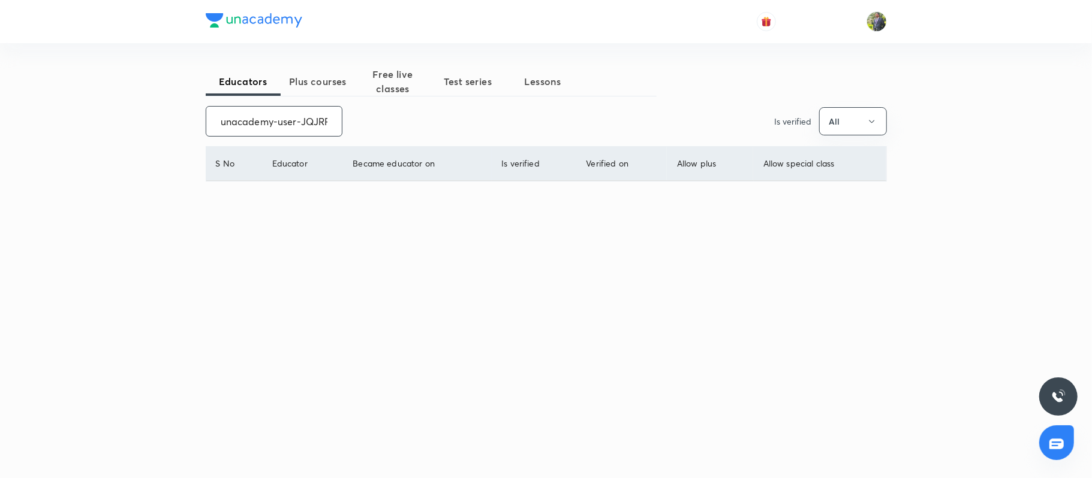
scroll to position [0, 49]
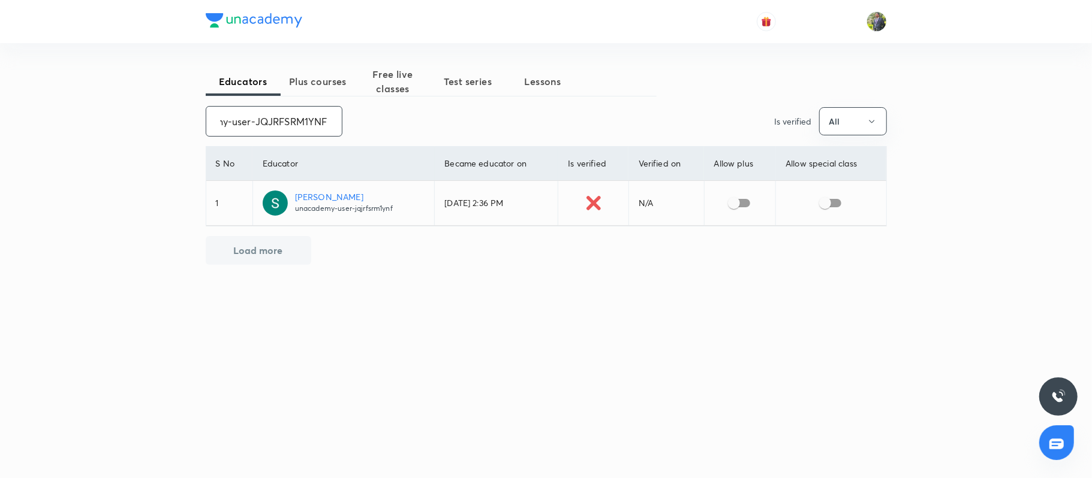
type input "unacademy-user-JQJRFSRM1YNF"
click at [751, 199] on input "checkbox" at bounding box center [734, 203] width 68 height 23
checkbox input "true"
click at [314, 120] on input "unacademy-user-JQJRFSRM1YNF" at bounding box center [274, 121] width 136 height 31
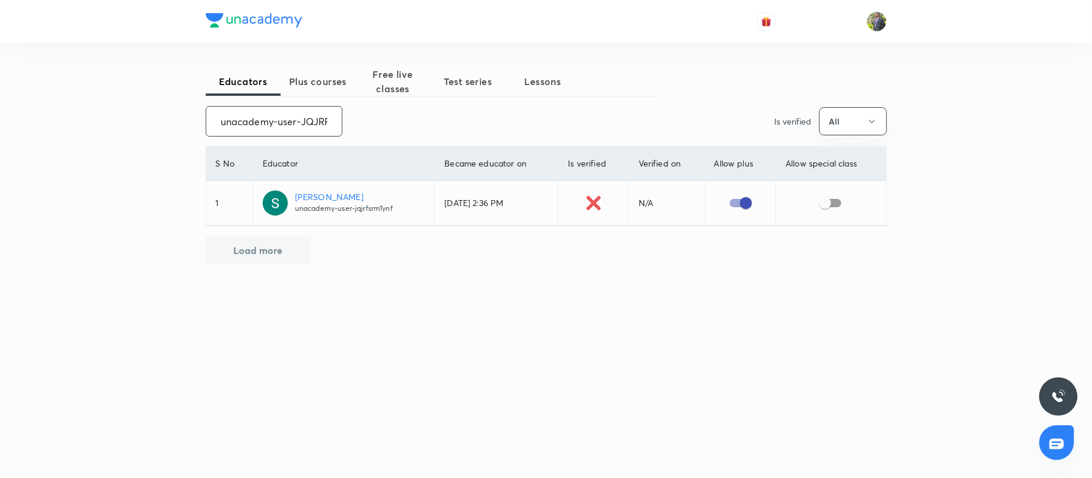
paste input "1NCZV4BKWVVG"
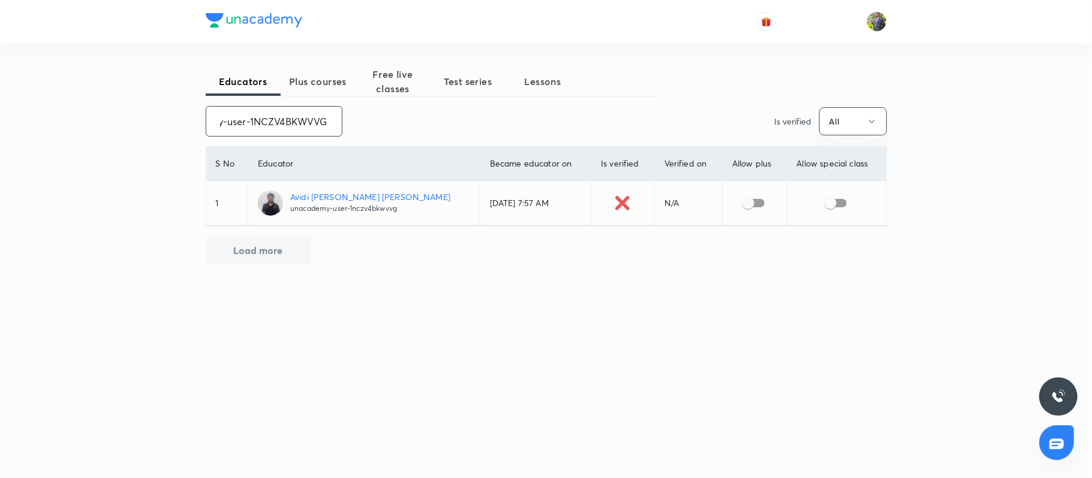
type input "unacademy-user-1NCZV4BKWVVG"
click at [745, 200] on input "checkbox" at bounding box center [748, 203] width 68 height 23
checkbox input "true"
click at [303, 119] on input "unacademy-user-1NCZV4BKWVVG" at bounding box center [274, 121] width 136 height 31
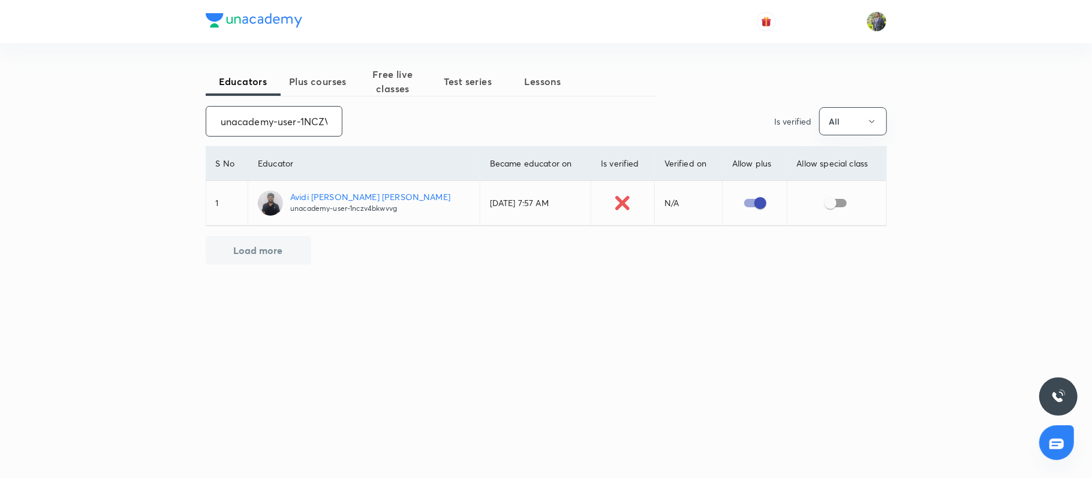
paste input "U0GW6PLIVHN"
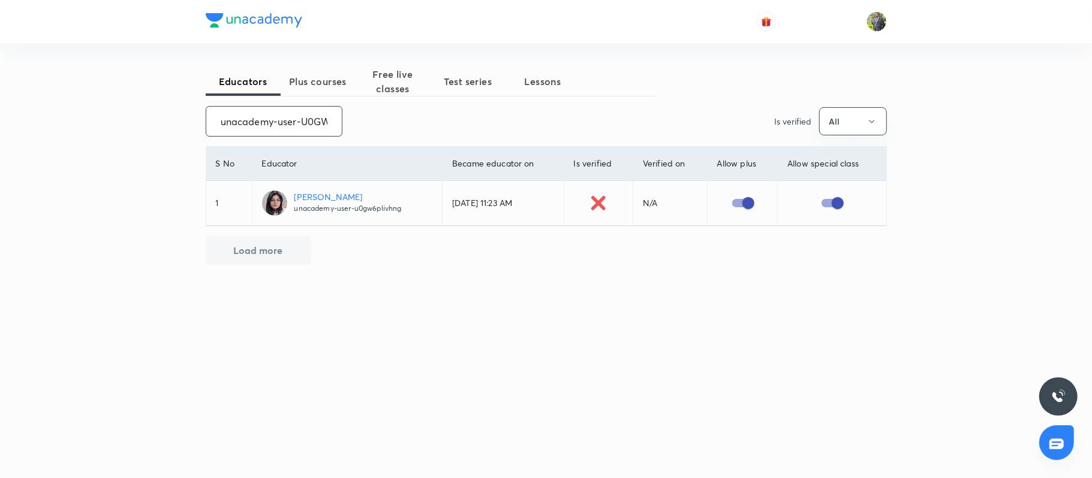
click at [259, 118] on input "unacademy-user-U0GW6PLIVHNG" at bounding box center [274, 121] width 136 height 31
paste input "polampalliRajesh-9420"
click at [297, 134] on input "polampalliRajesh-9420" at bounding box center [274, 121] width 136 height 31
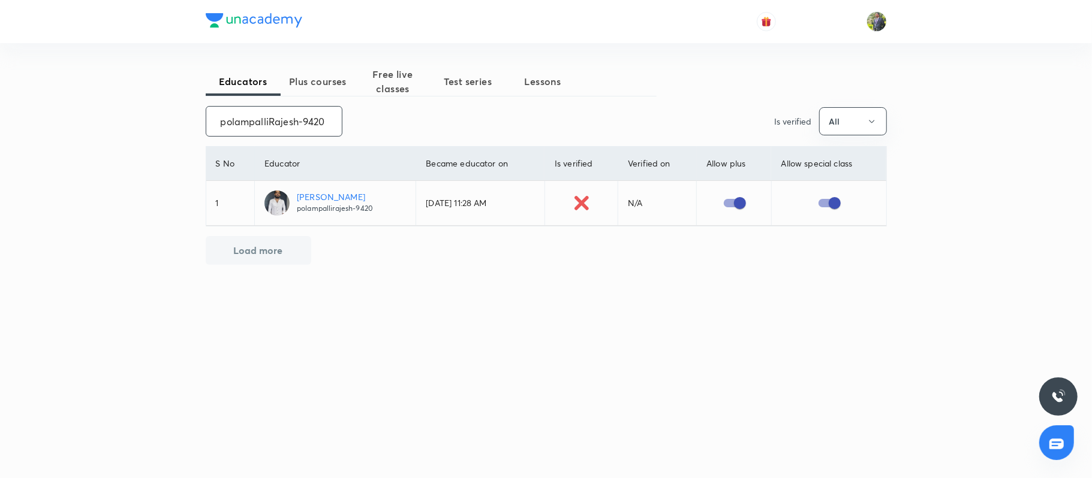
paste input "SivarathinavelSivarathina-2936"
type input "SivarathinavelSivarathina-2936"
click at [746, 204] on input "checkbox" at bounding box center [735, 203] width 68 height 23
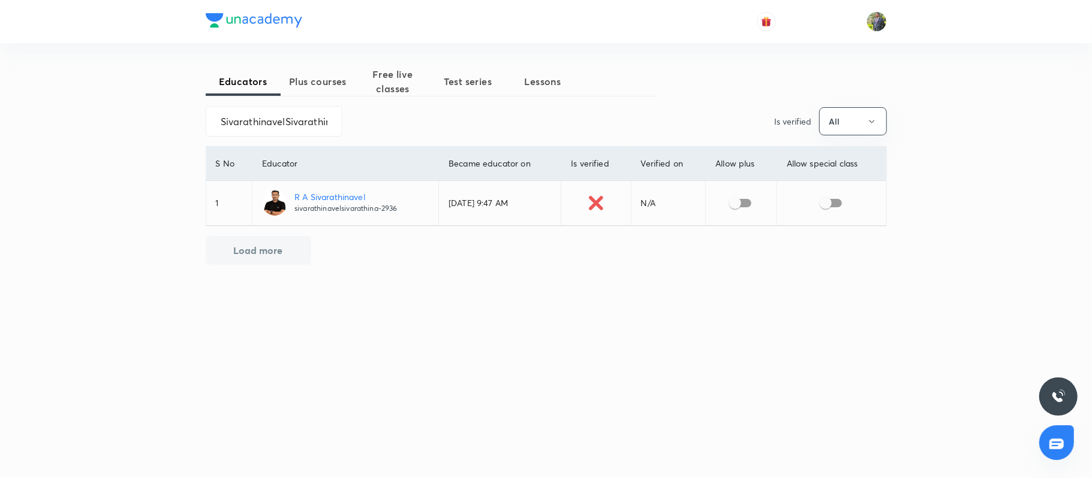
checkbox input "true"
click at [281, 118] on input "SivarathinavelSivarathina-2936" at bounding box center [274, 121] width 136 height 31
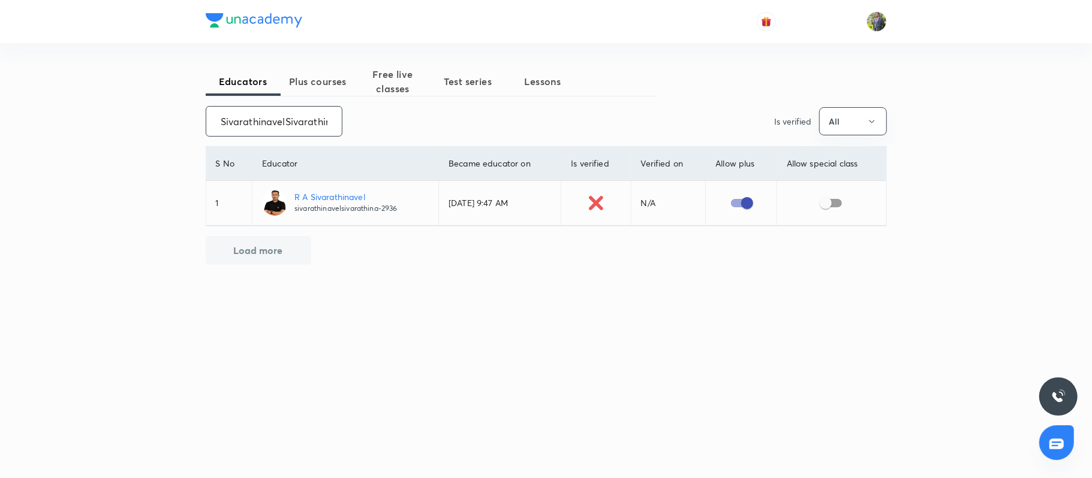
paste input "unacademy-user-47I7MWZA0GN2"
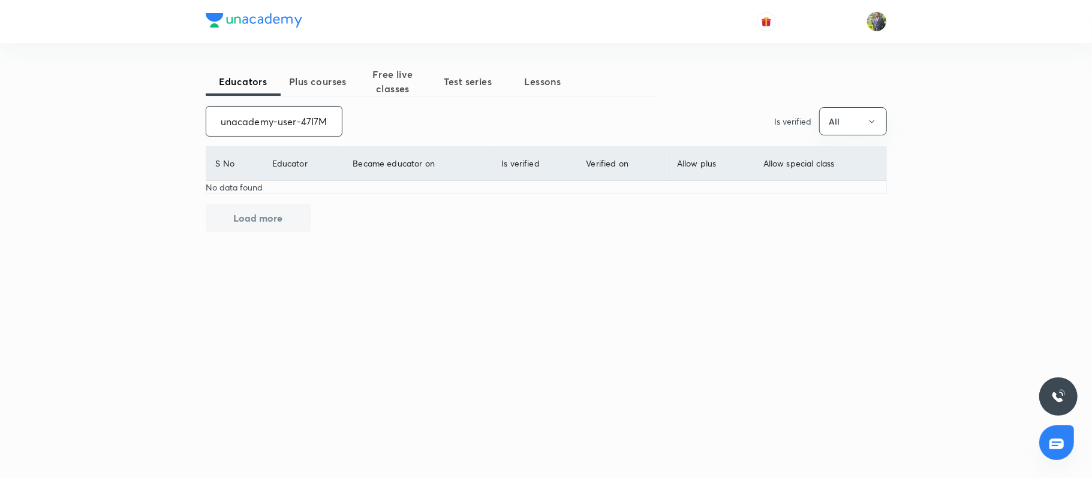
click at [270, 118] on input "unacademy-user-47I7MWZA0GN2" at bounding box center [274, 121] width 136 height 31
paste input "D5LAYS9Y8CO8"
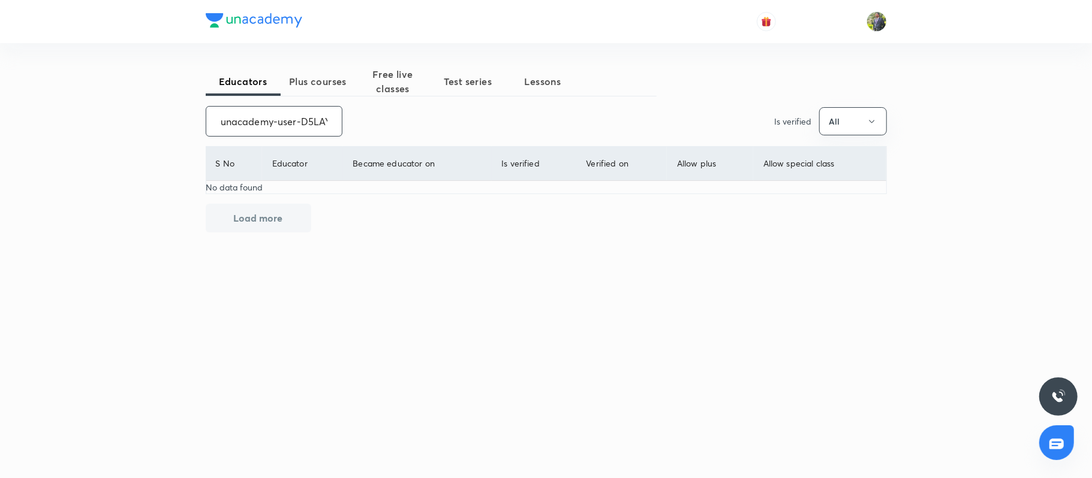
click at [252, 119] on input "unacademy-user-D5LAYS9Y8CO8" at bounding box center [274, 121] width 136 height 31
paste input "Nishant Sharma"
click at [252, 119] on input "unacademy-user-D5LAYS9Y8CO8" at bounding box center [274, 121] width 136 height 31
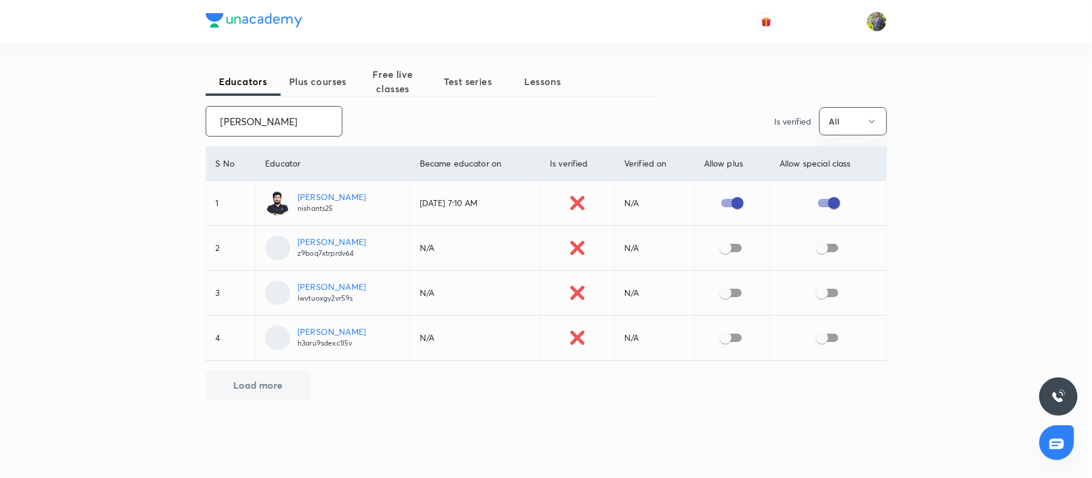
paste input "Piyush Tanej"
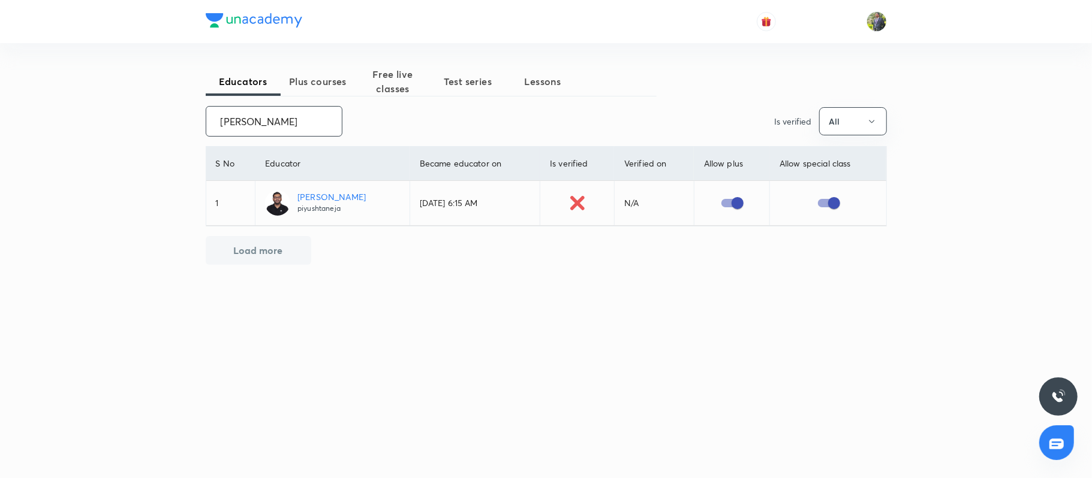
paste input "Roushan Kumar"
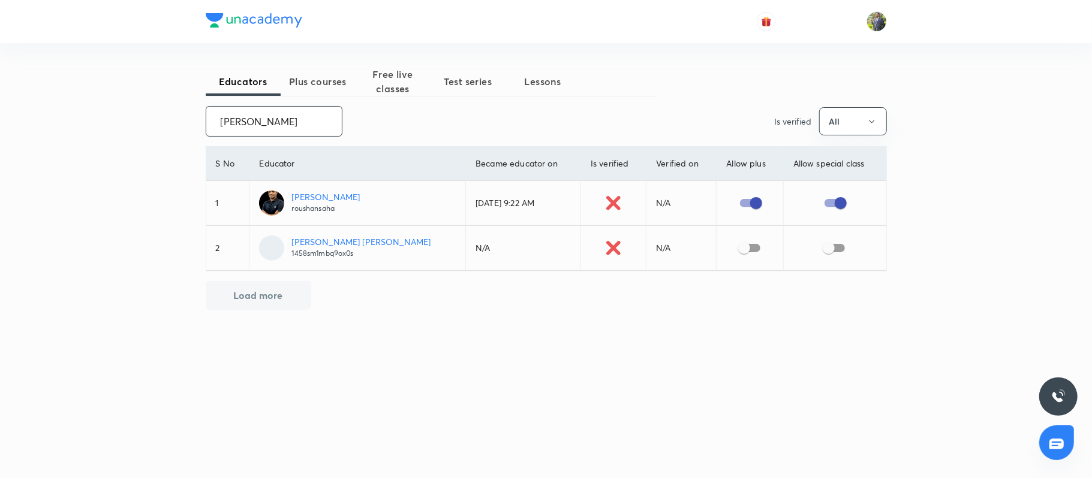
click at [289, 120] on input "Roushan Kumar" at bounding box center [274, 121] width 136 height 31
paste input "Naresh Kumawat"
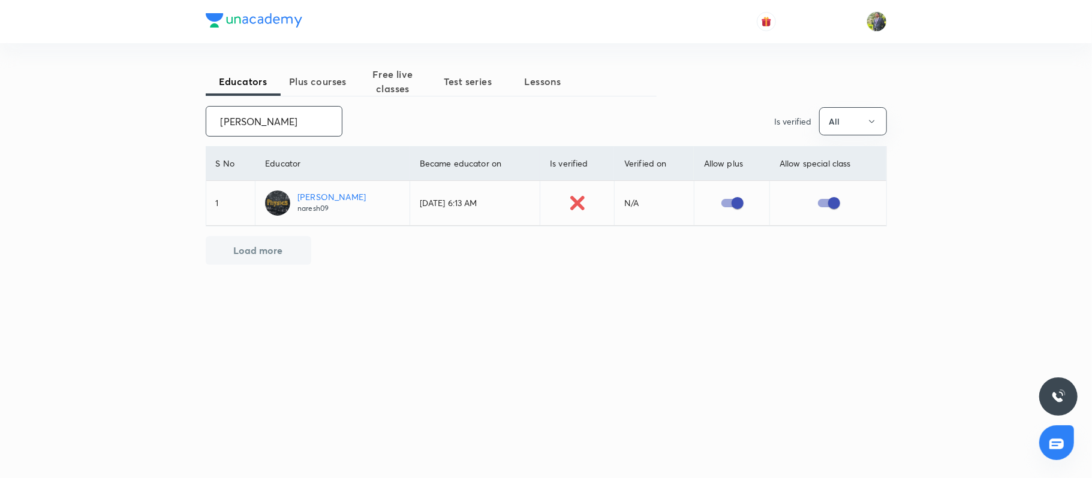
click at [322, 123] on input "Naresh Kumawat" at bounding box center [274, 121] width 136 height 31
paste input "Arvind Kumar Nigam"
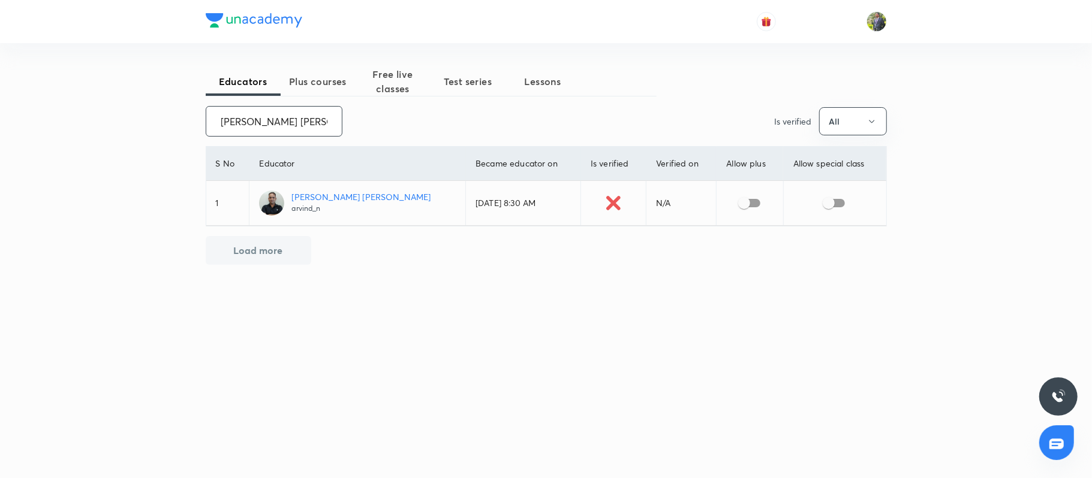
type input "Arvind Kumar Nigam"
click at [734, 210] on input "checkbox" at bounding box center [744, 203] width 68 height 23
checkbox input "true"
click at [255, 123] on input "Arvind Kumar Nigam" at bounding box center [274, 121] width 136 height 31
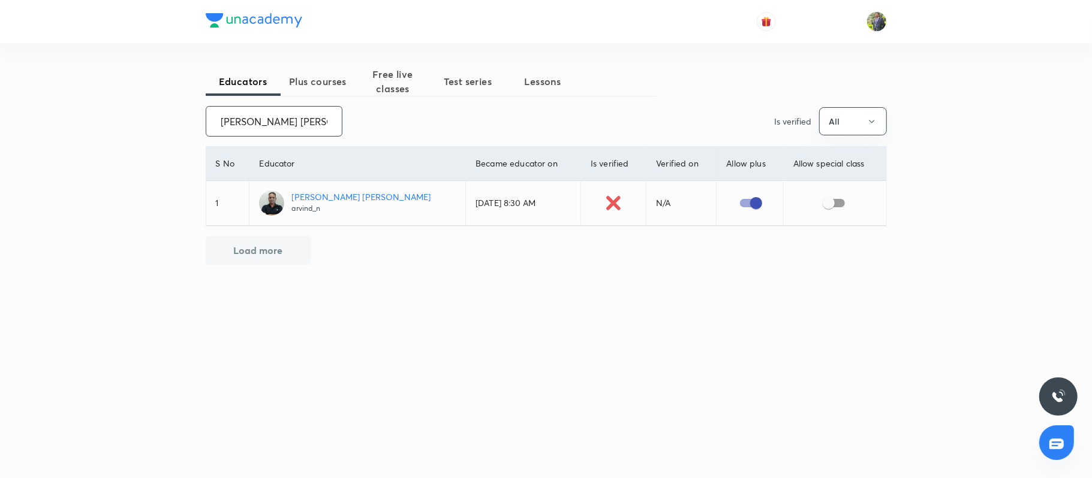
paste input "akansha Dhananjay Patil"
click at [290, 116] on input "Aakansha Dhananjay Patil" at bounding box center [274, 121] width 136 height 31
paste input "Upendra Kumar Upadhyay"
click at [278, 125] on input "Upendra Kumar Upadhyay" at bounding box center [274, 121] width 136 height 31
paste input "Nishant Sharma"
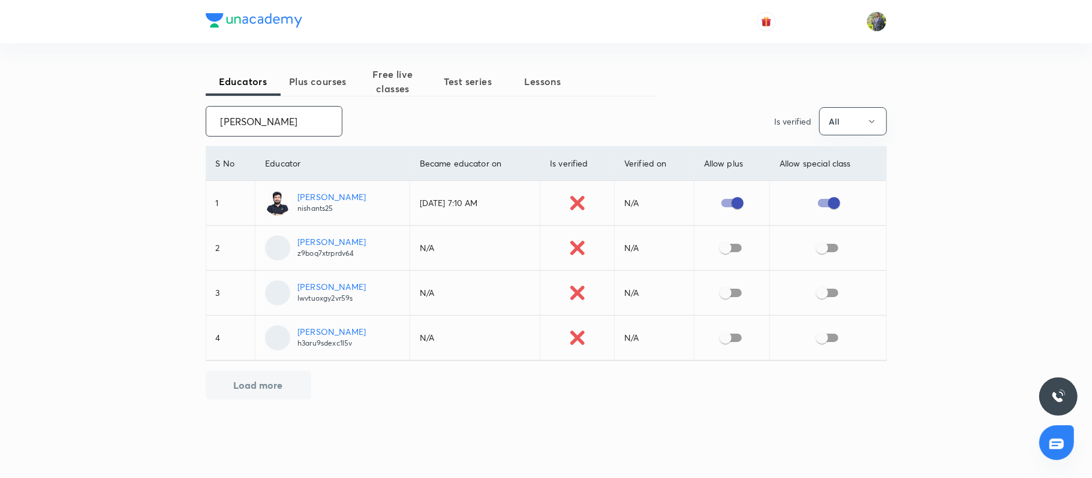
click at [325, 116] on input "Nishant Sharma" at bounding box center [274, 121] width 136 height 31
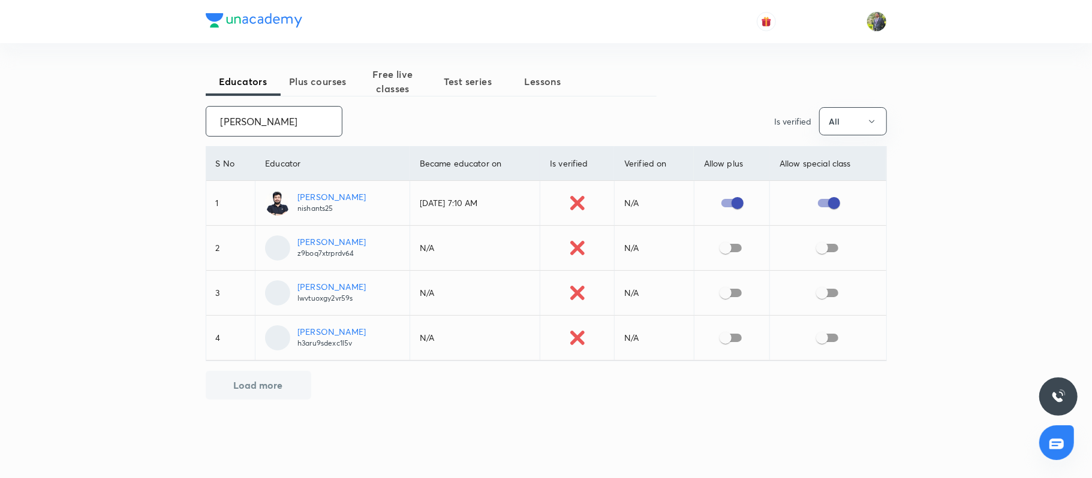
paste input "Prachi Kishor Rahangdale"
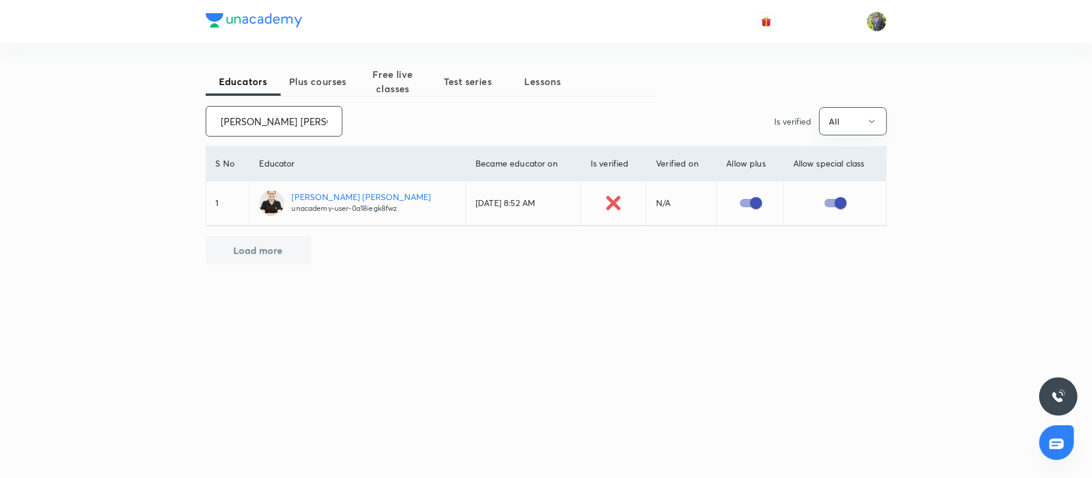
click at [281, 125] on input "Prachi Kishor Rahangdale" at bounding box center [274, 121] width 136 height 31
paste input "unacademy-user-7AOJ933Z2CFZ"
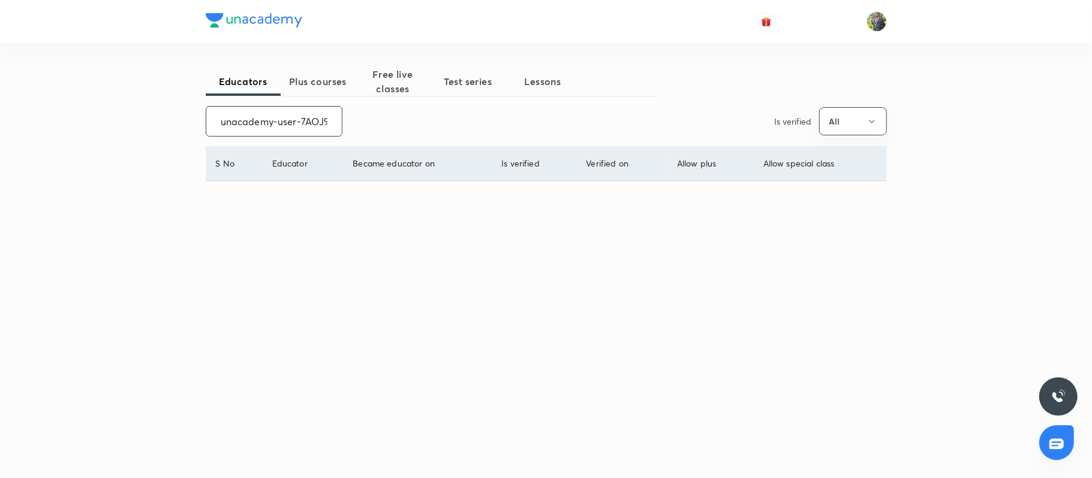
scroll to position [0, 44]
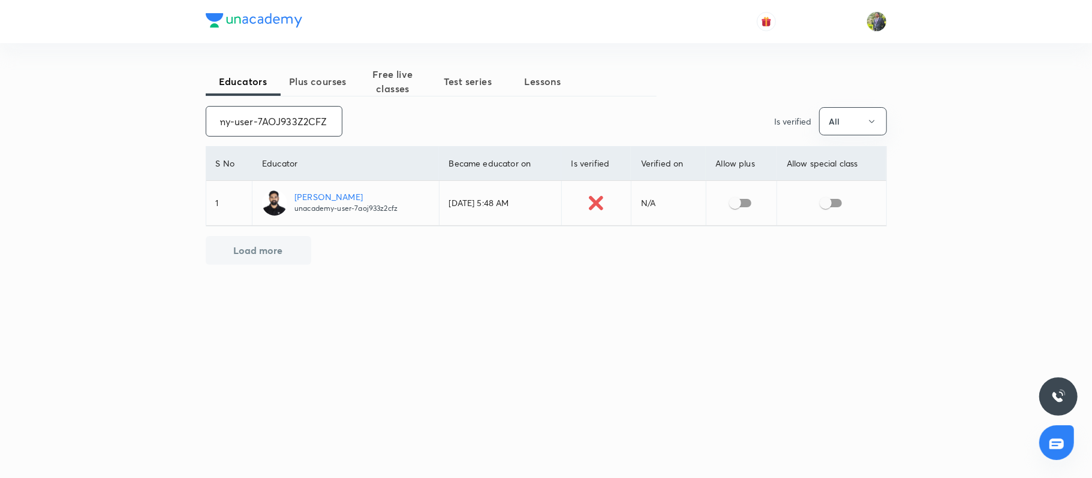
type input "unacademy-user-7AOJ933Z2CFZ"
click at [737, 195] on input "checkbox" at bounding box center [735, 203] width 68 height 23
checkbox input "true"
click at [310, 113] on input "unacademy-user-7AOJ933Z2CFZ" at bounding box center [274, 121] width 136 height 31
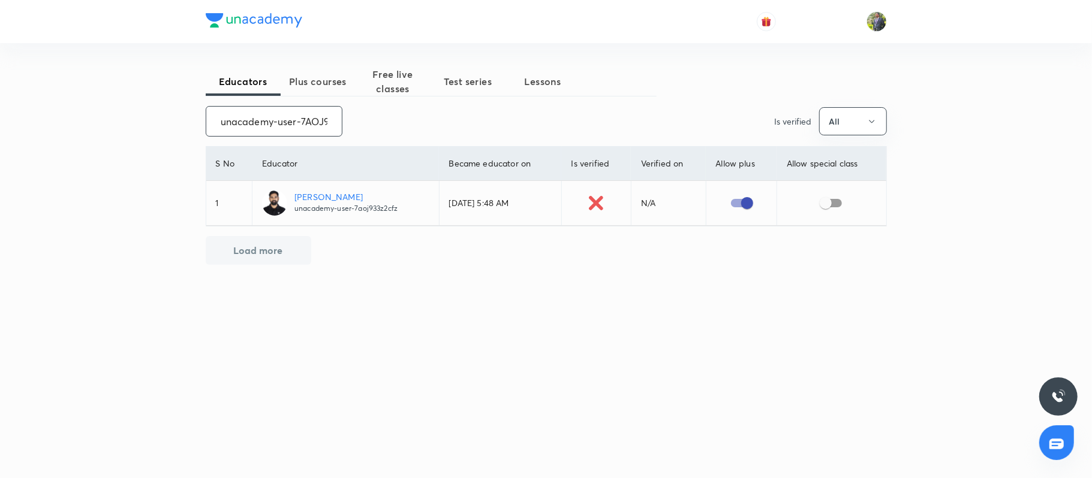
click at [310, 113] on input "unacademy-user-7AOJ933Z2CFZ" at bounding box center [274, 121] width 136 height 31
paste input "4J1WTDXM5MJL"
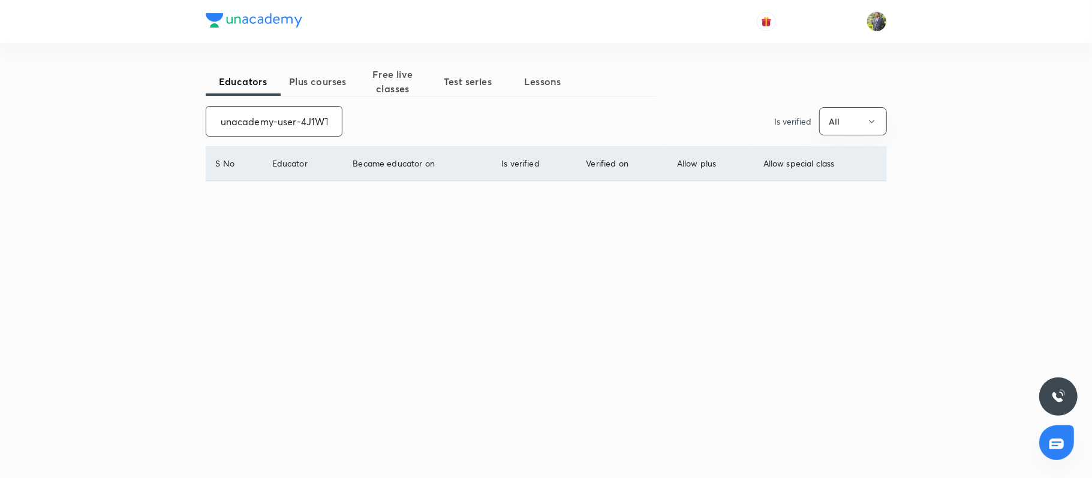
scroll to position [0, 51]
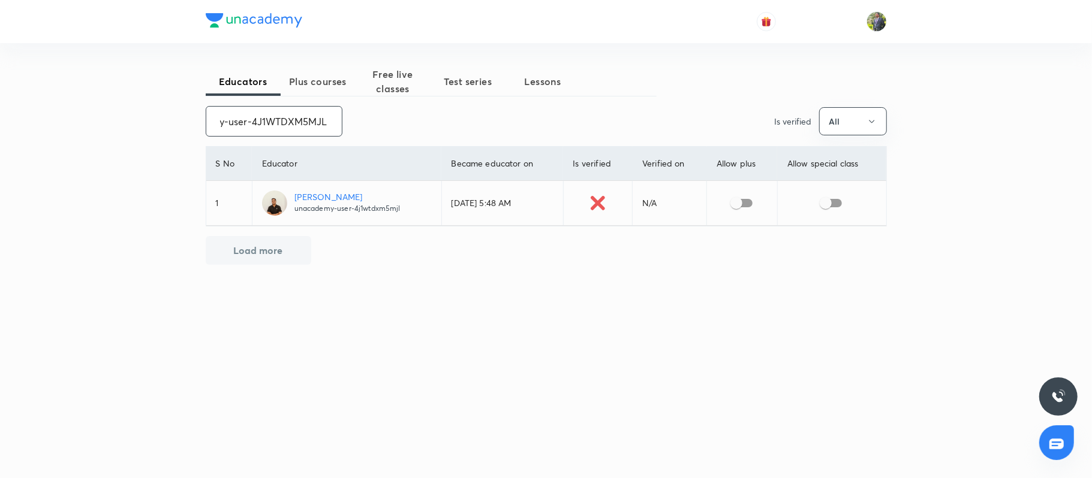
type input "unacademy-user-4J1WTDXM5MJL"
click at [732, 200] on input "checkbox" at bounding box center [736, 203] width 68 height 23
checkbox input "true"
click at [270, 130] on input "unacademy-user-4J1WTDXM5MJL" at bounding box center [274, 121] width 136 height 31
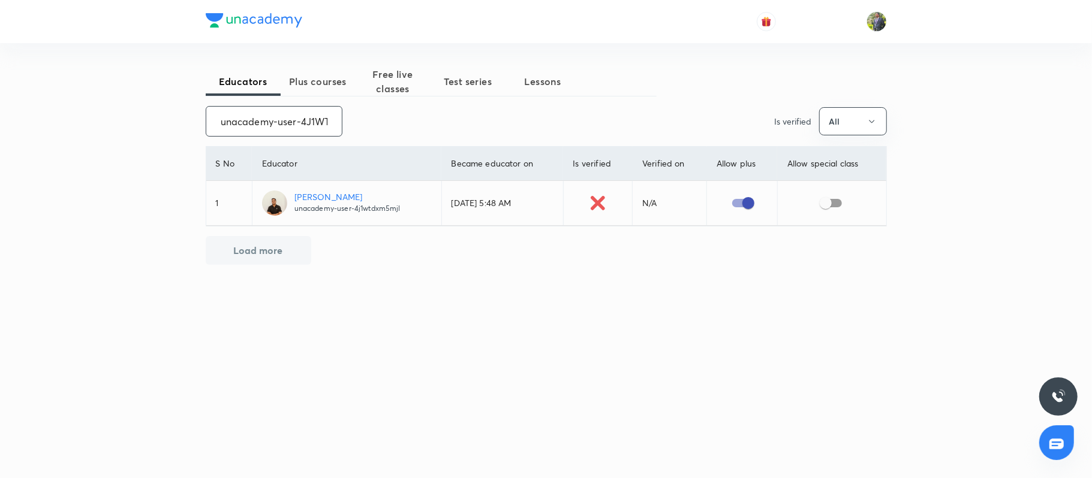
click at [270, 130] on input "unacademy-user-4J1WTDXM5MJL" at bounding box center [274, 121] width 136 height 31
paste input "rk03271"
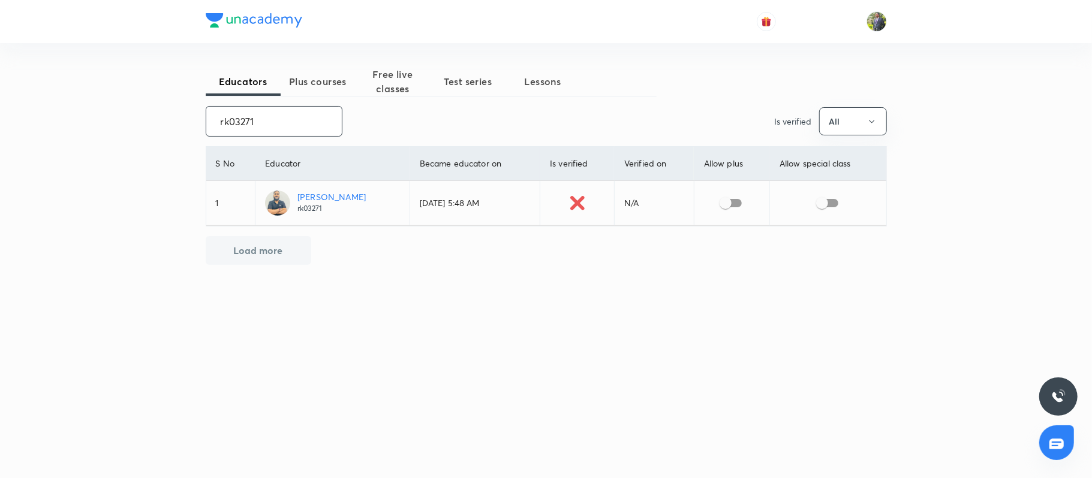
type input "rk03271"
click at [722, 202] on input "checkbox" at bounding box center [725, 203] width 68 height 23
checkbox input "true"
click at [288, 118] on input "rk03271" at bounding box center [274, 121] width 136 height 31
paste input "unacademy-user-KXIU0JJMLPC9"
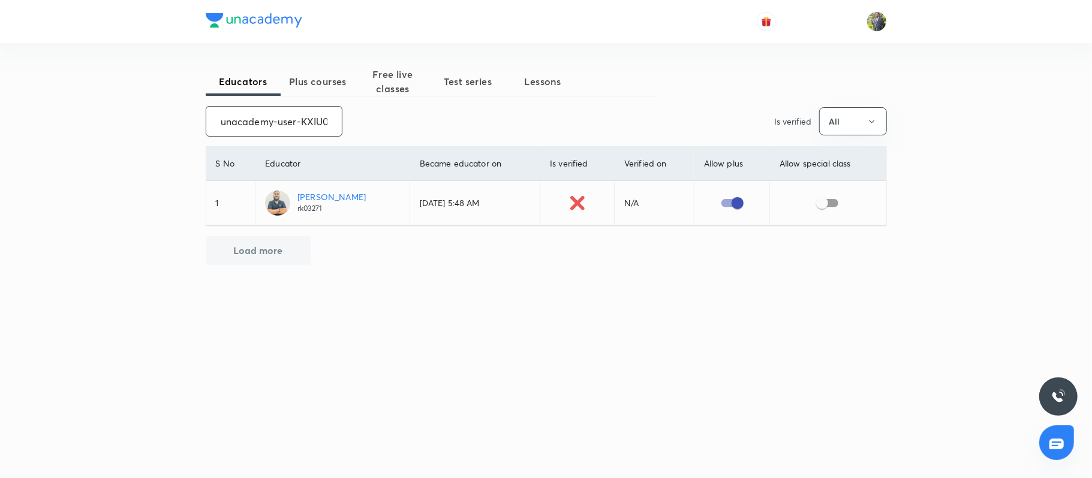
scroll to position [0, 47]
type input "unacademy-user-KXIU0JJMLPC9"
click at [749, 209] on input "checkbox" at bounding box center [735, 203] width 68 height 23
checkbox input "true"
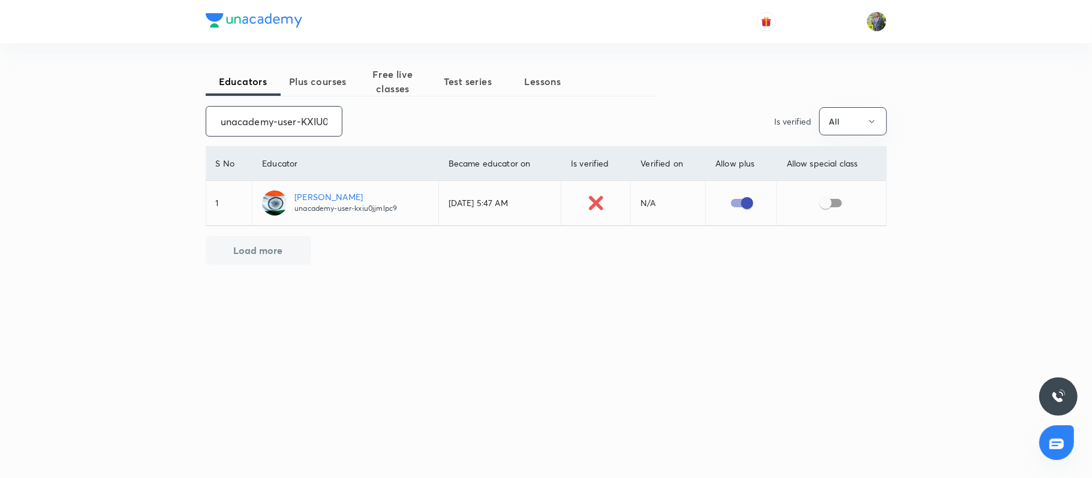
click at [320, 119] on input "unacademy-user-KXIU0JJMLPC9" at bounding box center [274, 121] width 136 height 31
paste input "vijaya_kumar"
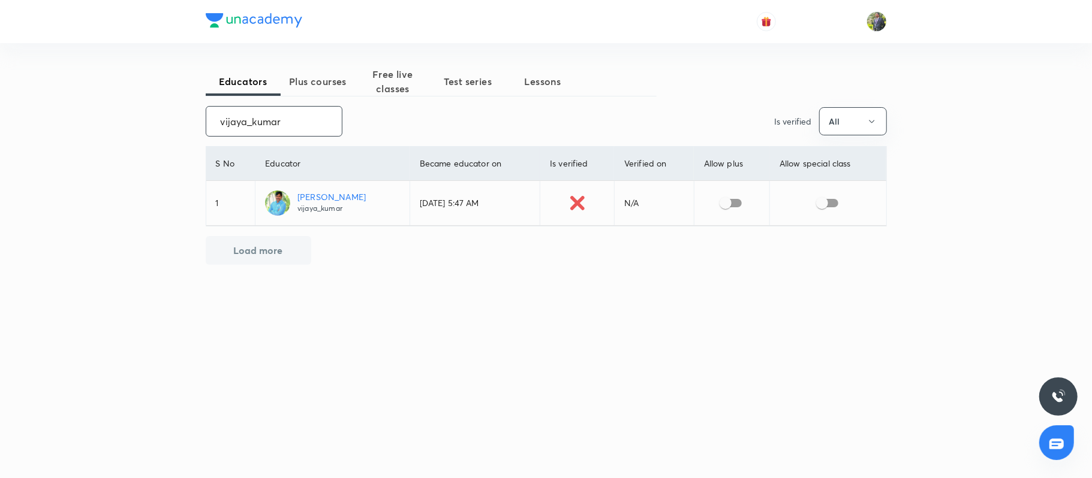
type input "vijaya_kumar"
click at [725, 201] on input "checkbox" at bounding box center [725, 203] width 68 height 23
checkbox input "true"
click at [273, 118] on input "vijaya_kumar" at bounding box center [274, 121] width 136 height 31
paste input "unacademy-user-PTCXCQMN3CN7"
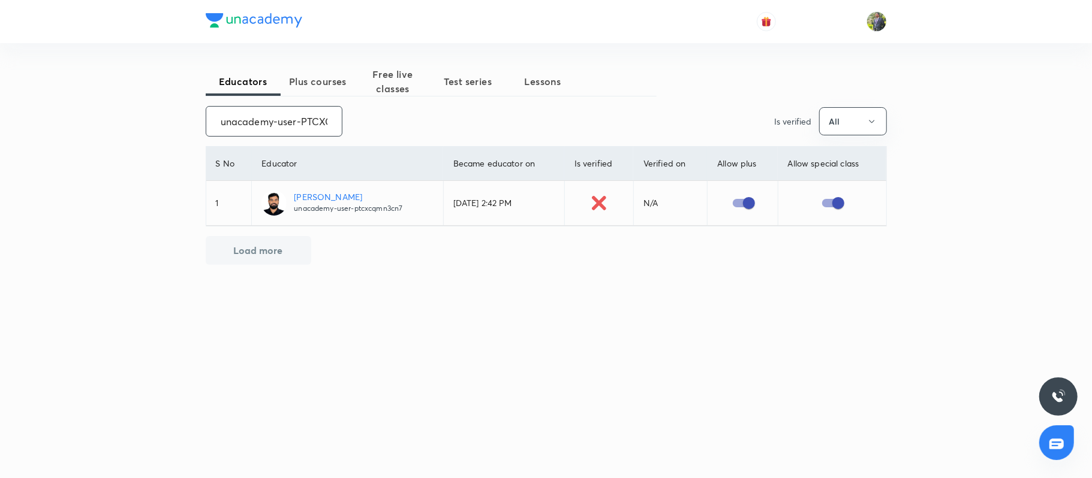
click at [289, 125] on input "unacademy-user-PTCXCQMN3CN7" at bounding box center [274, 121] width 136 height 31
paste input "SudhirSrivastava-3301"
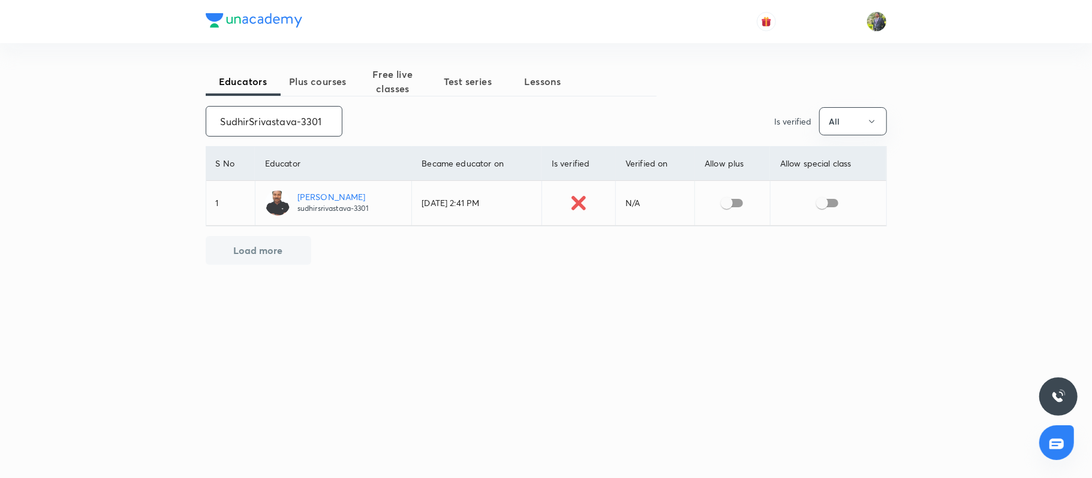
type input "SudhirSrivastava-3301"
click at [743, 204] on input "checkbox" at bounding box center [727, 203] width 68 height 23
checkbox input "true"
click at [271, 118] on input "SudhirSrivastava-3301" at bounding box center [274, 121] width 136 height 31
paste input "unacademy-user-GAN2WTHPBV3B"
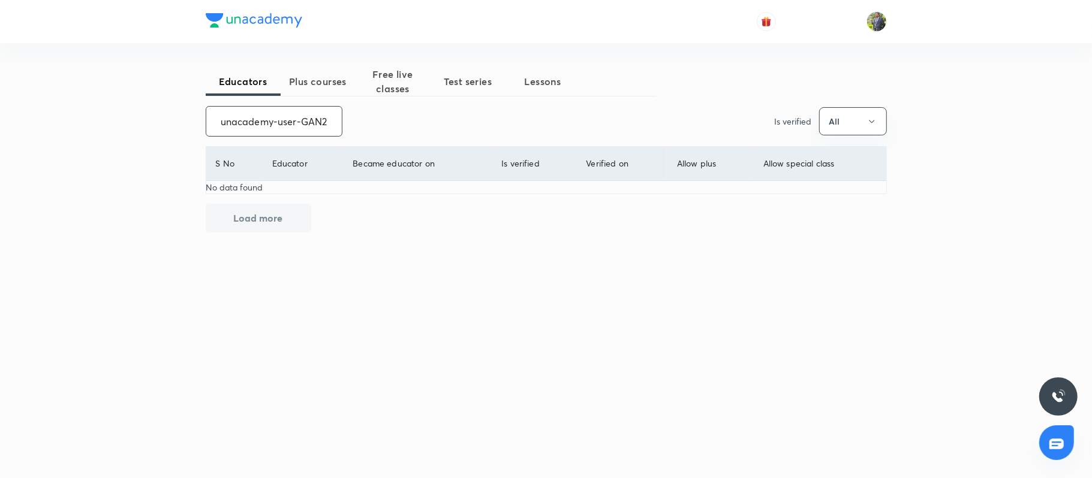
click at [258, 121] on input "unacademy-user-GAN2WTHPBV3B" at bounding box center [274, 121] width 136 height 31
paste input "Vipin Kumar"
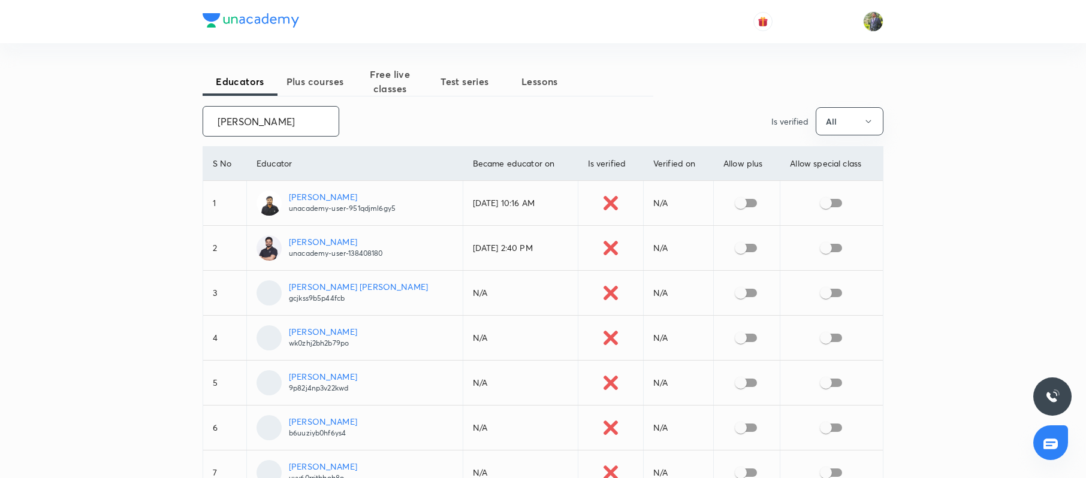
type input "Vipin Kumar"
click at [731, 199] on input "checkbox" at bounding box center [741, 203] width 68 height 23
checkbox input "true"
click at [739, 243] on input "checkbox" at bounding box center [741, 248] width 68 height 23
checkbox input "true"
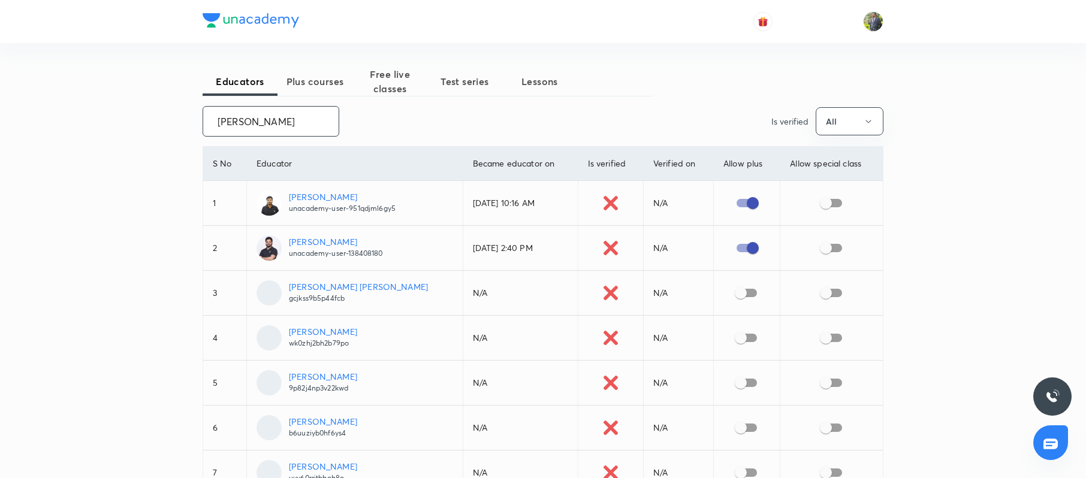
click at [293, 126] on input "Vipin Kumar" at bounding box center [271, 121] width 136 height 31
paste input "starhari"
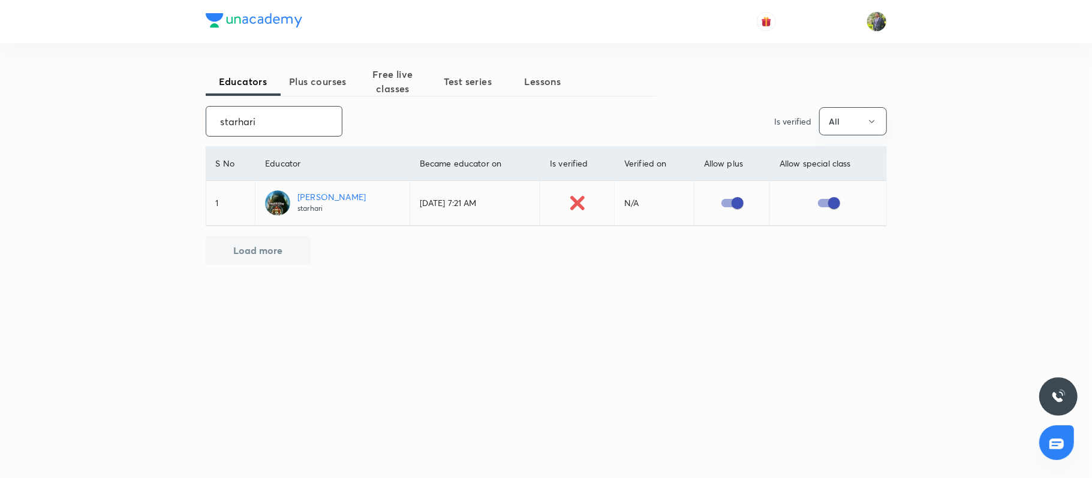
click at [263, 126] on input "starhari" at bounding box center [274, 121] width 136 height 31
paste input "unacademy-user-HICJEN8WT6GK"
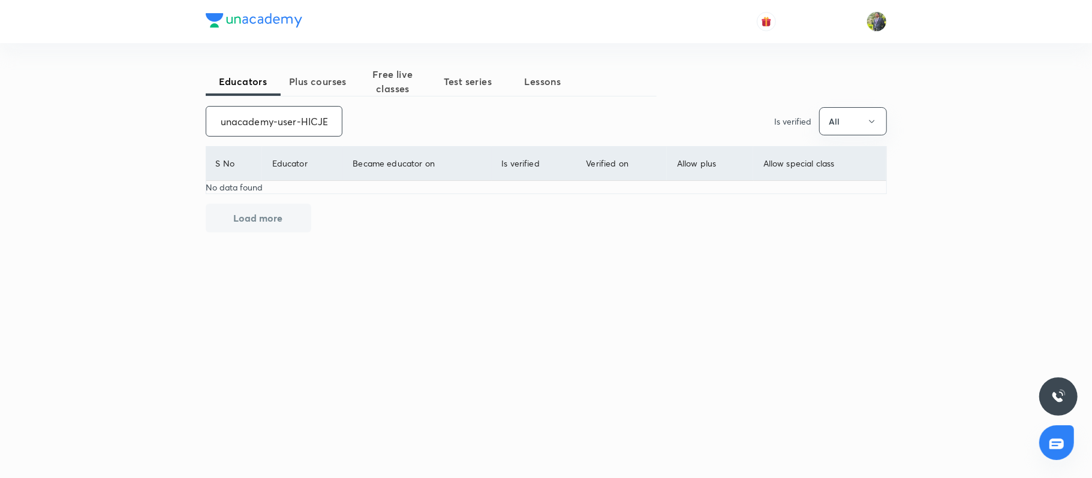
click at [310, 121] on input "unacademy-user-HICJEN8WT6GK" at bounding box center [274, 121] width 136 height 31
paste input "Bathula Mani Shankar"
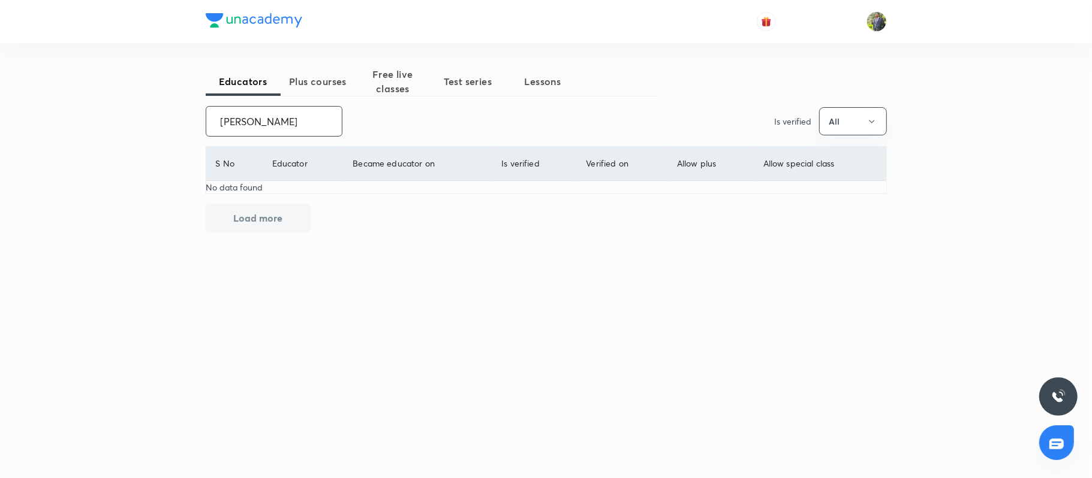
paste input "unacademy-user-G9AAU5X71ZBJ"
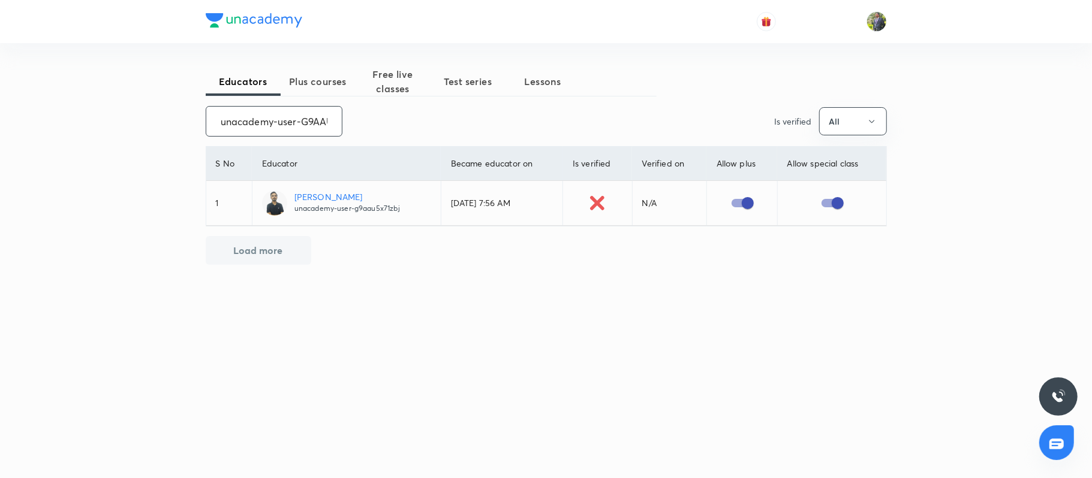
click at [291, 125] on input "unacademy-user-G9AAU5X71ZBJ" at bounding box center [274, 121] width 136 height 31
paste input "AVYU5AL1XTQA"
click at [298, 116] on input "unacademy-user-AVYU5AL1XTQA" at bounding box center [274, 121] width 136 height 31
paste input "MWUUYO1WW1C2"
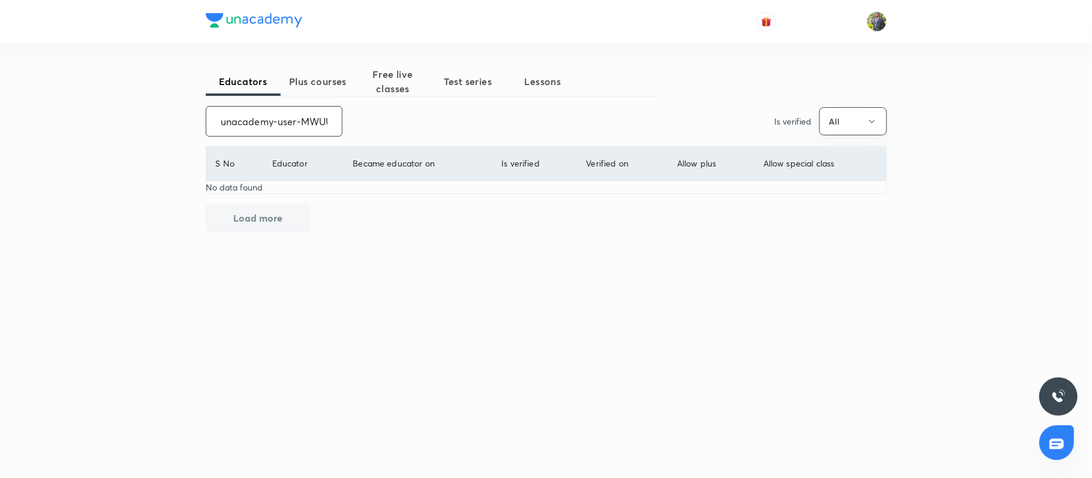
click at [303, 119] on input "unacademy-user-MWUUYO1WW1C2" at bounding box center [274, 121] width 136 height 31
paste input "Menka"
type input "Menka"
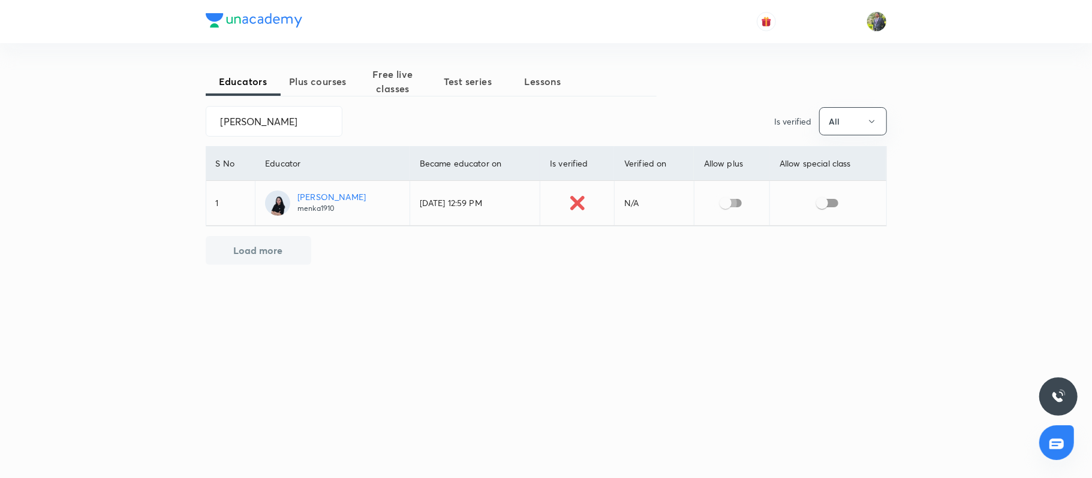
click at [734, 198] on input "checkbox" at bounding box center [725, 203] width 68 height 23
checkbox input "true"
click at [281, 131] on input "Menka" at bounding box center [274, 121] width 136 height 31
paste input "alam Singh"
paste input "Pranjal Dwivedi"
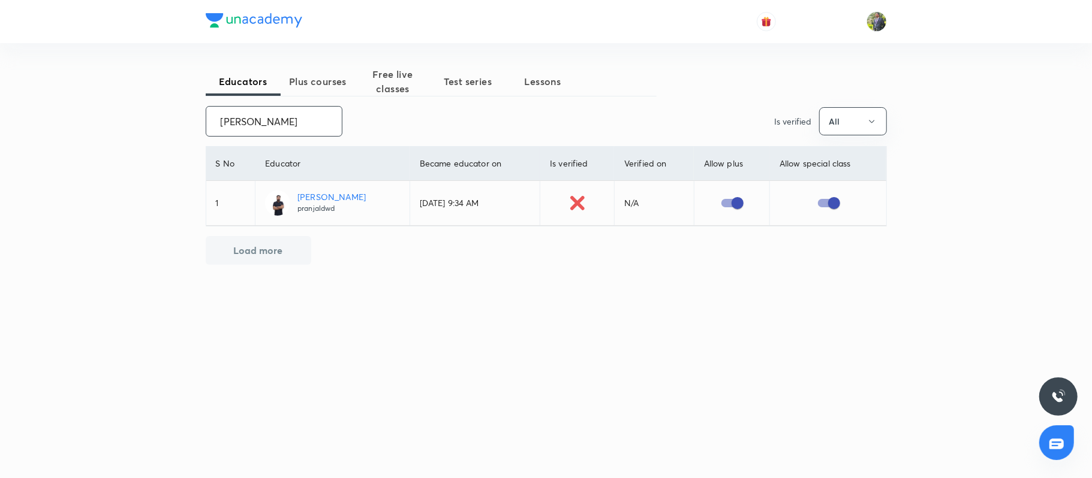
paste input "Vijaypalsingh26"
paste input "unacademy-user-SV2GTHI74DUL"
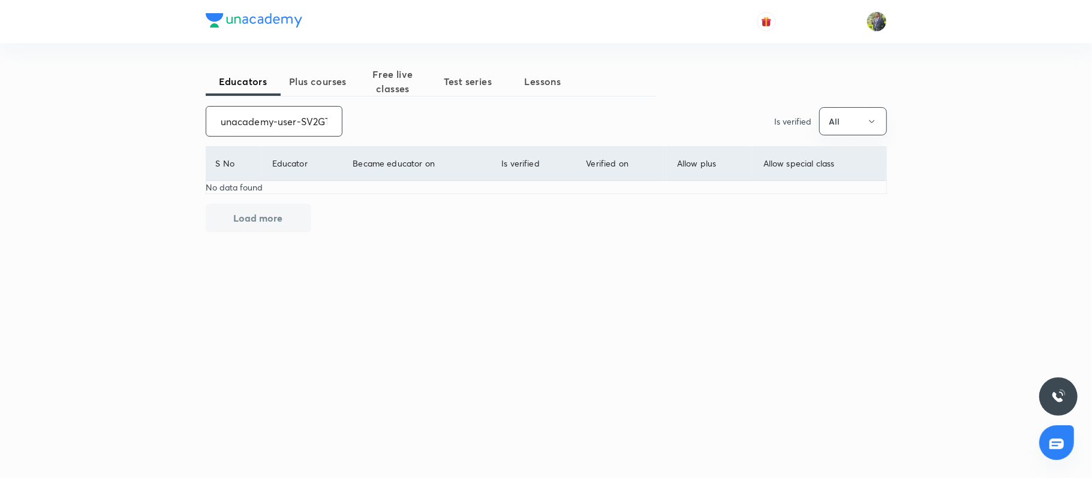
click at [283, 118] on input "unacademy-user-SV2GTHI74DUL" at bounding box center [274, 121] width 136 height 31
paste input "Namthabad Abhinay"
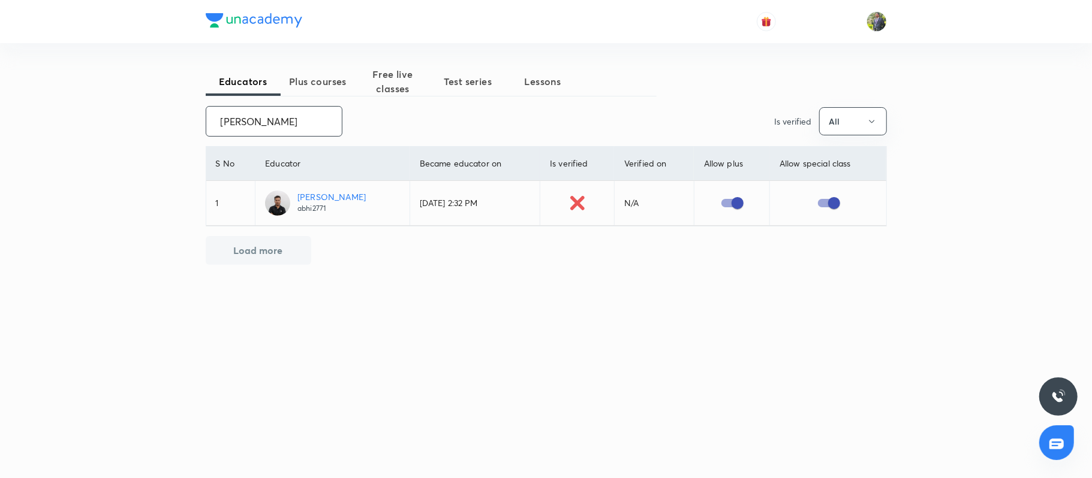
click at [267, 125] on input "Namthabad Abhinay" at bounding box center [274, 121] width 136 height 31
paste input "Yallapragadha Bala Venkata Sudheer"
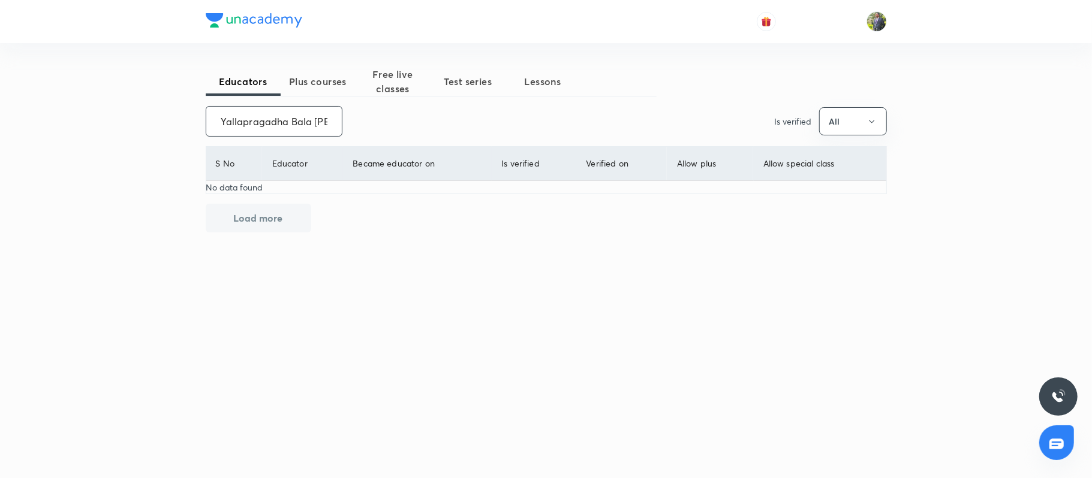
click at [267, 111] on input "Yallapragadha Bala Venkata Sudheer" at bounding box center [274, 121] width 136 height 31
paste
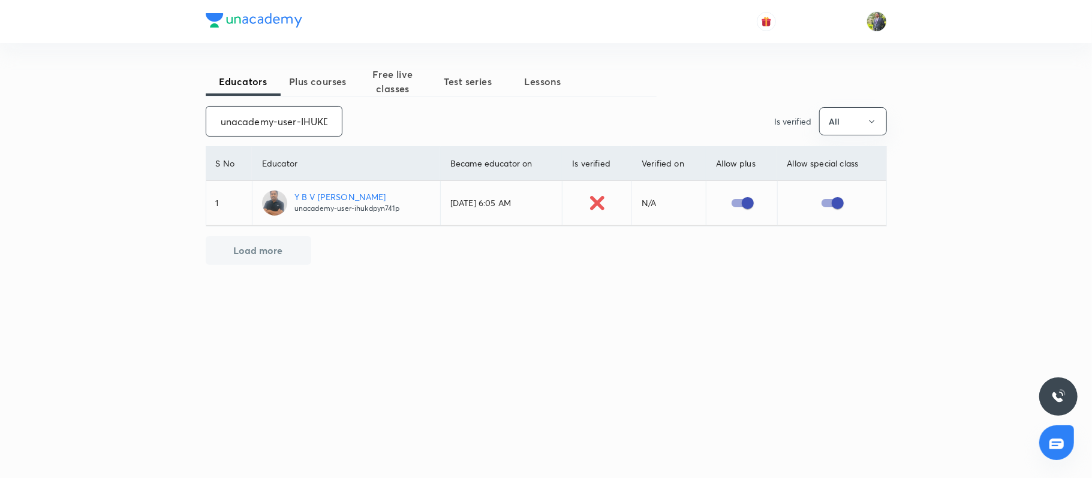
click at [267, 128] on input "unacademy-user-IHUKDPYN741P" at bounding box center [274, 121] width 136 height 31
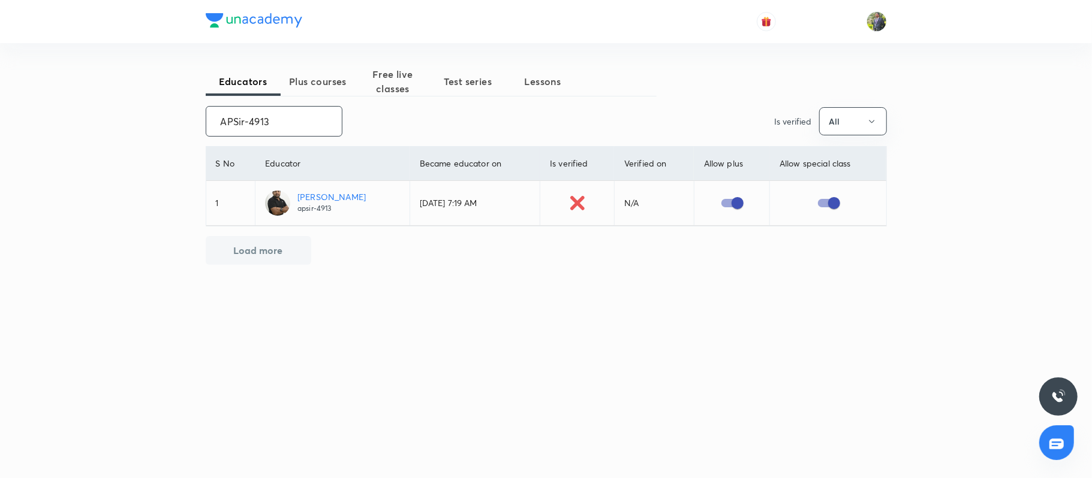
click at [300, 130] on input "APSir-4913" at bounding box center [274, 121] width 136 height 31
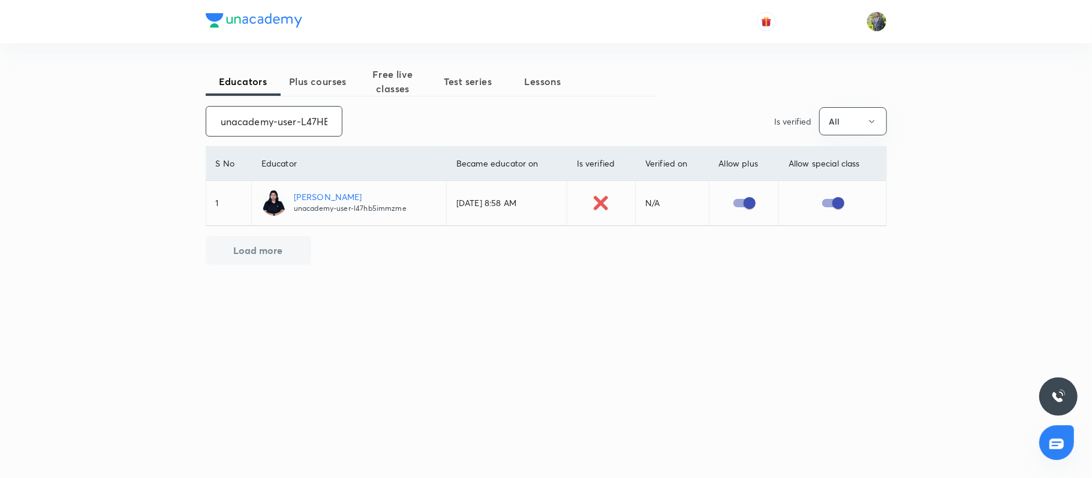
click at [267, 113] on input "unacademy-user-L47HB5IMMZME" at bounding box center [274, 121] width 136 height 31
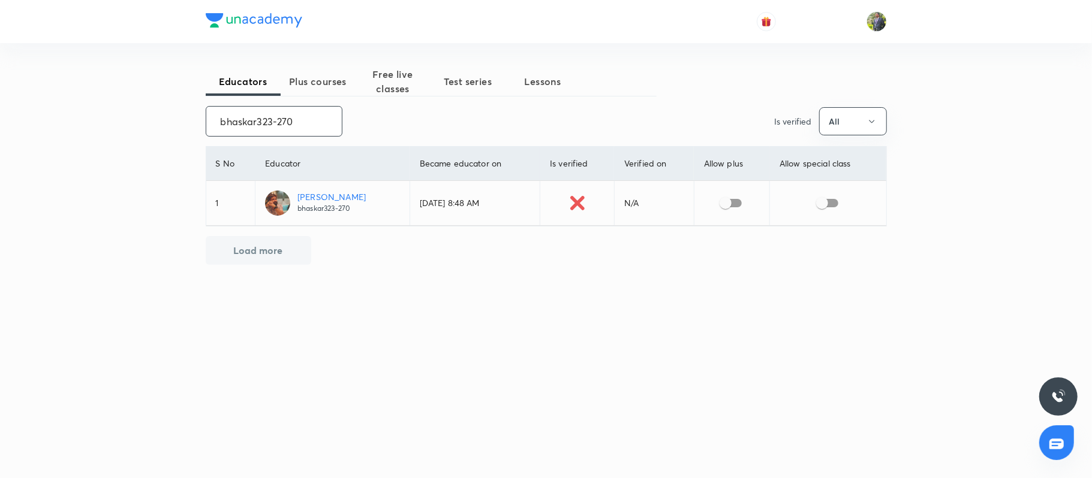
type input "bhaskar323-270"
click at [711, 207] on input "checkbox" at bounding box center [725, 203] width 68 height 23
checkbox input "true"
click at [319, 122] on input "bhaskar323-270" at bounding box center [274, 121] width 136 height 31
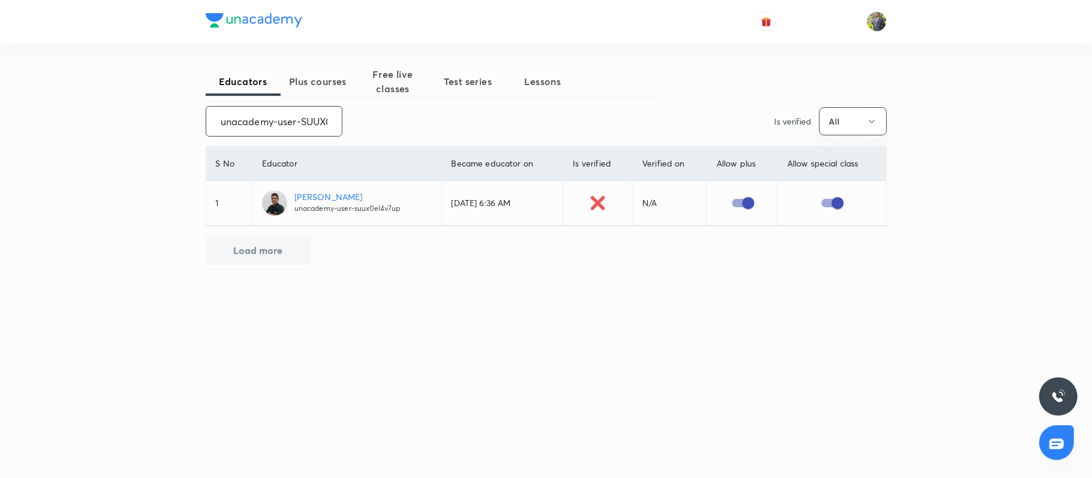
click at [299, 116] on input "unacademy-user-SUUX0EL4V7UP" at bounding box center [274, 121] width 136 height 31
click at [303, 114] on input "unacademy-user-GIA9Z5VQ7AFY" at bounding box center [274, 121] width 136 height 31
click at [303, 116] on input "unacademy-user-8Y91HTSIN8NT" at bounding box center [274, 121] width 136 height 31
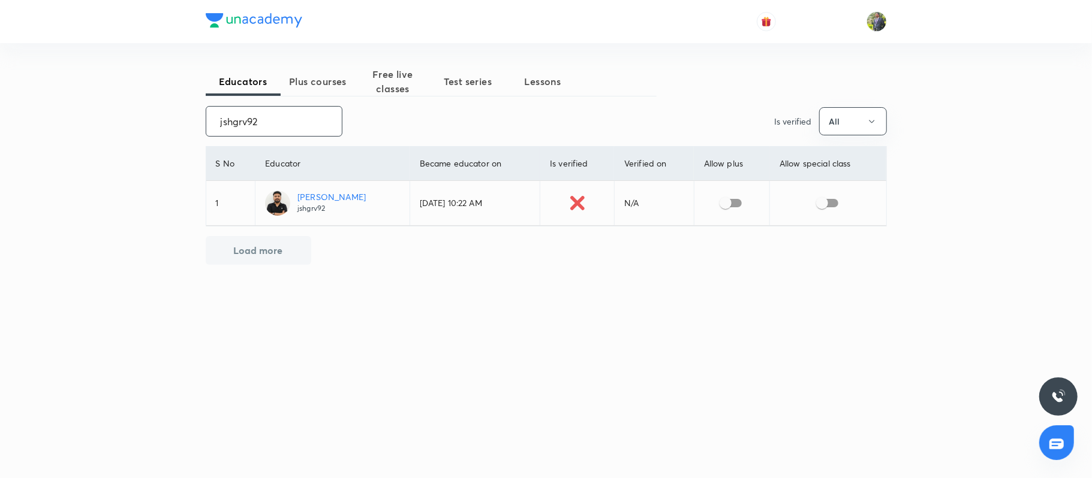
type input "jshgrv92"
click at [740, 202] on input "checkbox" at bounding box center [725, 203] width 68 height 23
checkbox input "true"
click at [296, 111] on input "jshgrv92" at bounding box center [274, 121] width 136 height 31
click at [296, 125] on input "akash.mishra0494-5526" at bounding box center [274, 121] width 136 height 31
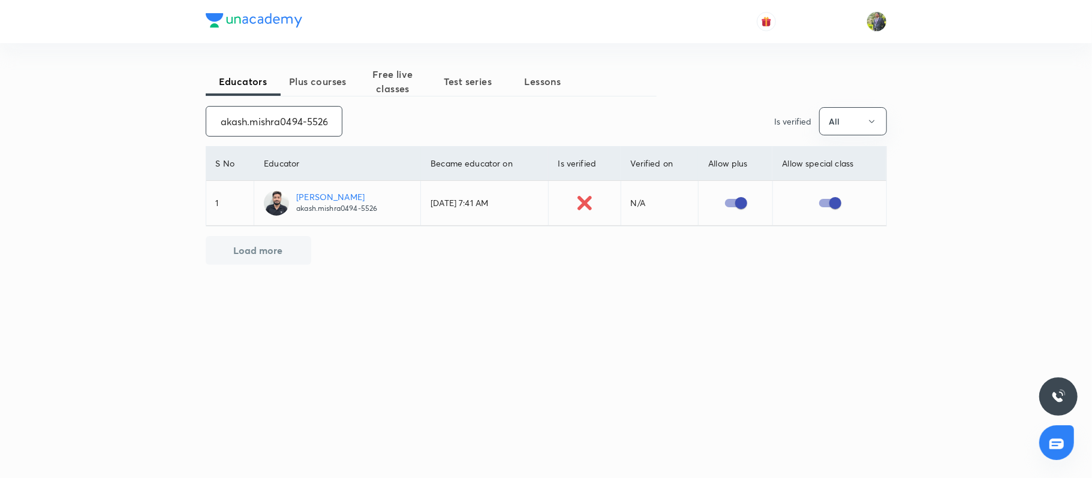
click at [296, 125] on input "akash.mishra0494-5526" at bounding box center [274, 121] width 136 height 31
click at [312, 122] on input "unacademy-user-QD59EUWWP3QF" at bounding box center [274, 121] width 136 height 31
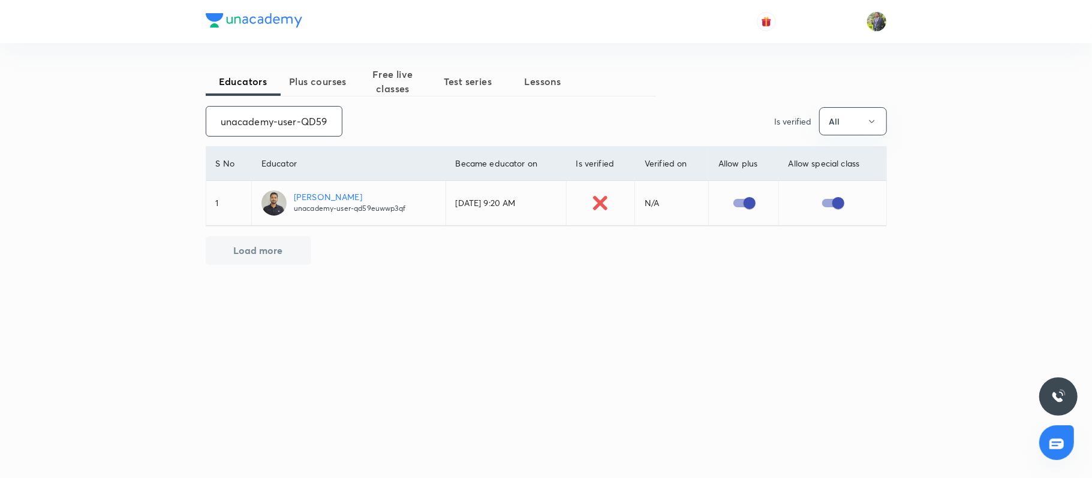
click at [312, 122] on input "unacademy-user-QD59EUWWP3QF" at bounding box center [274, 121] width 136 height 31
type input "unacademy-user-TIQMIGN151JU"
click at [746, 225] on td at bounding box center [740, 203] width 71 height 45
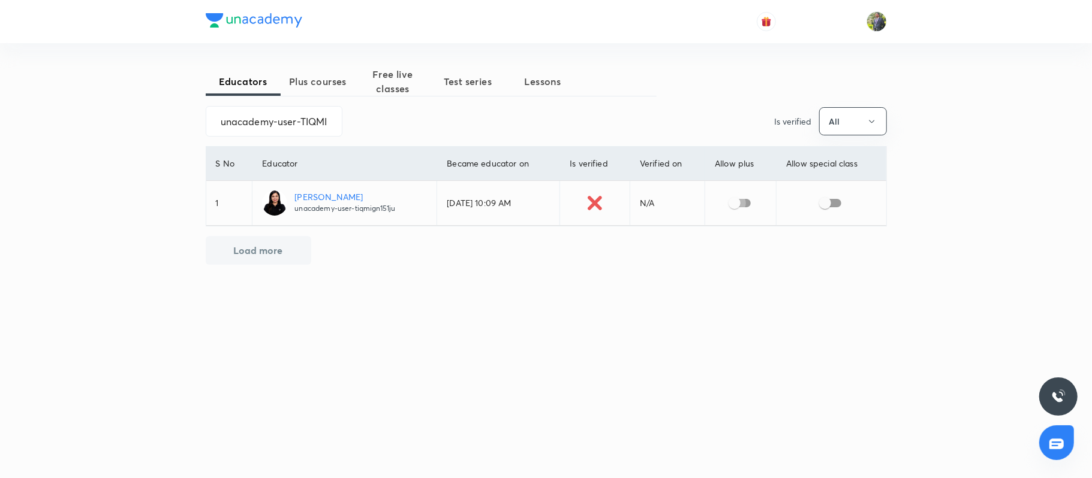
click at [745, 213] on input "checkbox" at bounding box center [734, 203] width 68 height 23
checkbox input "true"
click at [305, 113] on input "unacademy-user-TIQMIGN151JU" at bounding box center [274, 121] width 136 height 31
click at [263, 122] on input "unacademy-user-GIKAOOYBBUKR" at bounding box center [274, 121] width 136 height 31
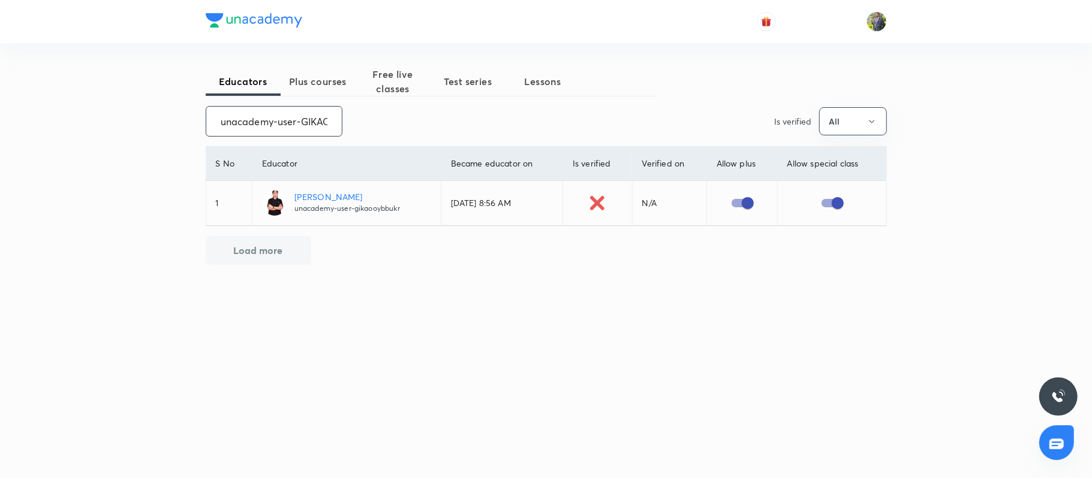
click at [263, 122] on input "unacademy-user-GIKAOOYBBUKR" at bounding box center [274, 121] width 136 height 31
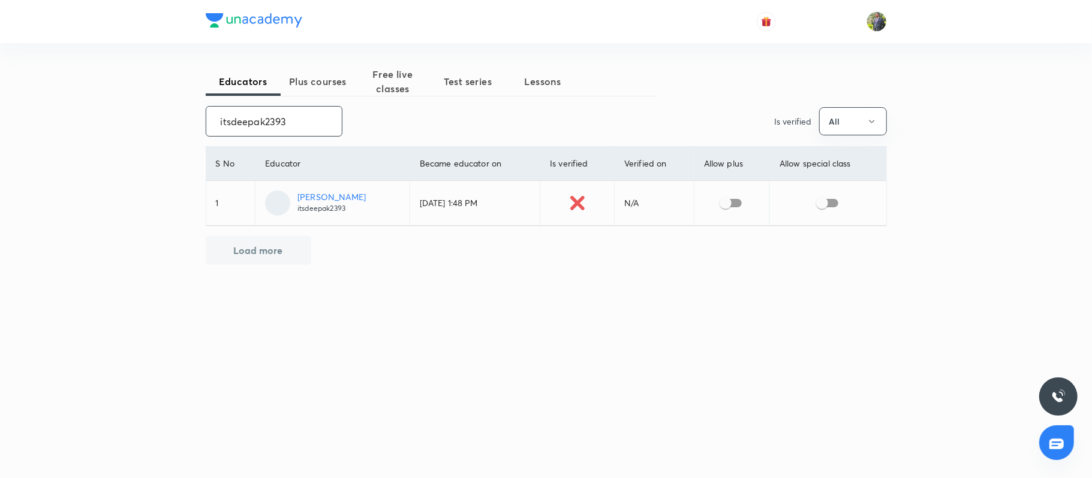
type input "itsdeepak2393"
click at [729, 197] on input "checkbox" at bounding box center [725, 203] width 68 height 23
checkbox input "true"
click at [286, 122] on input "itsdeepak2393" at bounding box center [274, 121] width 136 height 31
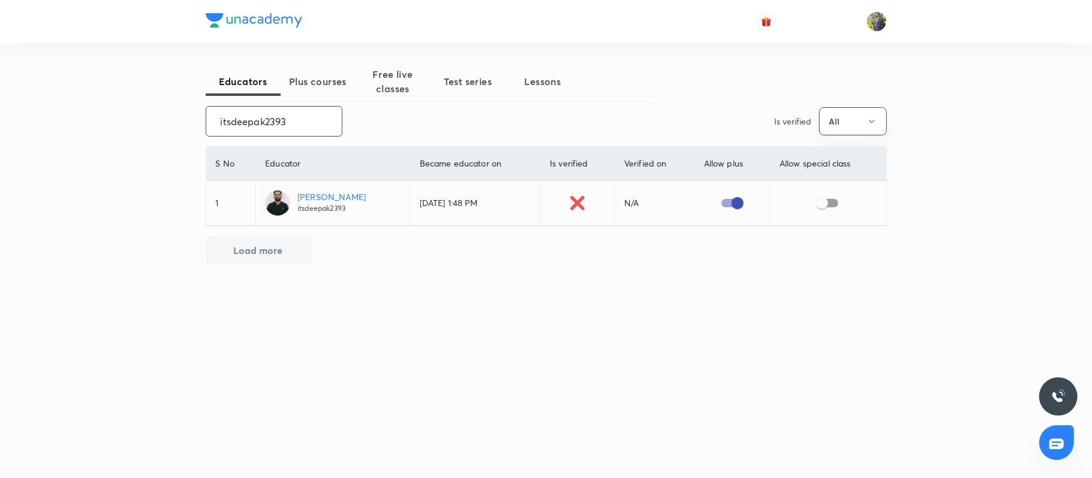
click at [286, 122] on input "itsdeepak2393" at bounding box center [274, 121] width 136 height 31
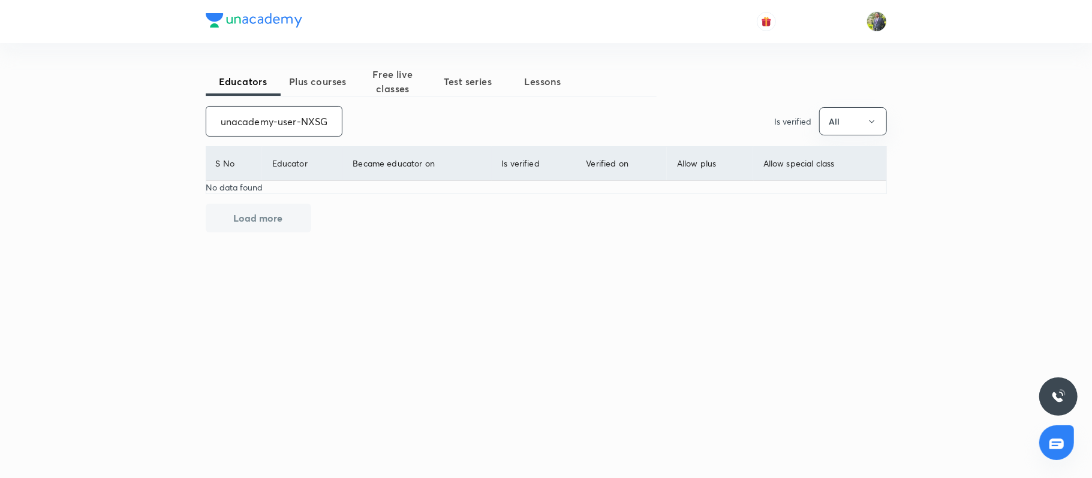
click at [281, 125] on input "unacademy-user-NXSG7PNCYPNA" at bounding box center [274, 121] width 136 height 31
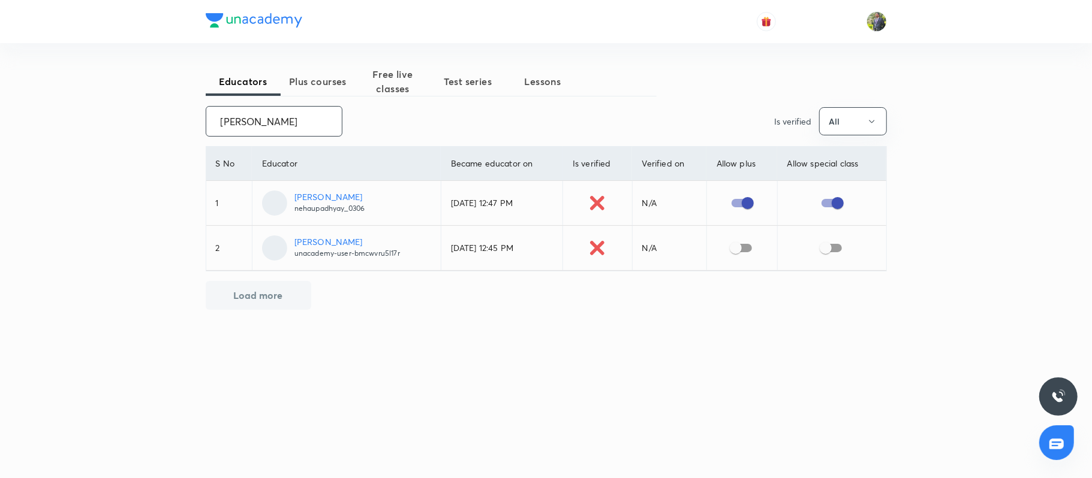
type input "Neha Upadhyay"
